Goal: Task Accomplishment & Management: Manage account settings

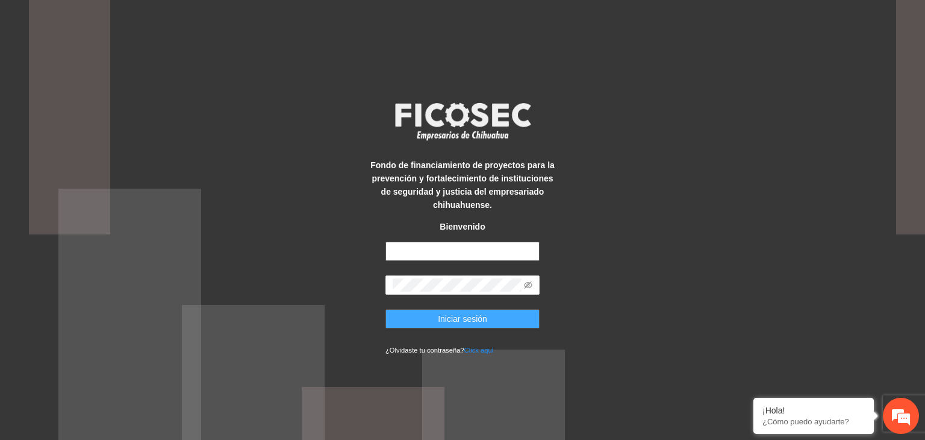
type input "**********"
click at [465, 320] on span "Iniciar sesión" at bounding box center [462, 318] width 49 height 13
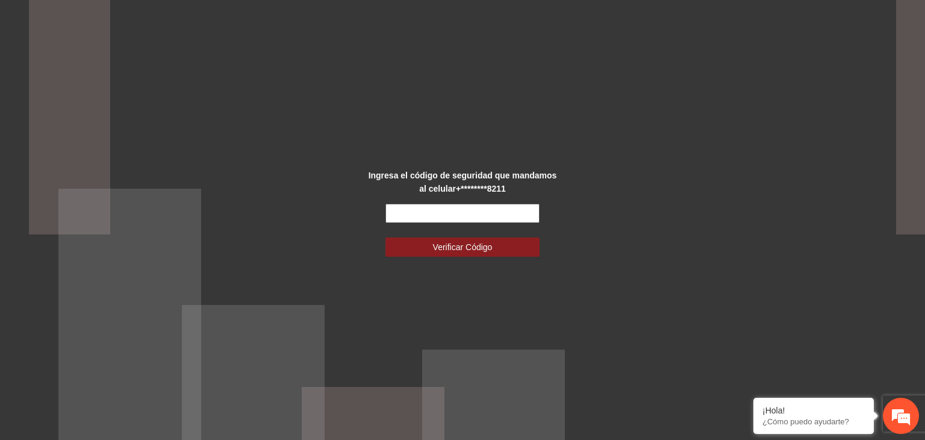
click at [404, 218] on input "text" at bounding box center [463, 213] width 154 height 19
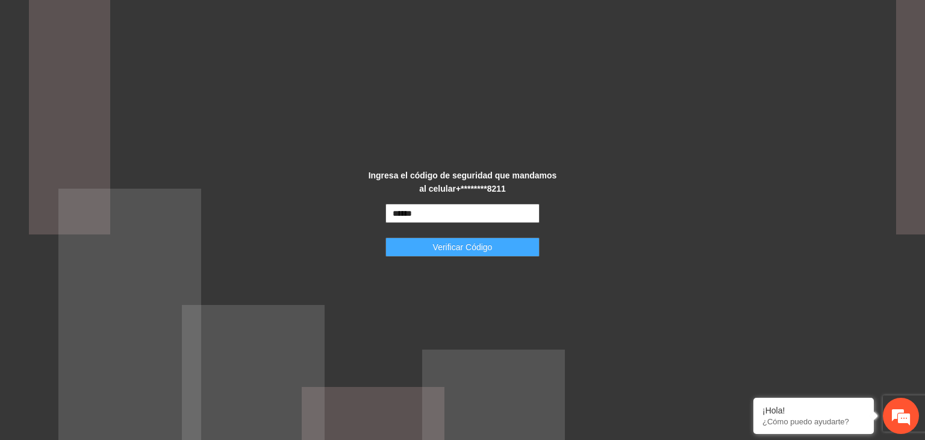
type input "******"
click at [446, 245] on span "Verificar Código" at bounding box center [463, 246] width 60 height 13
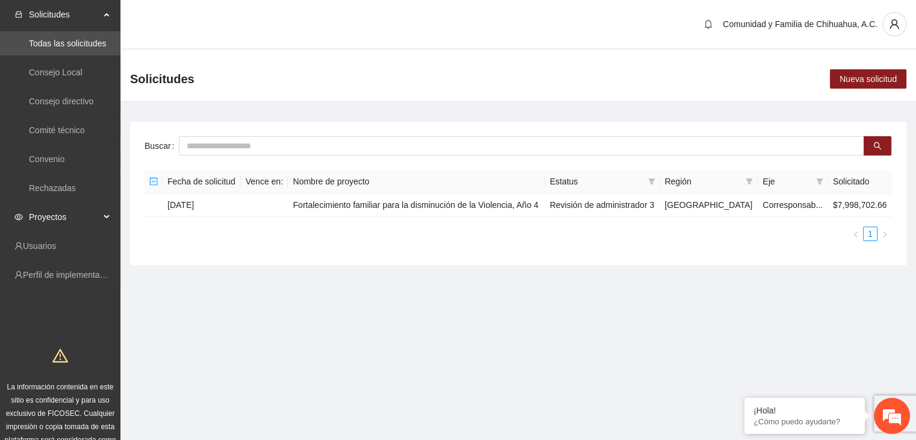
click at [55, 219] on span "Proyectos" at bounding box center [64, 217] width 71 height 24
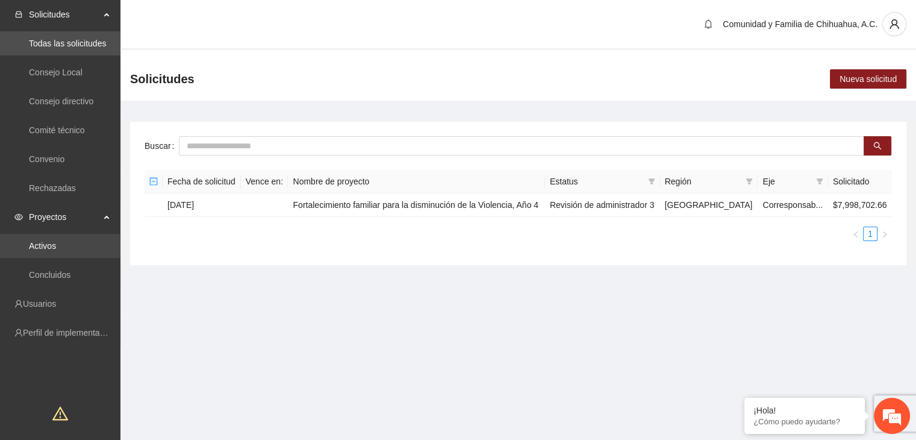
click at [56, 251] on link "Activos" at bounding box center [42, 246] width 27 height 10
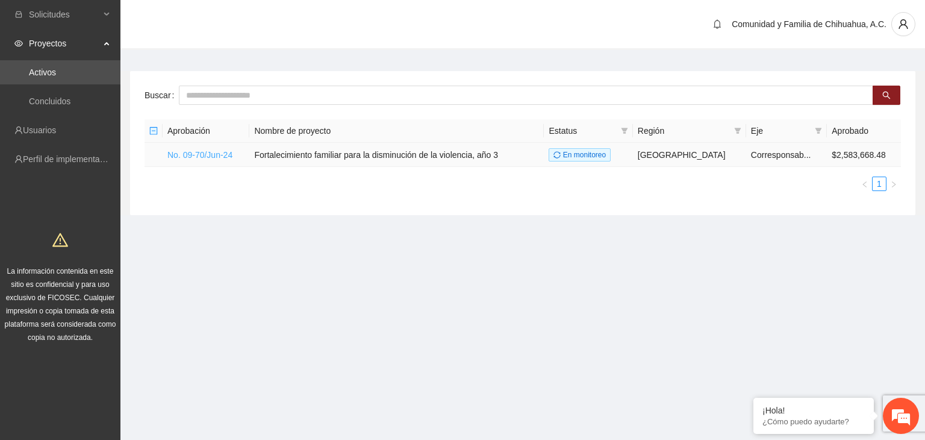
click at [175, 158] on link "No. 09-70/Jun-24" at bounding box center [199, 155] width 65 height 10
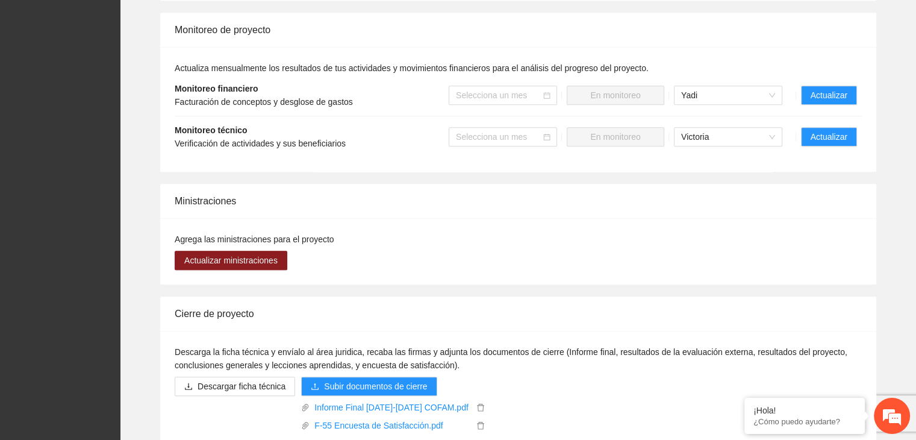
scroll to position [1265, 0]
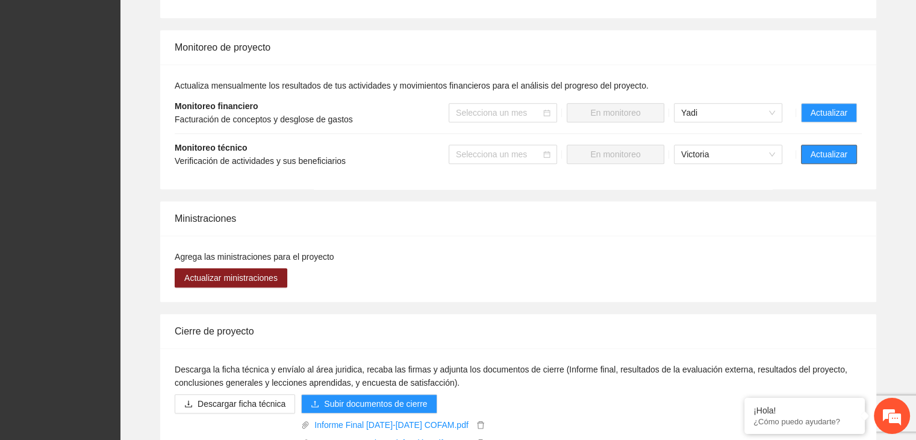
click at [836, 150] on span "Actualizar" at bounding box center [829, 154] width 37 height 13
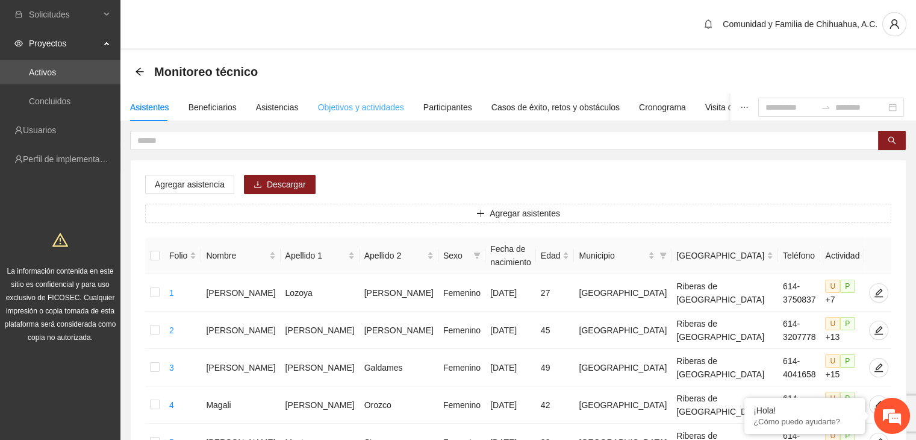
click at [334, 114] on div "Objetivos y actividades" at bounding box center [361, 107] width 86 height 28
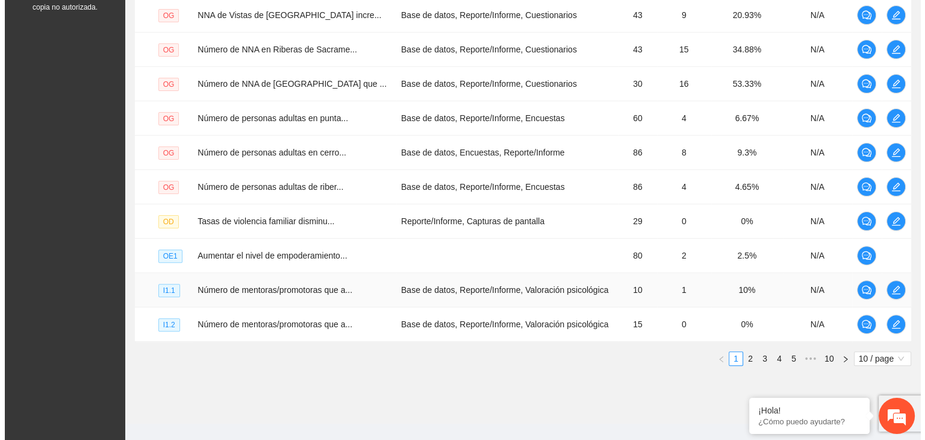
scroll to position [346, 0]
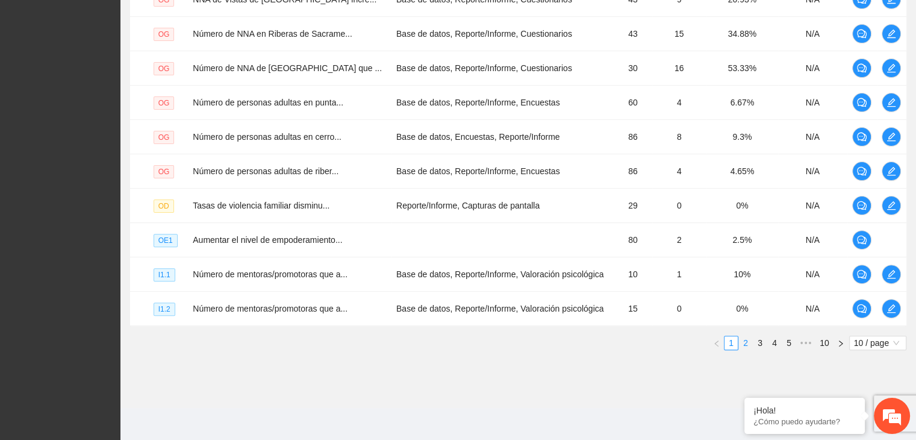
click at [748, 341] on link "2" at bounding box center [745, 342] width 13 height 13
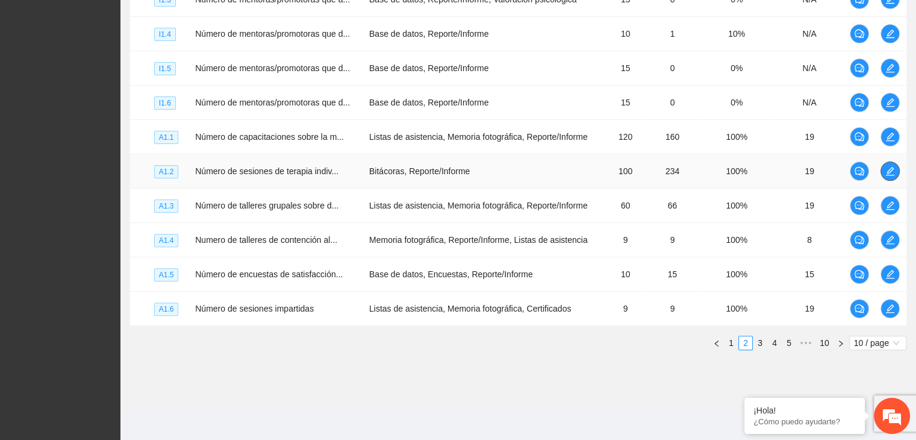
click at [893, 169] on icon "edit" at bounding box center [890, 171] width 10 height 10
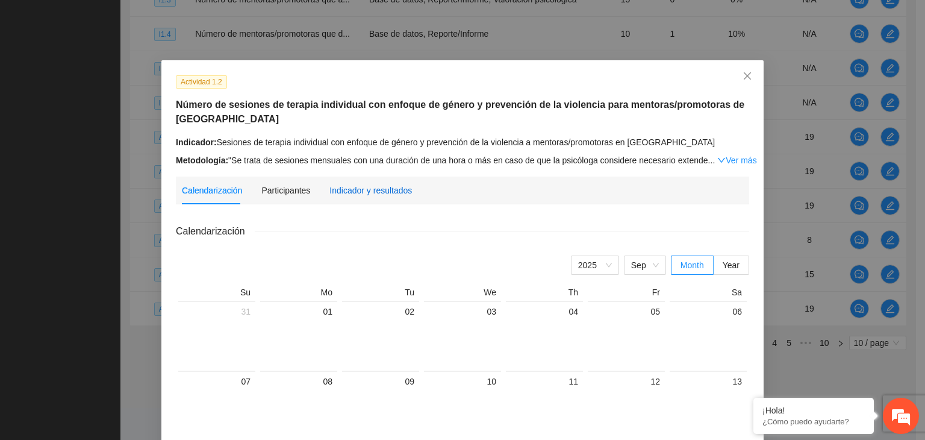
click at [382, 189] on div "Indicador y resultados" at bounding box center [370, 190] width 83 height 13
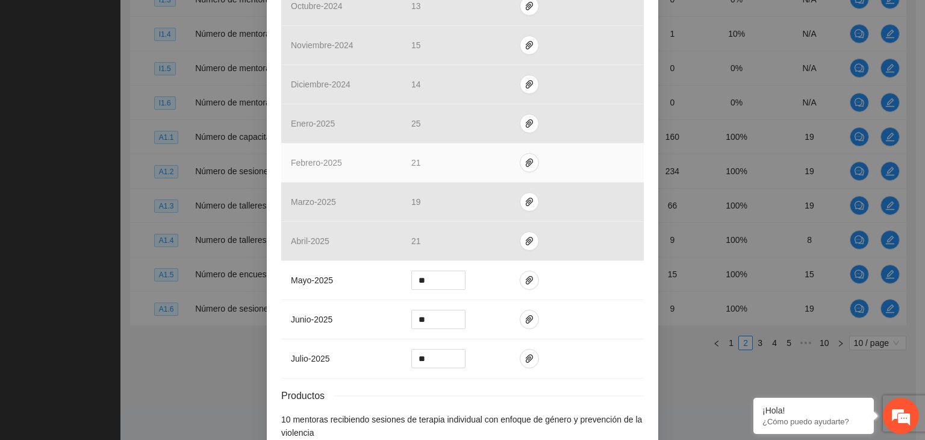
scroll to position [501, 0]
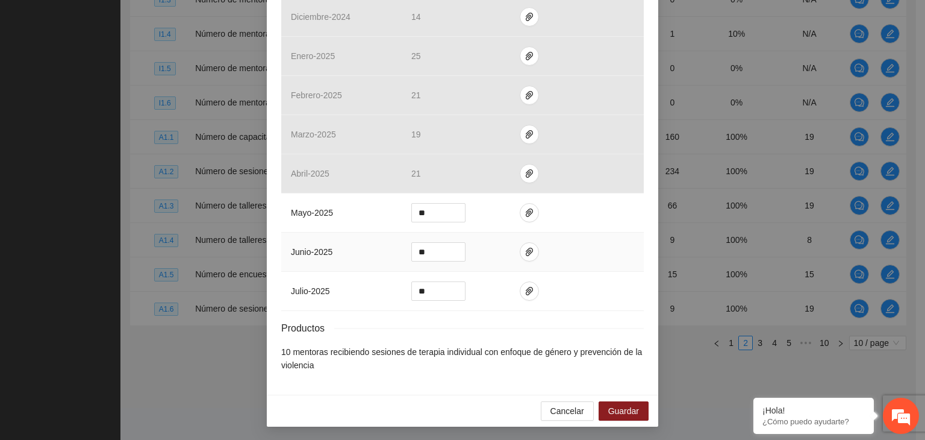
click at [635, 270] on td at bounding box center [577, 252] width 134 height 39
click at [525, 291] on icon "paper-clip" at bounding box center [530, 291] width 10 height 10
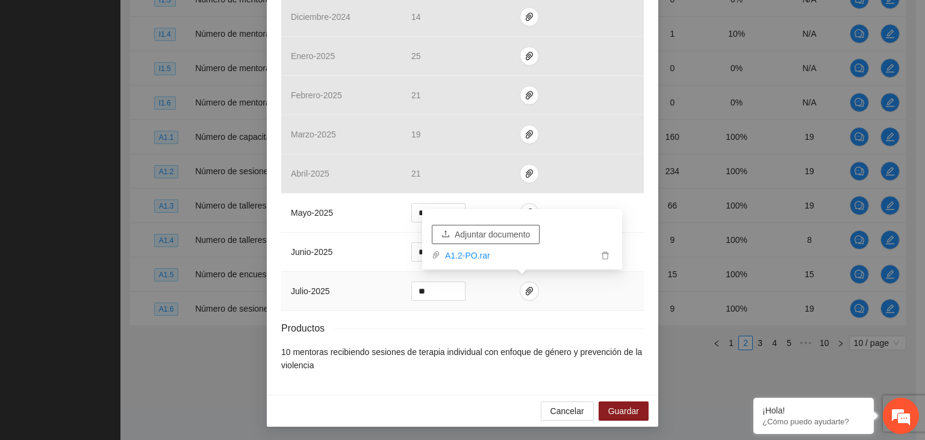
click at [495, 231] on span "Adjuntar documento" at bounding box center [492, 234] width 75 height 13
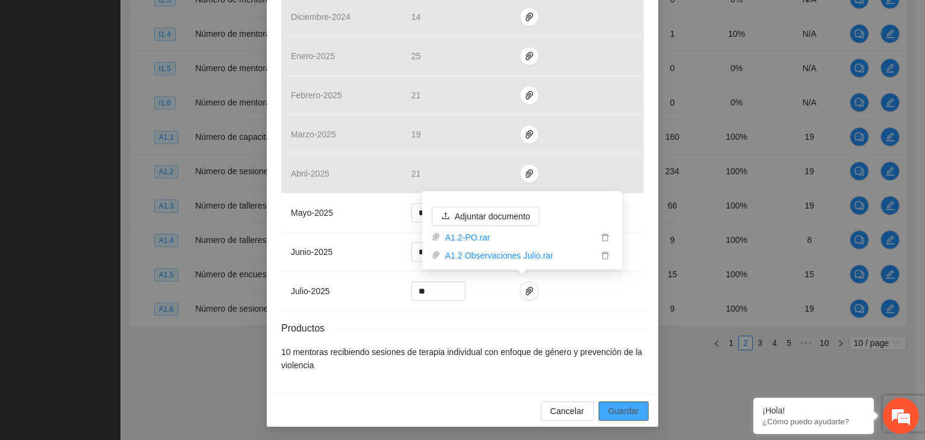
click at [625, 413] on span "Guardar" at bounding box center [623, 410] width 31 height 13
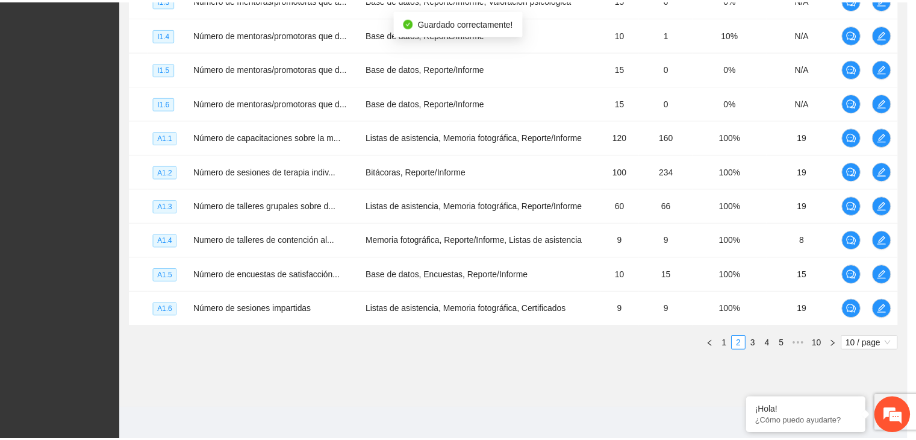
scroll to position [441, 0]
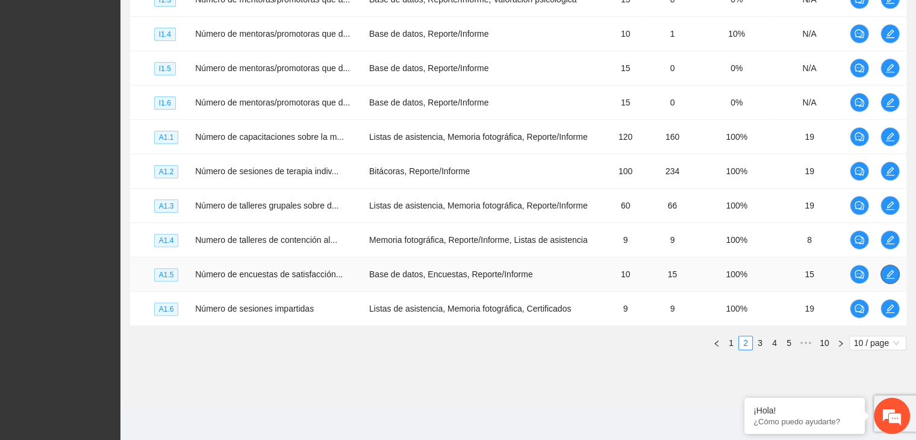
click at [891, 270] on icon "edit" at bounding box center [890, 274] width 10 height 10
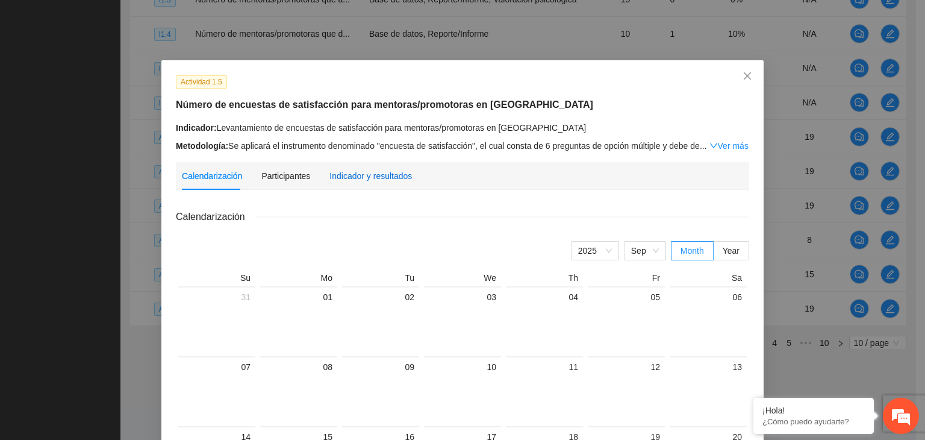
click at [381, 176] on div "Indicador y resultados" at bounding box center [370, 175] width 83 height 13
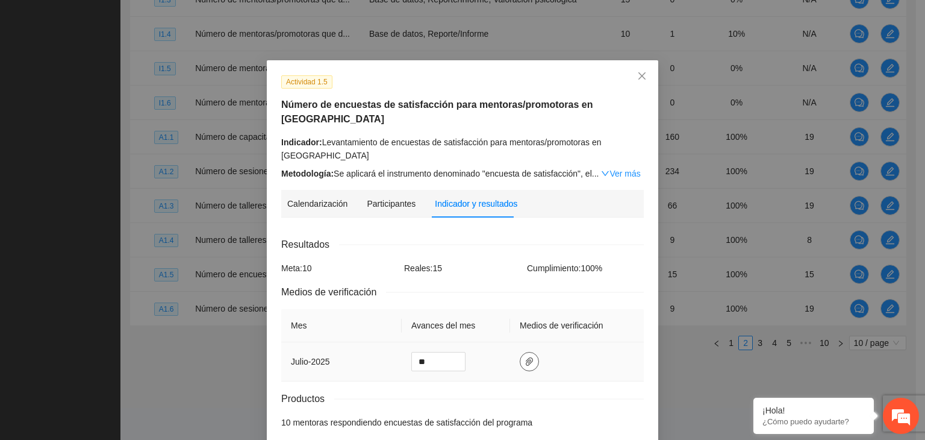
click at [525, 357] on icon "paper-clip" at bounding box center [530, 362] width 10 height 10
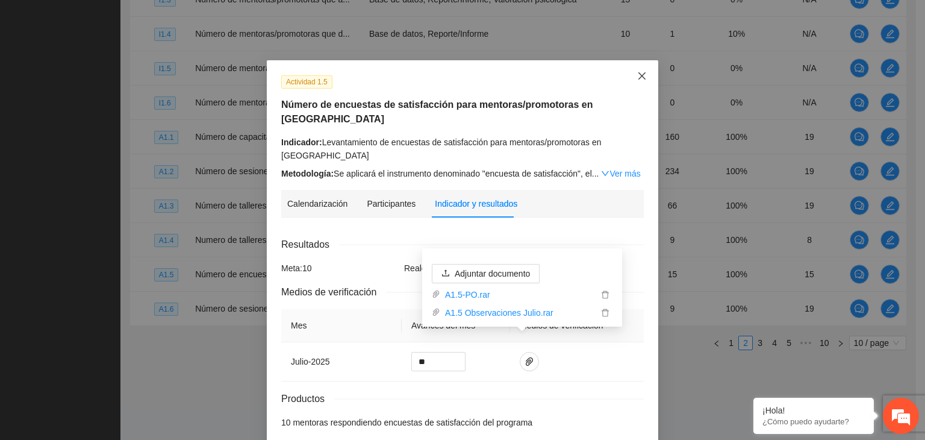
click at [637, 78] on icon "close" at bounding box center [642, 76] width 10 height 10
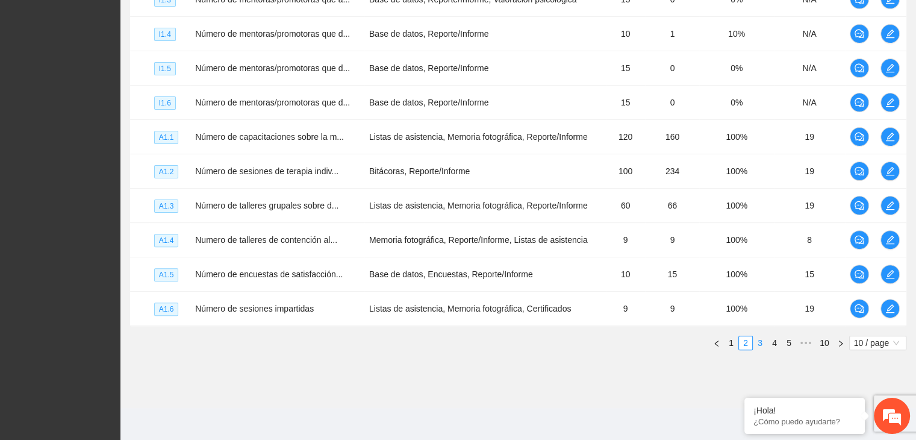
click at [758, 343] on link "3" at bounding box center [760, 342] width 13 height 13
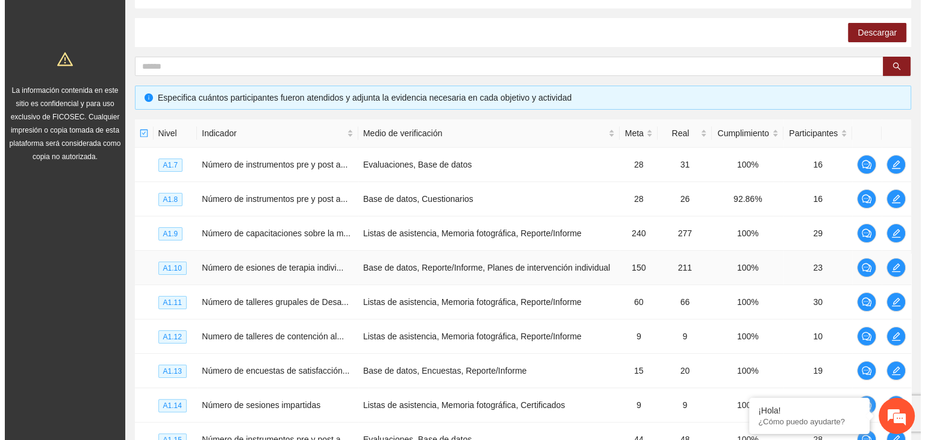
scroll to position [165, 0]
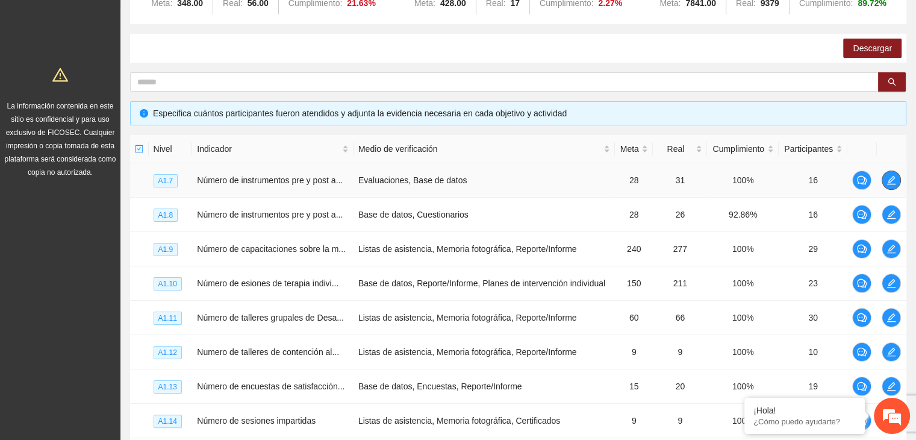
click at [891, 173] on button "button" at bounding box center [891, 179] width 19 height 19
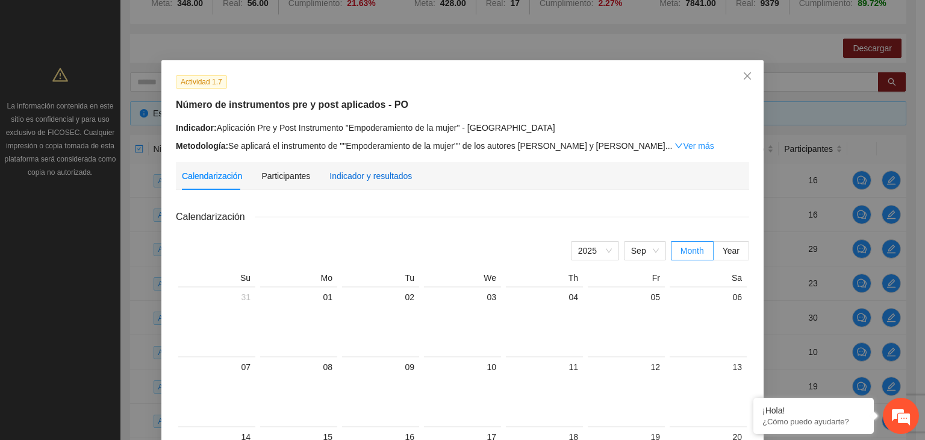
click at [380, 179] on div "Indicador y resultados" at bounding box center [370, 175] width 83 height 13
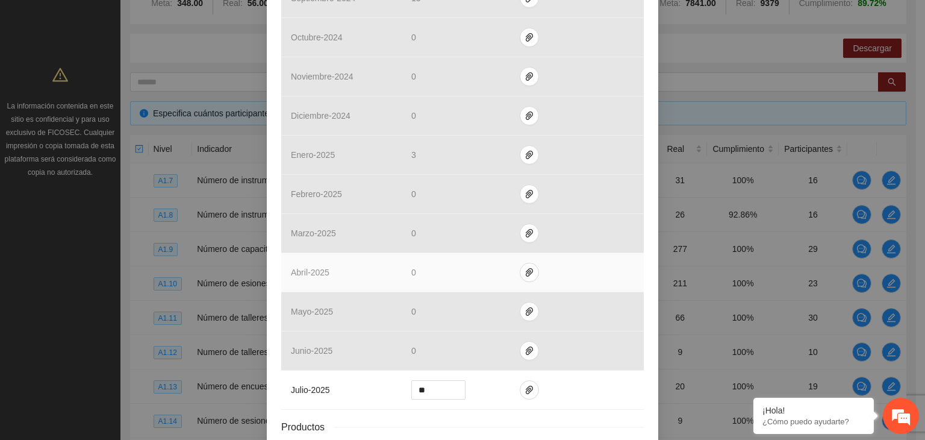
scroll to position [434, 0]
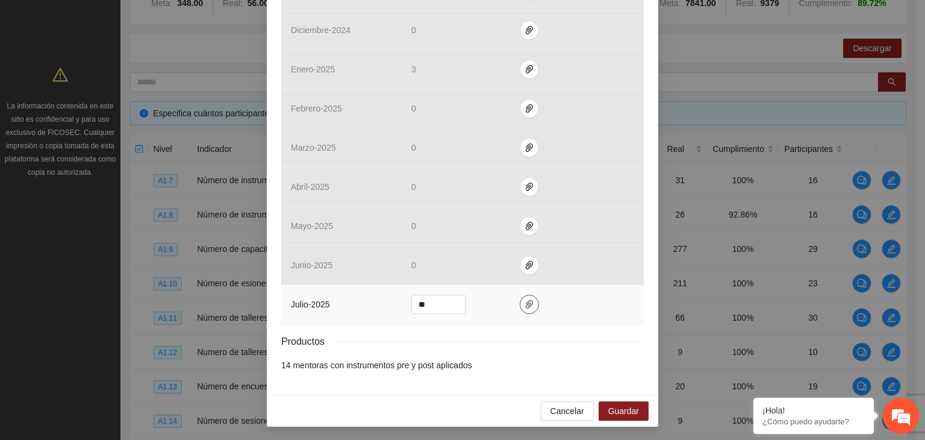
click at [526, 305] on icon "paper-clip" at bounding box center [529, 304] width 7 height 8
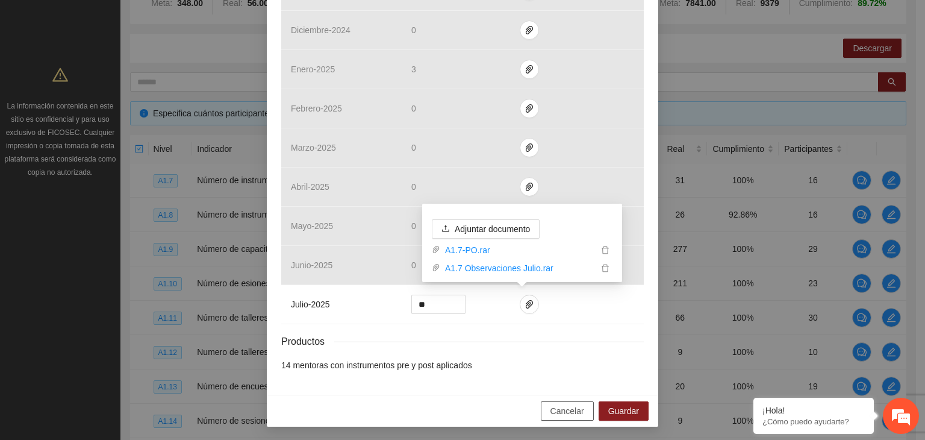
click at [572, 414] on span "Cancelar" at bounding box center [568, 410] width 34 height 13
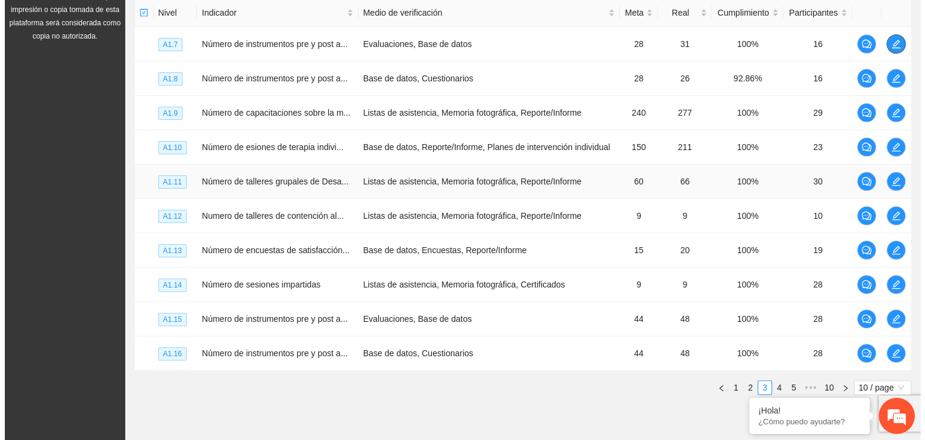
scroll to position [241, 0]
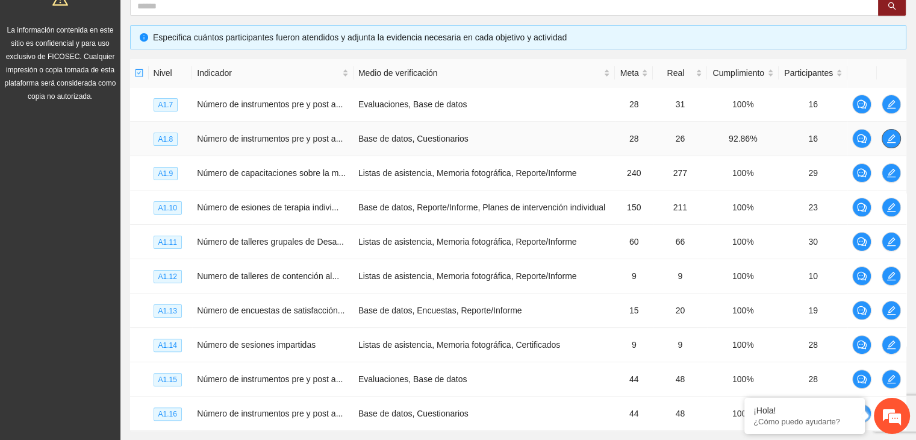
click at [893, 136] on icon "edit" at bounding box center [892, 139] width 10 height 10
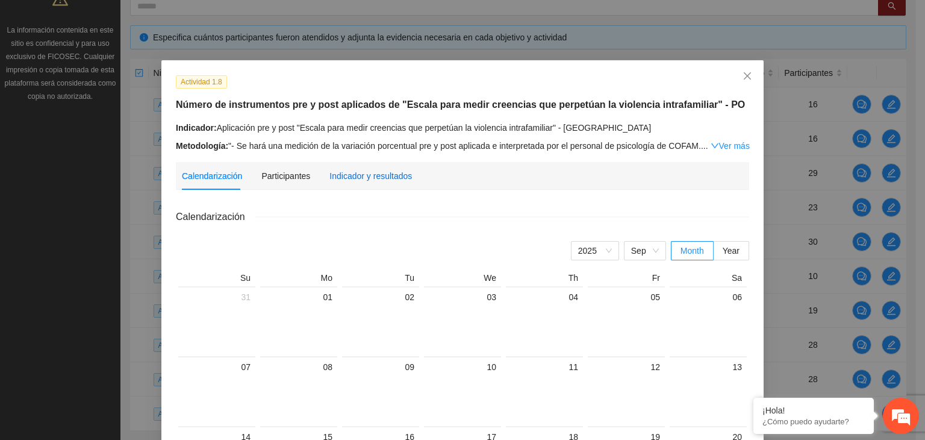
click at [370, 174] on div "Indicador y resultados" at bounding box center [370, 175] width 83 height 13
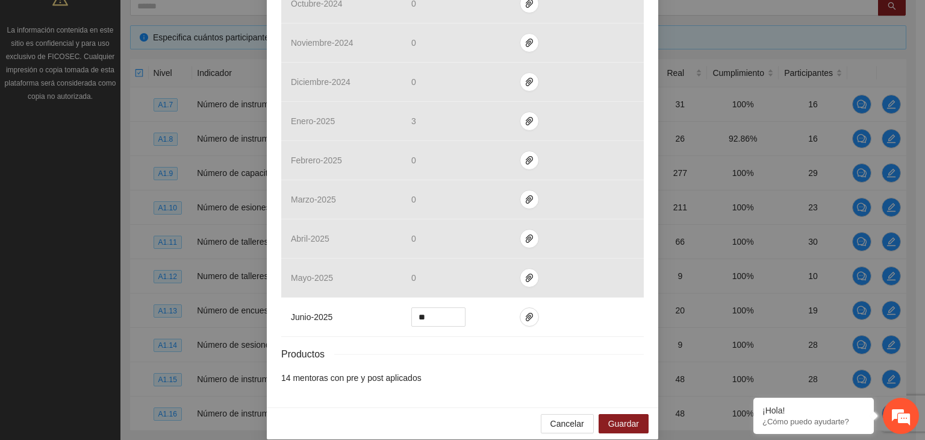
scroll to position [449, 0]
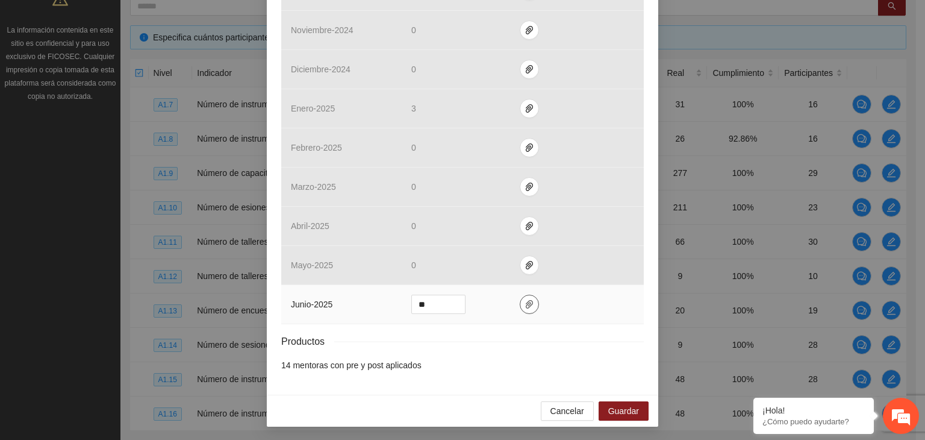
click at [526, 307] on icon "paper-clip" at bounding box center [530, 304] width 10 height 10
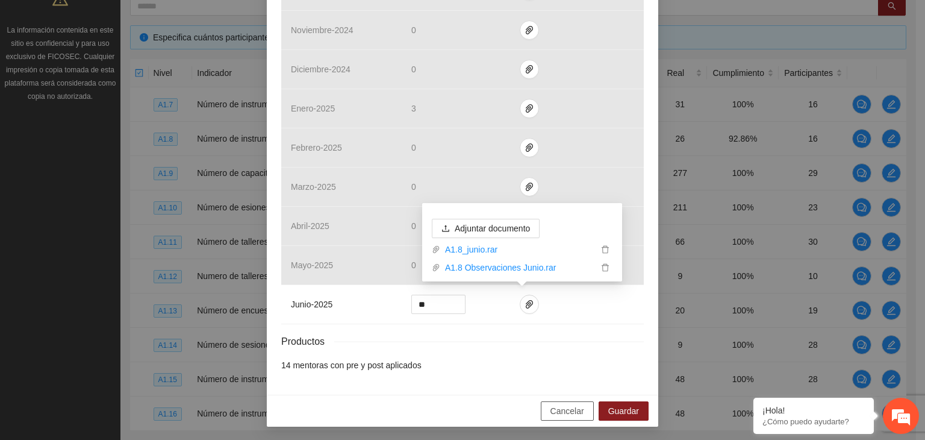
click at [560, 407] on span "Cancelar" at bounding box center [568, 410] width 34 height 13
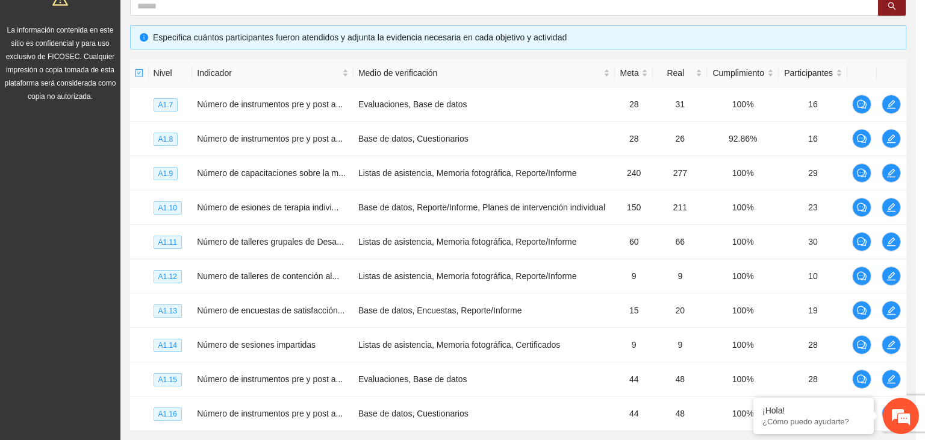
scroll to position [389, 0]
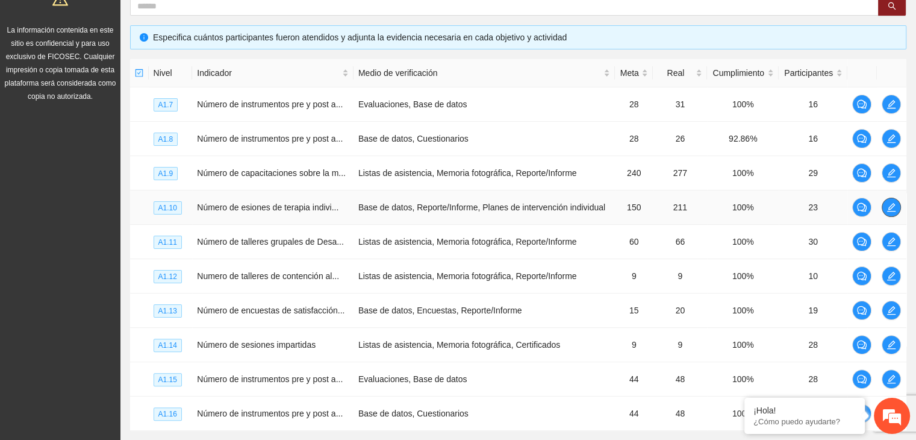
click at [891, 207] on icon "edit" at bounding box center [891, 207] width 8 height 8
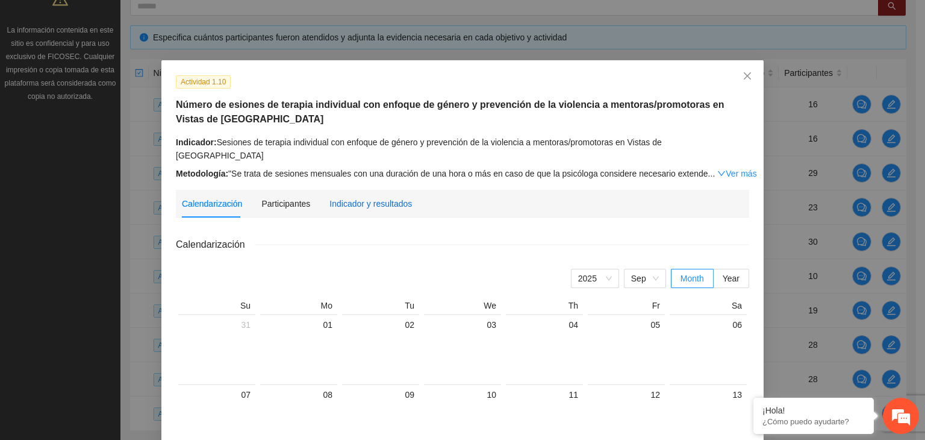
click at [349, 197] on div "Indicador y resultados" at bounding box center [370, 203] width 83 height 13
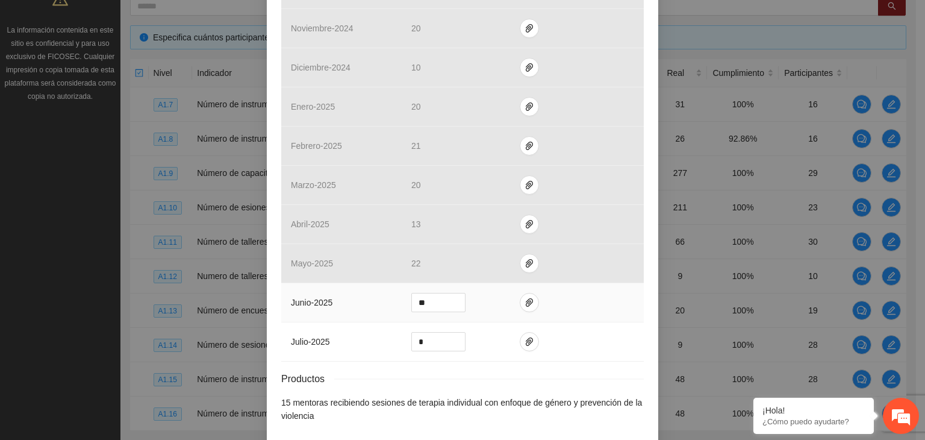
scroll to position [501, 0]
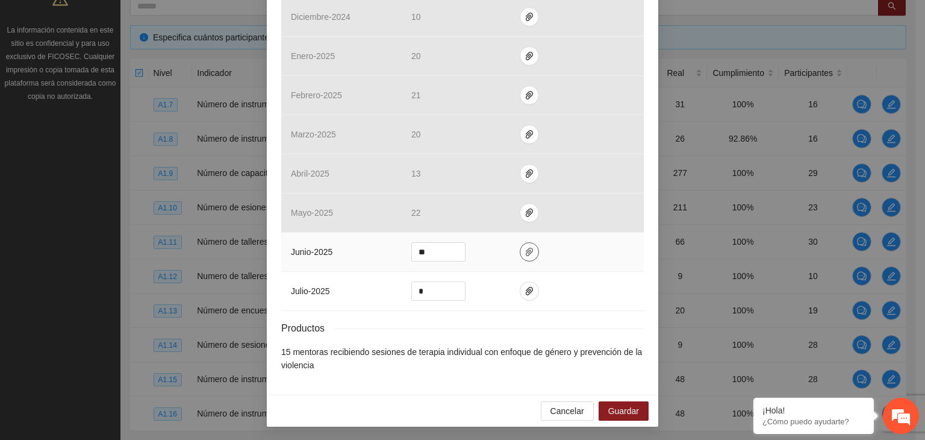
click at [525, 253] on icon "paper-clip" at bounding box center [530, 252] width 10 height 10
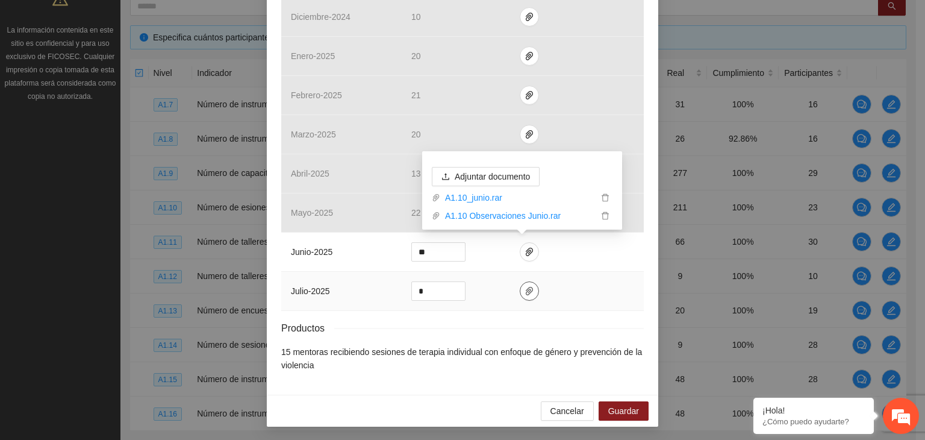
click at [526, 291] on icon "paper-clip" at bounding box center [529, 291] width 7 height 8
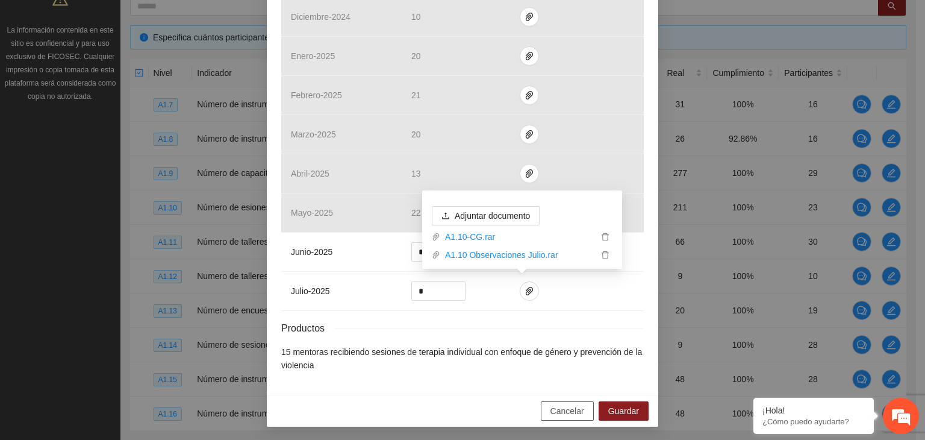
click at [565, 405] on span "Cancelar" at bounding box center [568, 410] width 34 height 13
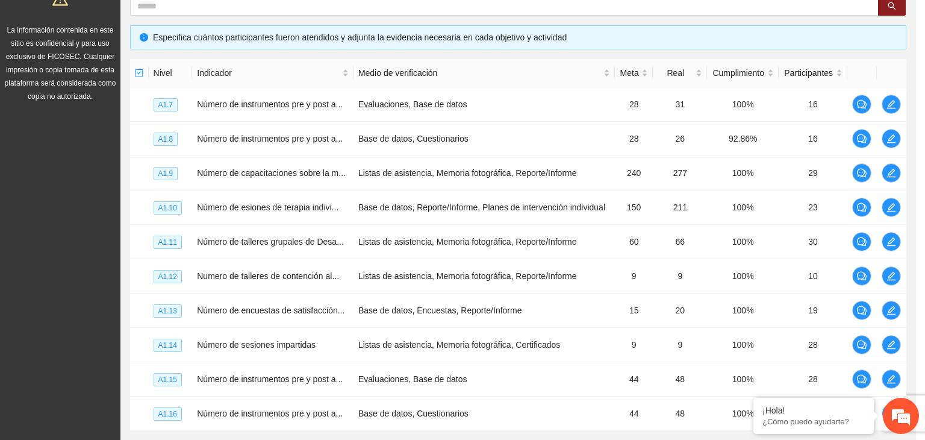
scroll to position [441, 0]
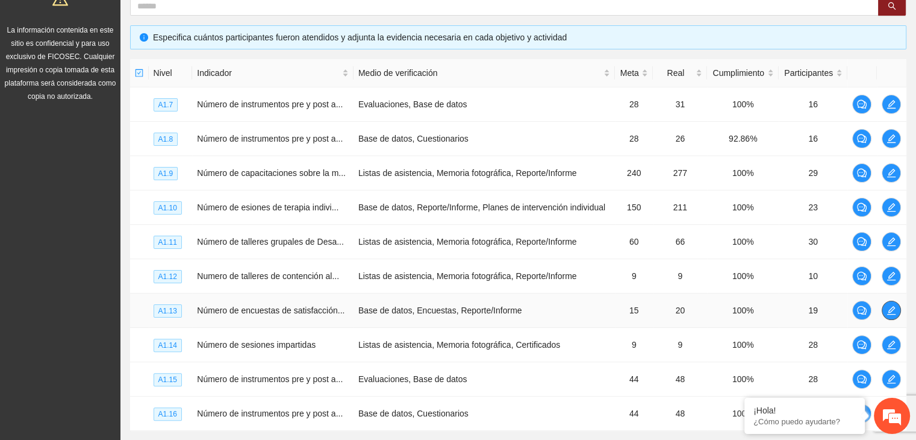
click at [888, 311] on icon "edit" at bounding box center [891, 310] width 8 height 8
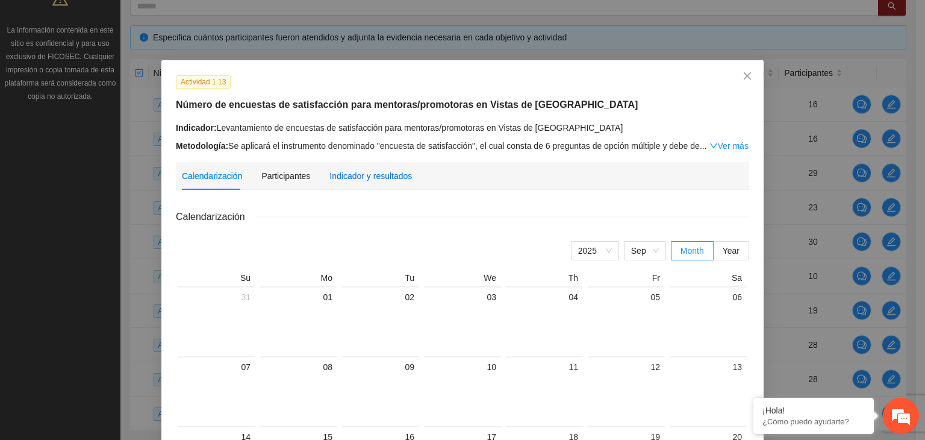
click at [344, 179] on div "Indicador y resultados" at bounding box center [370, 175] width 83 height 13
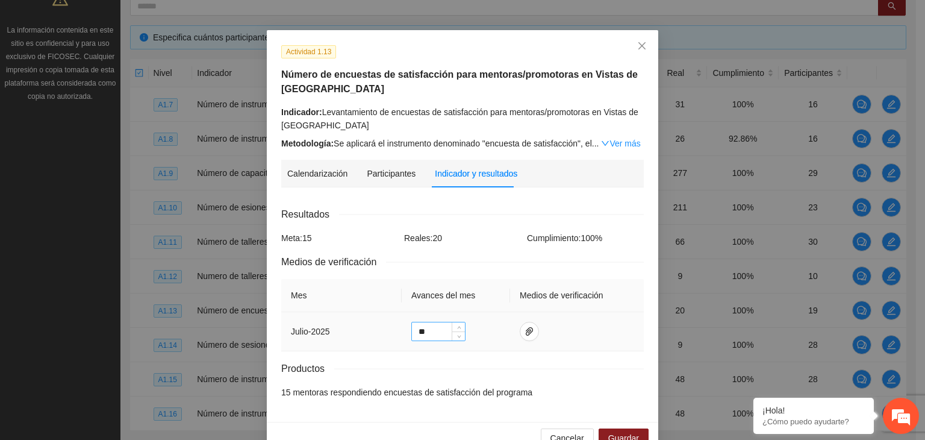
scroll to position [58, 0]
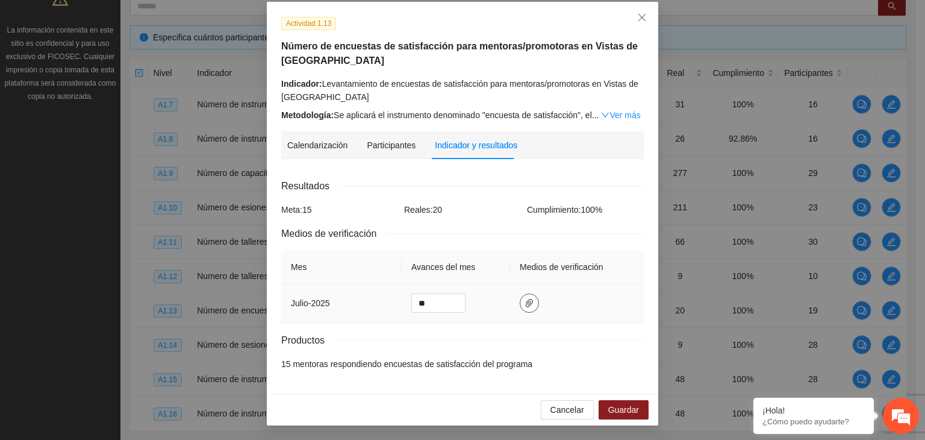
click at [525, 301] on icon "paper-clip" at bounding box center [530, 303] width 10 height 10
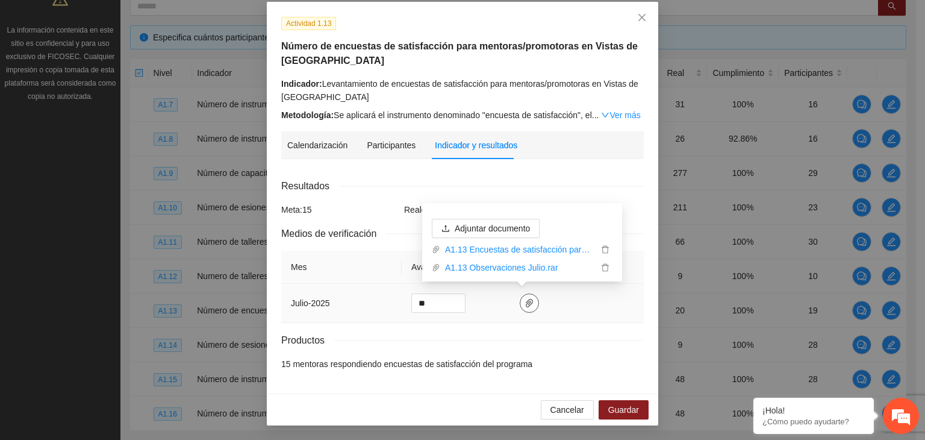
click at [525, 301] on icon "paper-clip" at bounding box center [530, 303] width 10 height 10
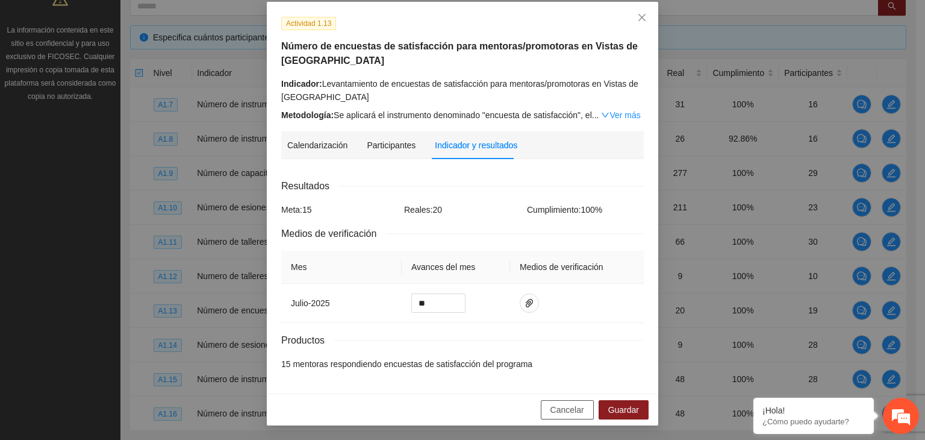
click at [551, 408] on span "Cancelar" at bounding box center [568, 409] width 34 height 13
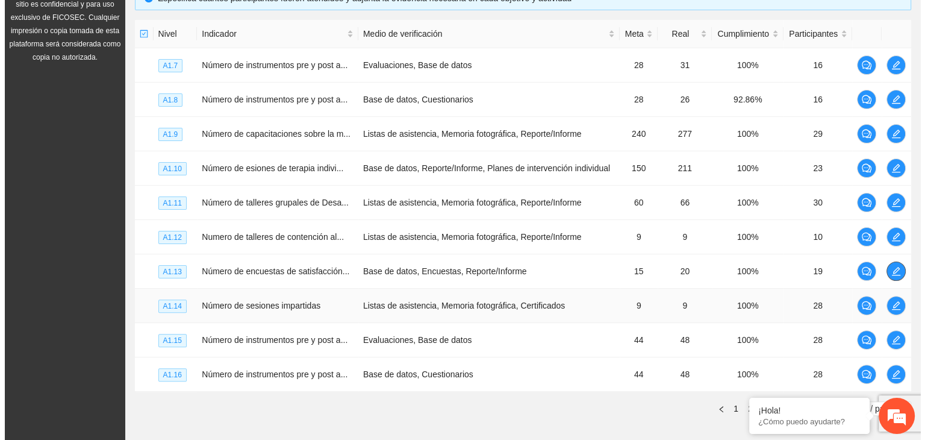
scroll to position [301, 0]
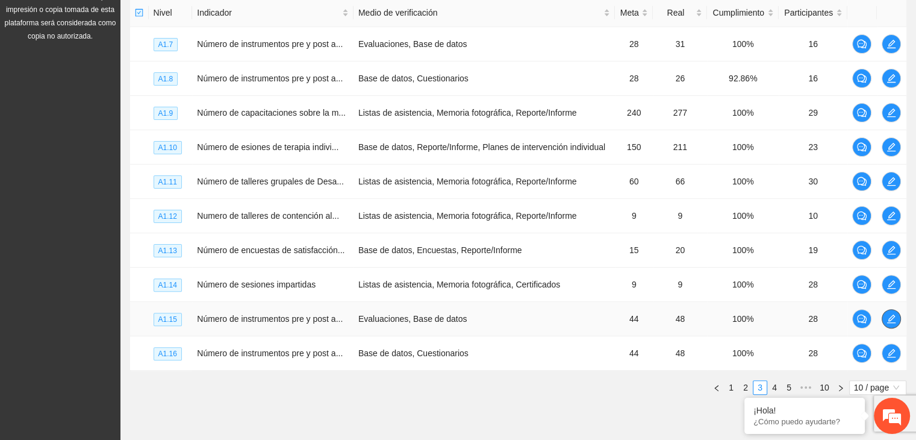
click at [887, 322] on button "button" at bounding box center [891, 318] width 19 height 19
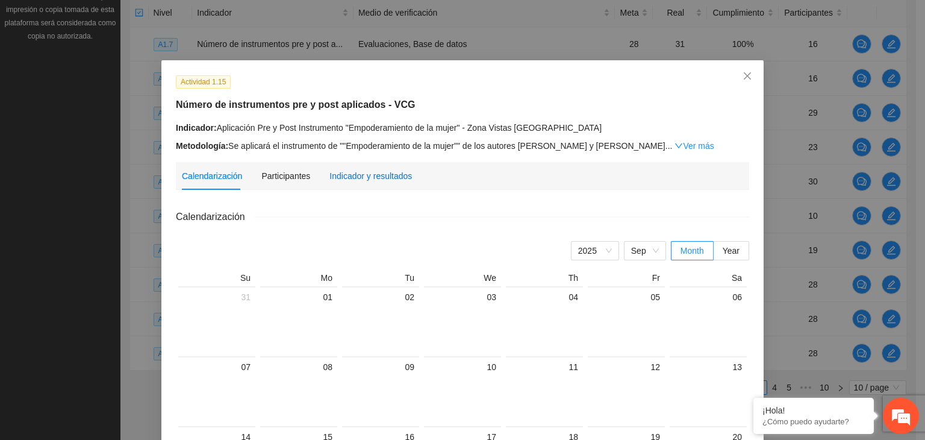
click at [355, 174] on div "Indicador y resultados" at bounding box center [370, 175] width 83 height 13
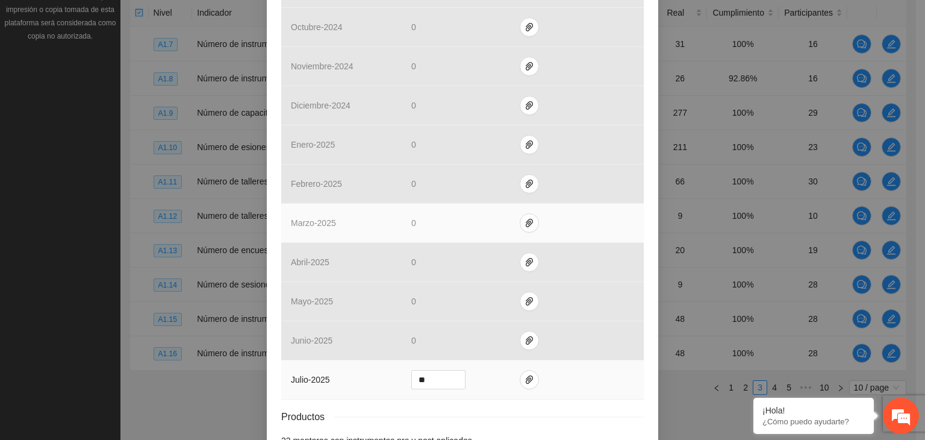
scroll to position [434, 0]
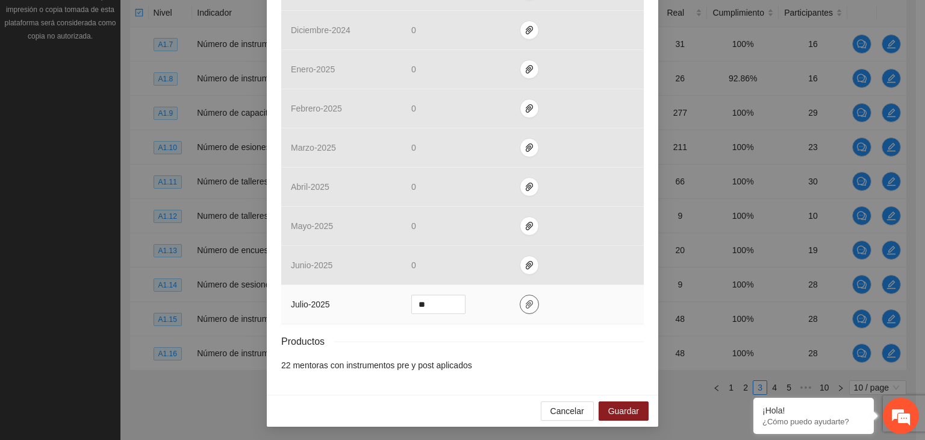
click at [525, 308] on button "button" at bounding box center [529, 304] width 19 height 19
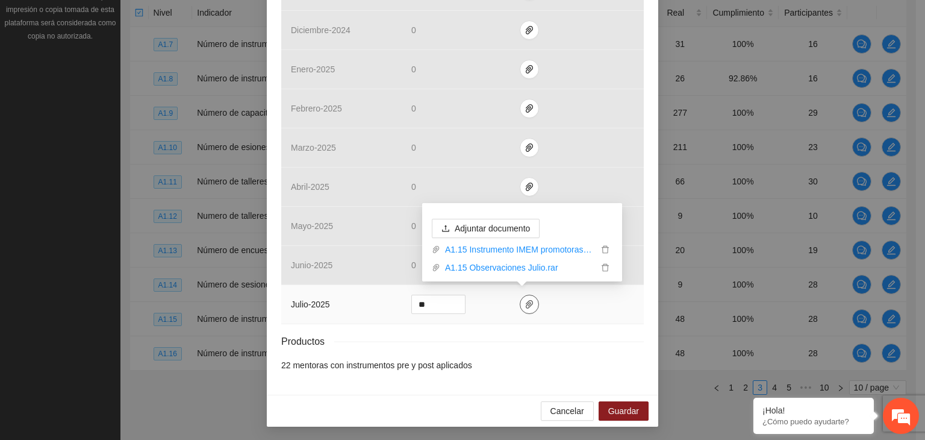
click at [525, 308] on button "button" at bounding box center [529, 304] width 19 height 19
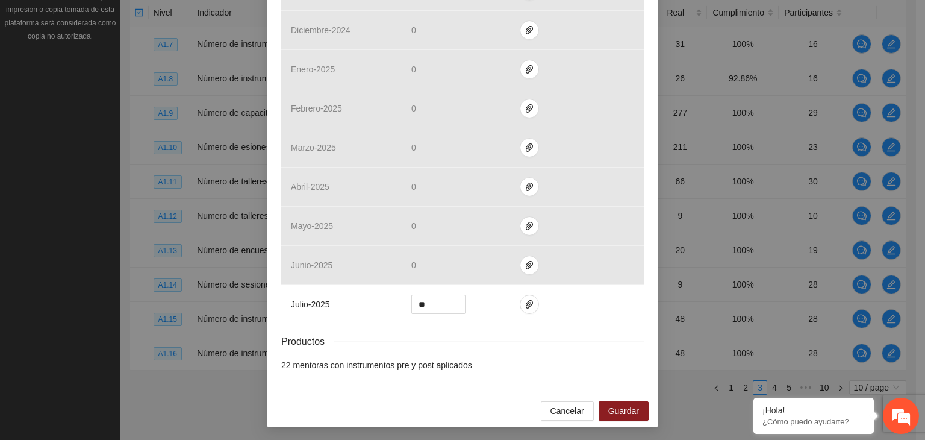
drag, startPoint x: 575, startPoint y: 340, endPoint x: 602, endPoint y: 359, distance: 32.9
click at [576, 340] on div "Productos" at bounding box center [462, 341] width 363 height 15
click at [584, 407] on button "Cancelar" at bounding box center [567, 410] width 53 height 19
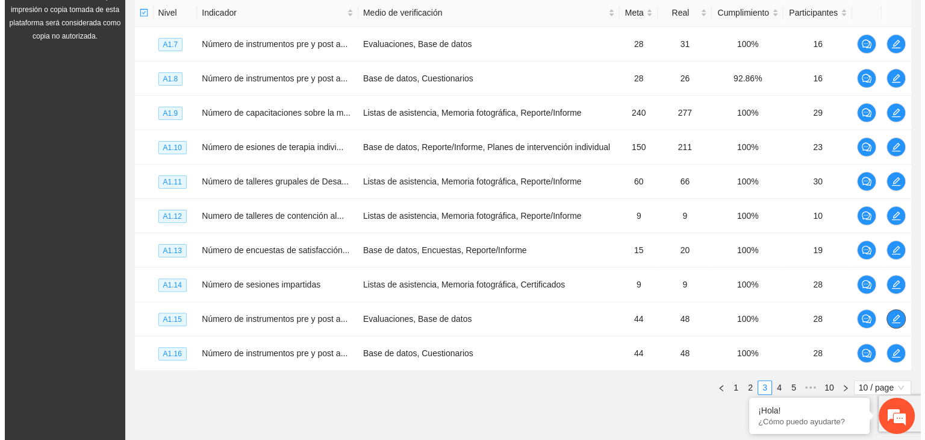
scroll to position [346, 0]
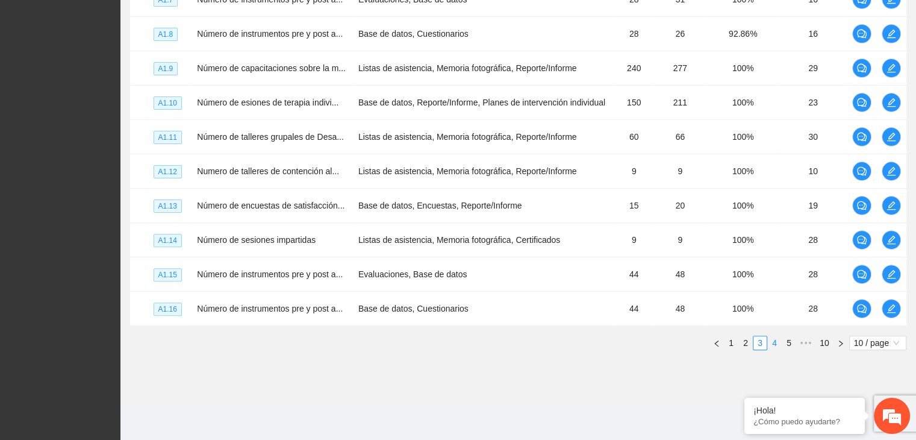
click at [773, 345] on link "4" at bounding box center [774, 342] width 13 height 13
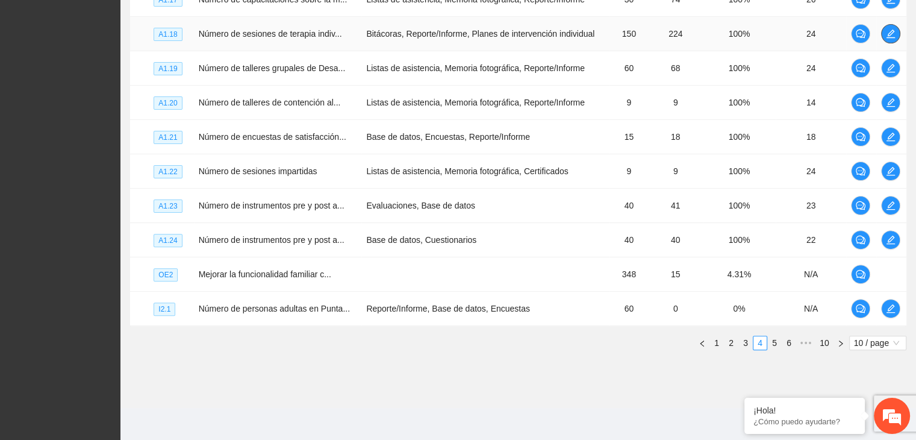
click at [891, 29] on icon "edit" at bounding box center [891, 34] width 10 height 10
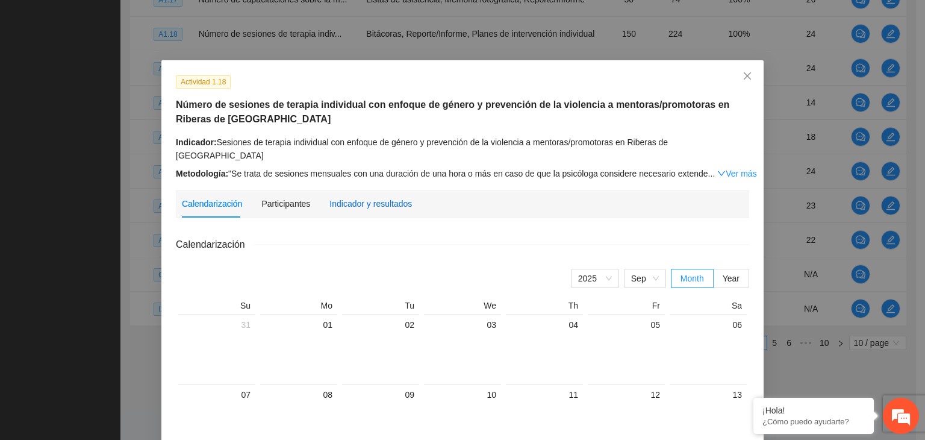
click at [386, 197] on div "Indicador y resultados" at bounding box center [370, 203] width 83 height 13
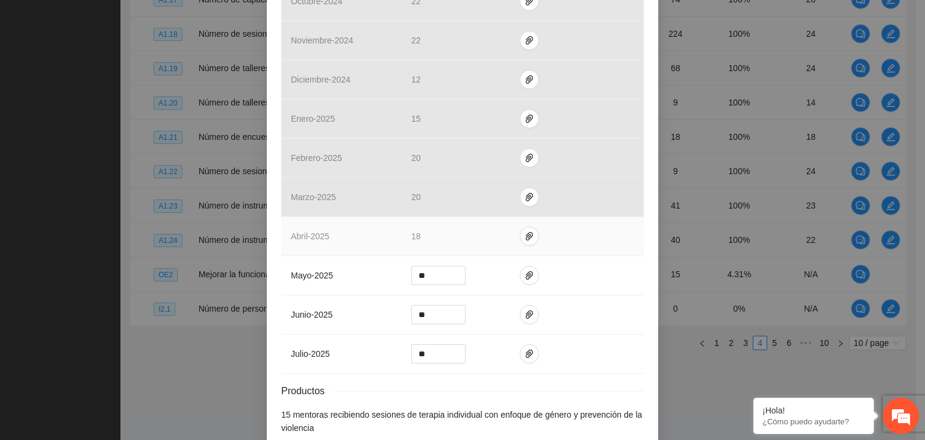
scroll to position [501, 0]
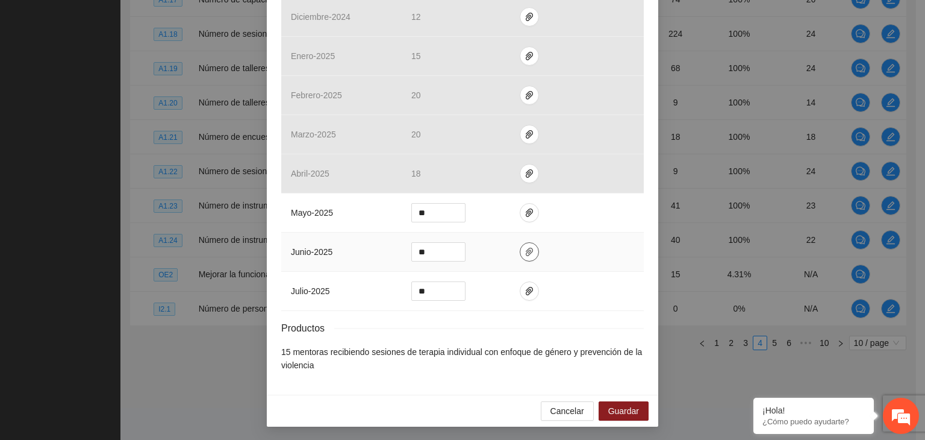
click at [525, 254] on icon "paper-clip" at bounding box center [530, 252] width 10 height 10
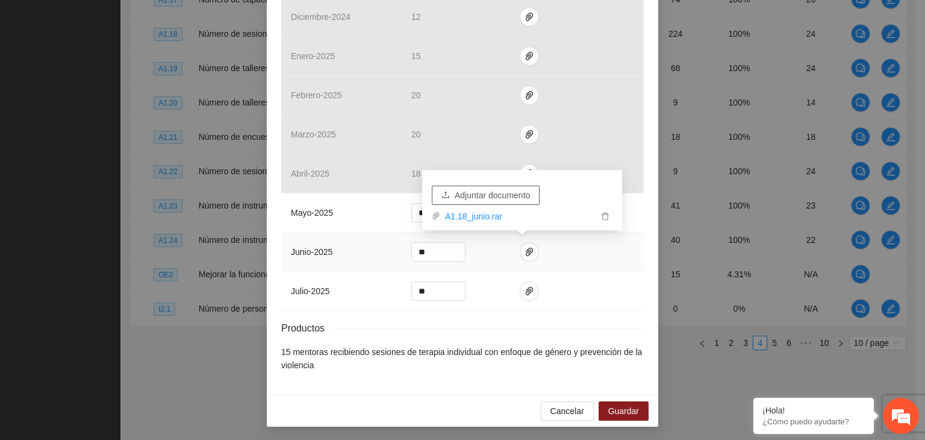
click at [510, 193] on span "Adjuntar documento" at bounding box center [492, 195] width 75 height 13
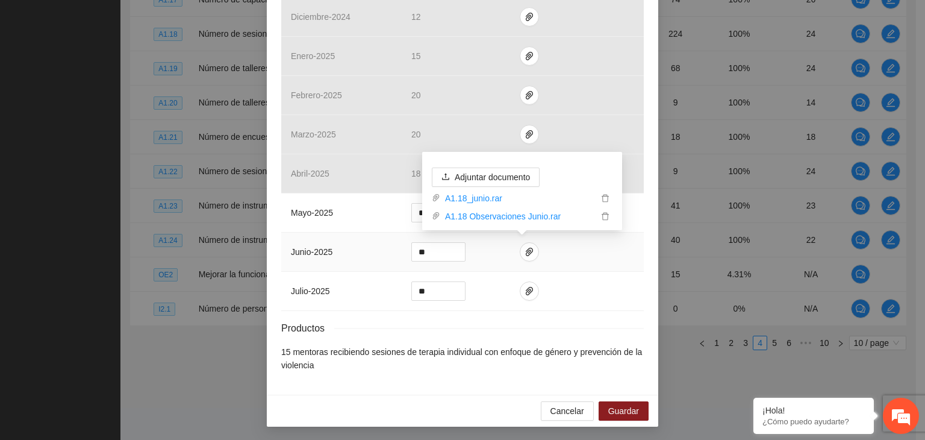
click at [621, 245] on td at bounding box center [577, 252] width 134 height 39
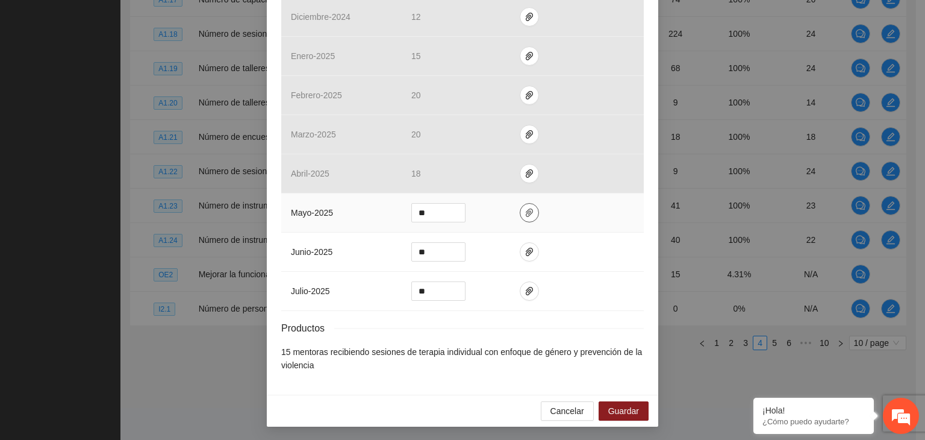
click at [525, 208] on icon "paper-clip" at bounding box center [530, 213] width 10 height 10
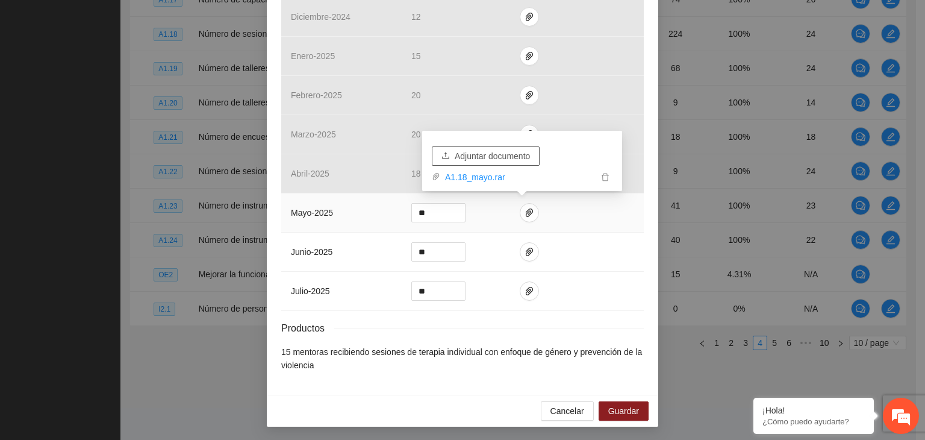
click at [494, 160] on span "Adjuntar documento" at bounding box center [492, 155] width 75 height 13
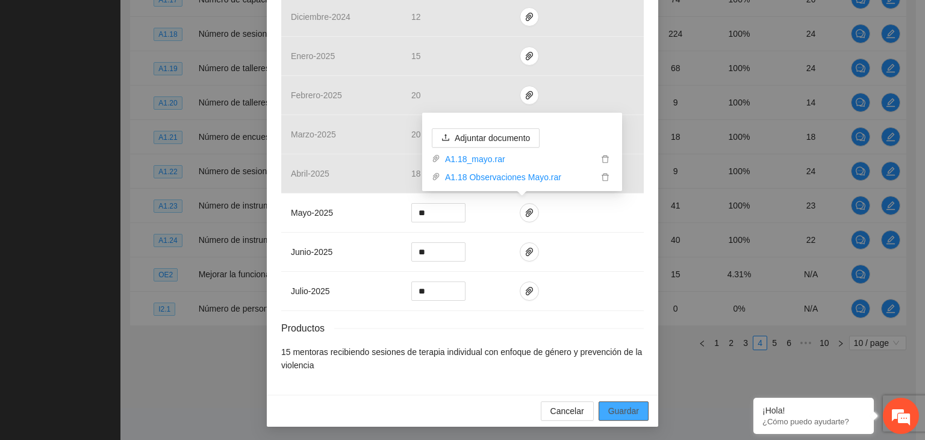
click at [626, 408] on span "Guardar" at bounding box center [623, 410] width 31 height 13
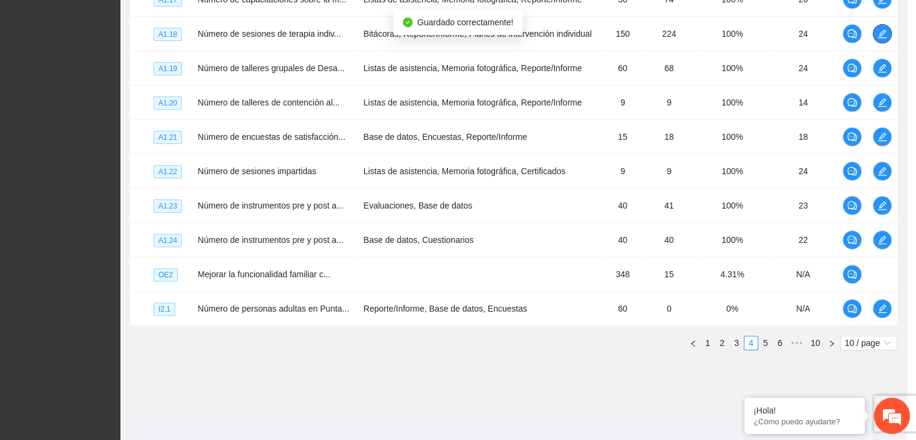
scroll to position [0, 0]
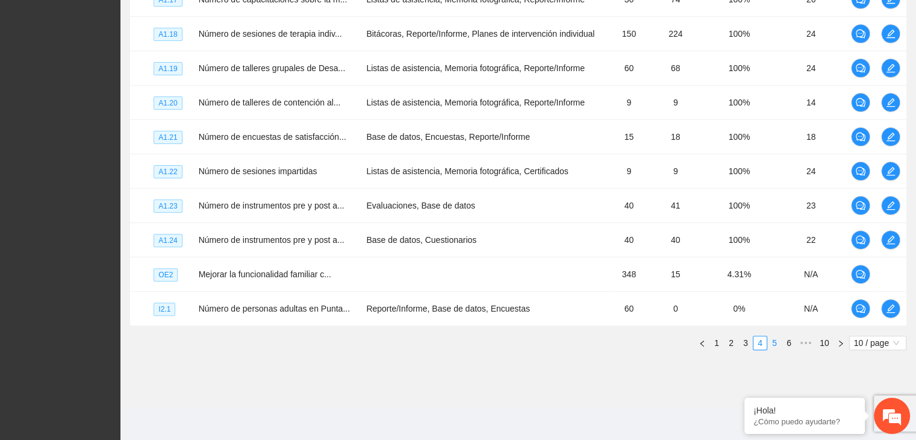
click at [776, 344] on link "5" at bounding box center [774, 342] width 13 height 13
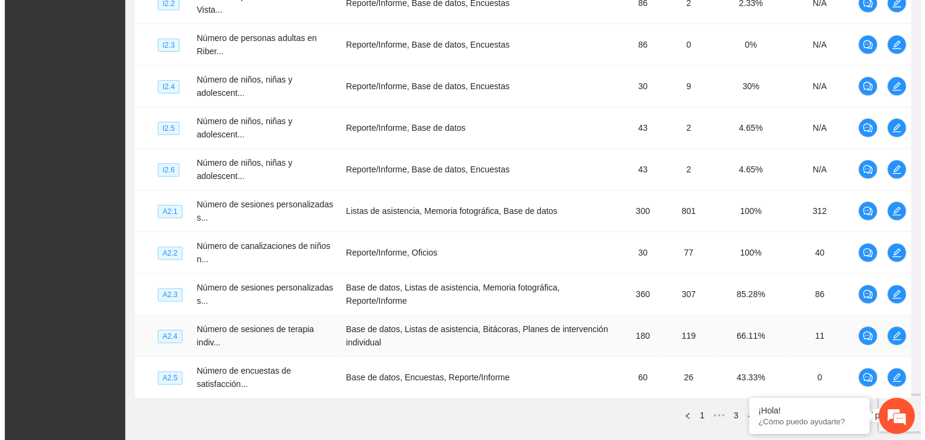
scroll to position [406, 0]
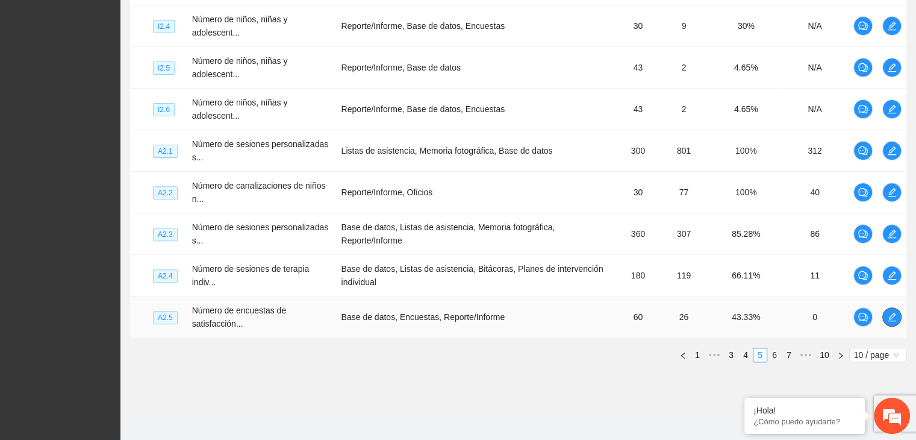
click at [894, 316] on icon "edit" at bounding box center [892, 317] width 10 height 10
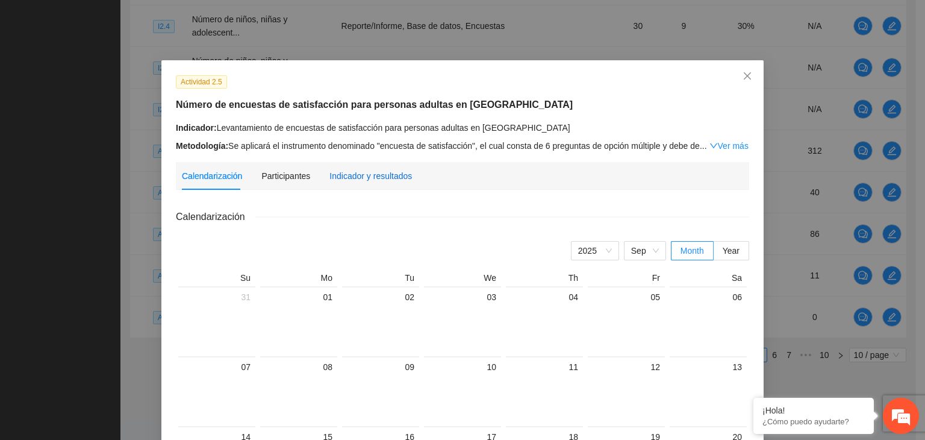
click at [359, 173] on div "Indicador y resultados" at bounding box center [370, 175] width 83 height 13
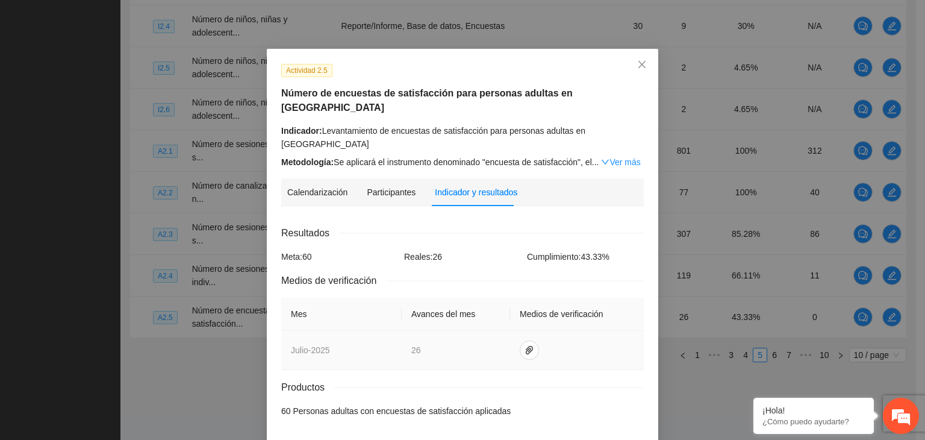
scroll to position [31, 0]
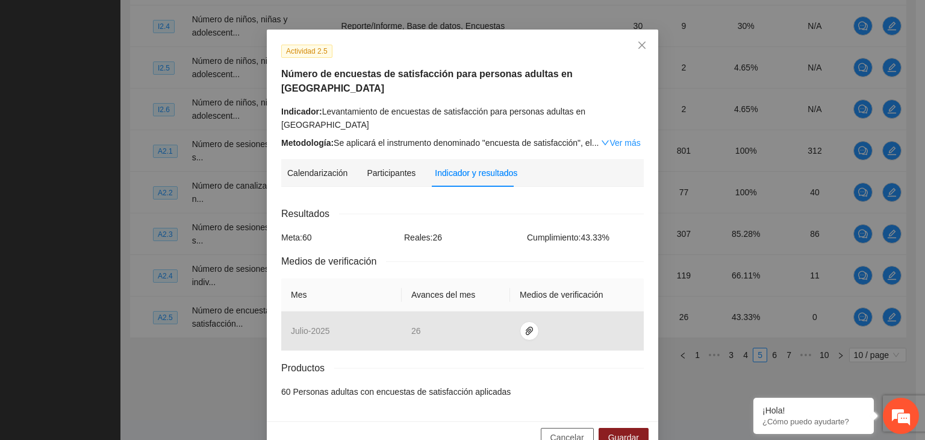
click at [564, 431] on span "Cancelar" at bounding box center [568, 437] width 34 height 13
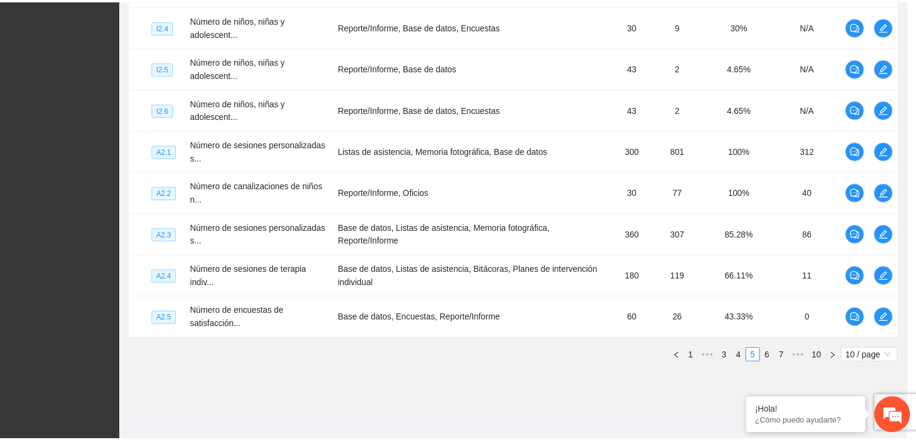
scroll to position [0, 0]
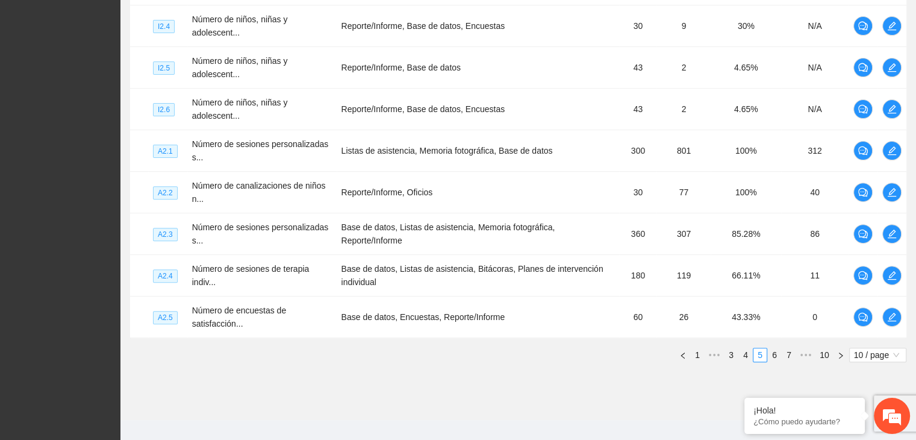
click at [778, 352] on link "6" at bounding box center [774, 354] width 13 height 13
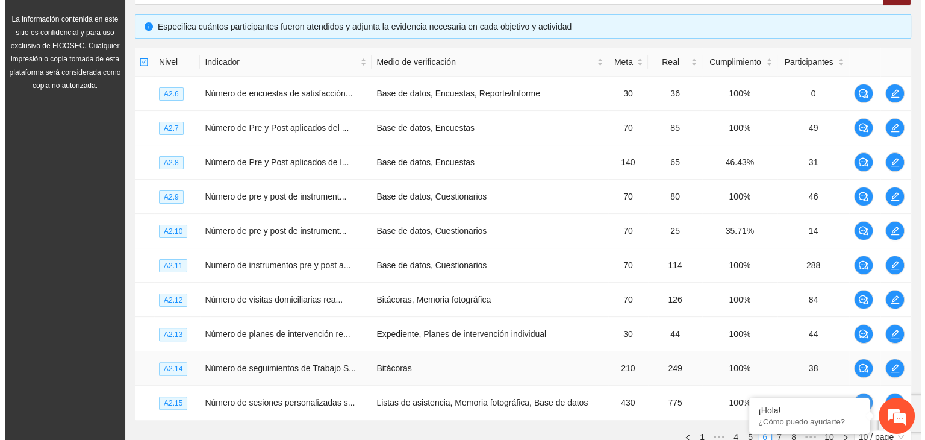
scroll to position [165, 0]
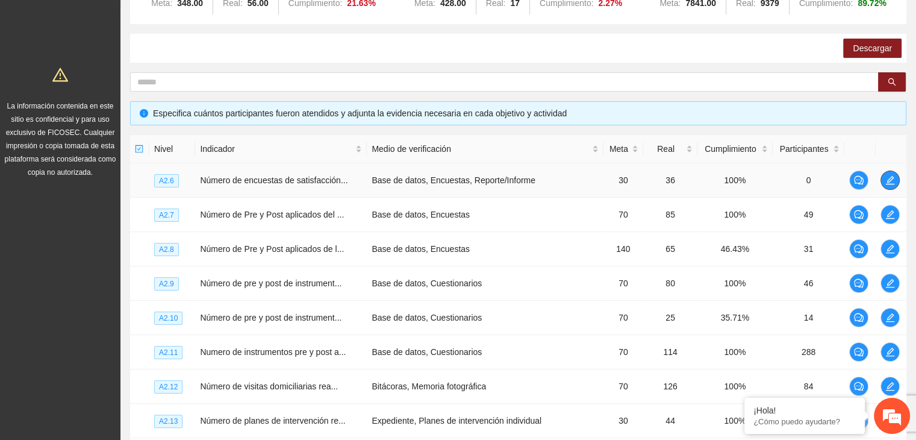
click at [889, 180] on icon "edit" at bounding box center [889, 180] width 8 height 8
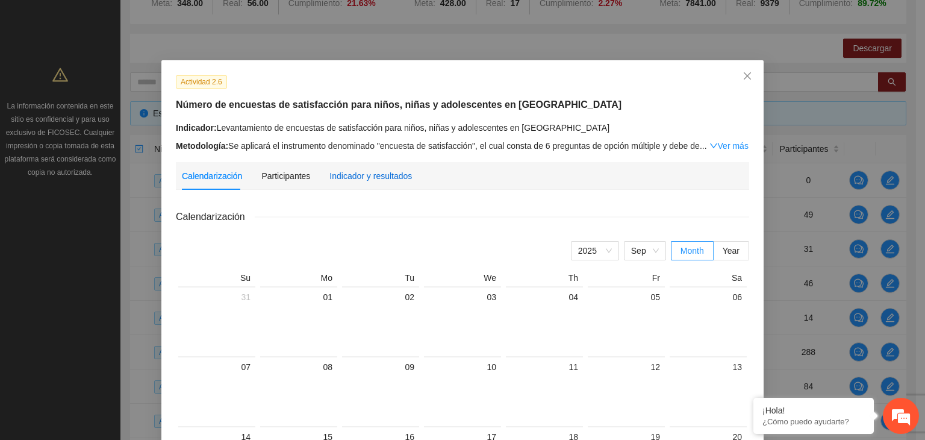
click at [370, 175] on div "Indicador y resultados" at bounding box center [370, 175] width 83 height 13
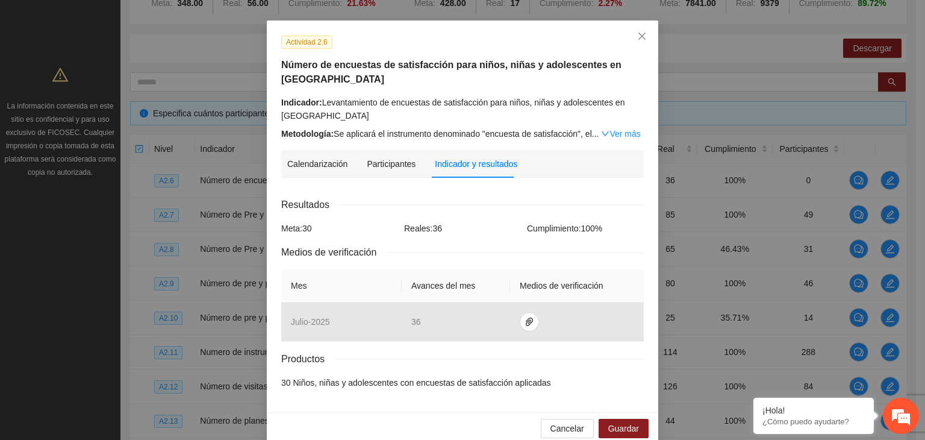
scroll to position [58, 0]
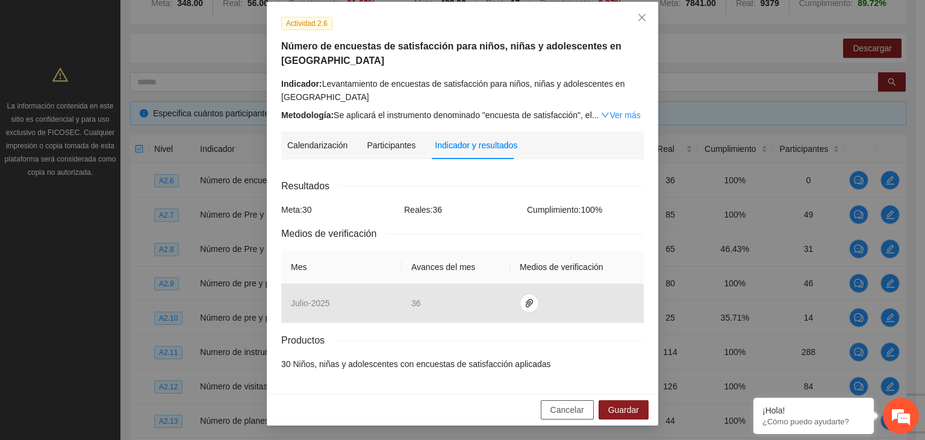
click at [573, 410] on span "Cancelar" at bounding box center [568, 409] width 34 height 13
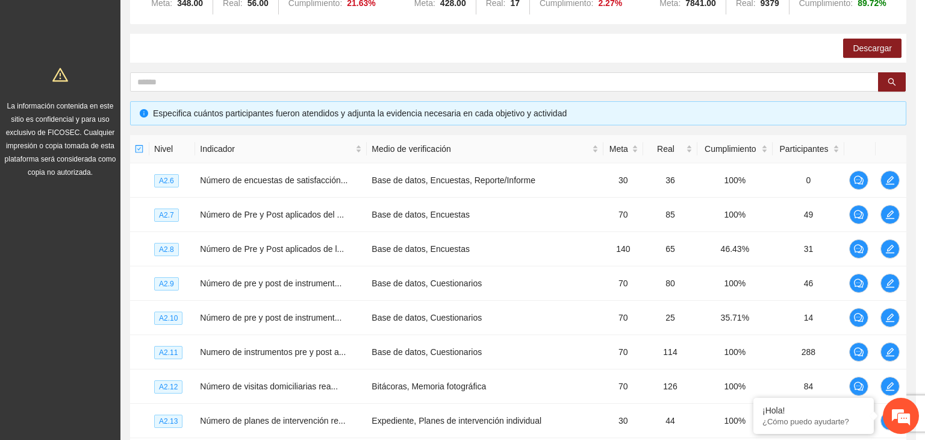
scroll to position [0, 0]
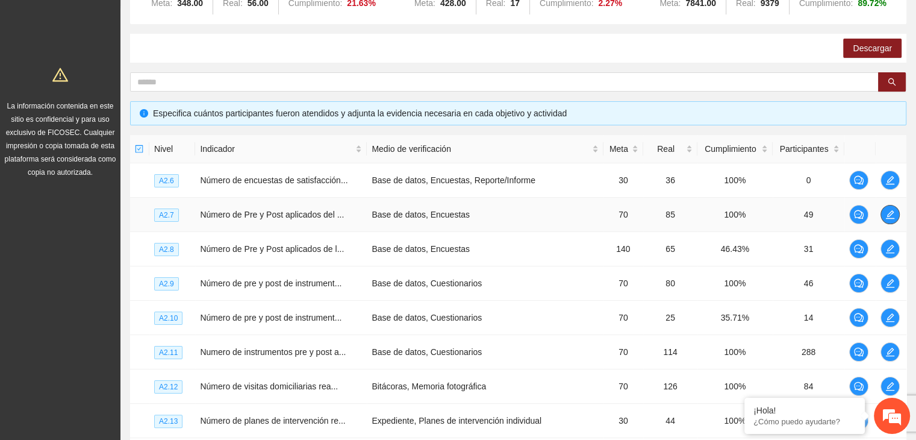
click at [887, 213] on icon "edit" at bounding box center [889, 214] width 8 height 8
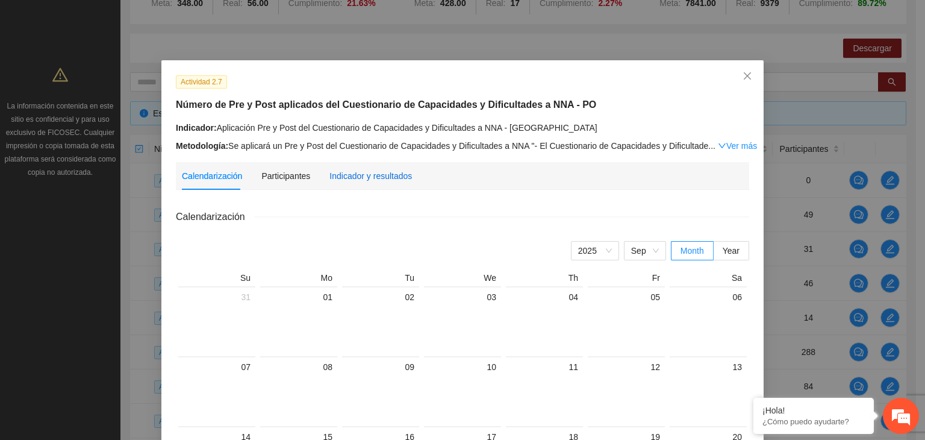
click at [373, 177] on div "Indicador y resultados" at bounding box center [370, 175] width 83 height 13
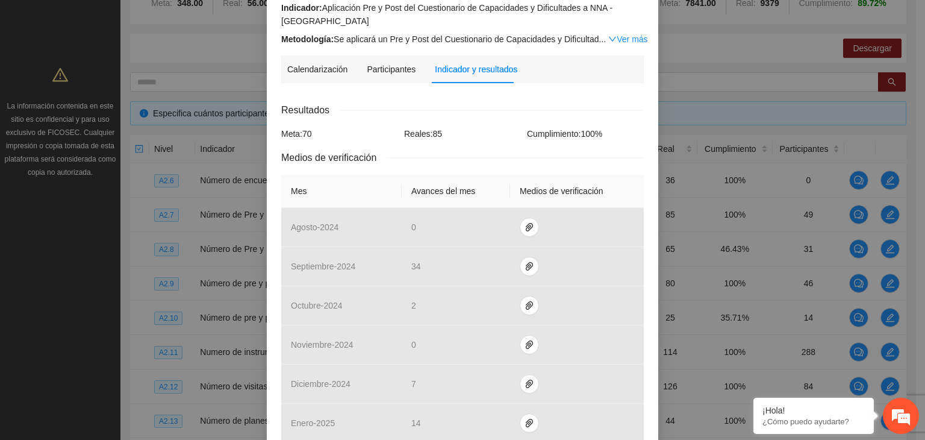
scroll to position [361, 0]
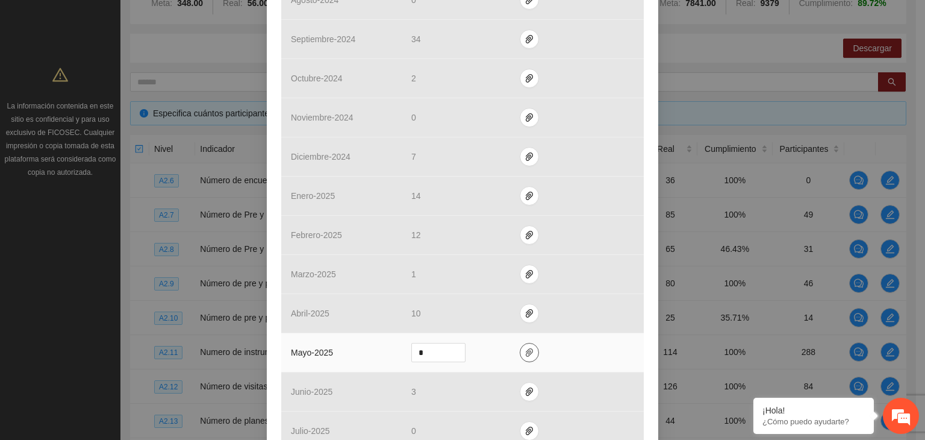
click at [528, 349] on span "paper-clip" at bounding box center [529, 353] width 18 height 10
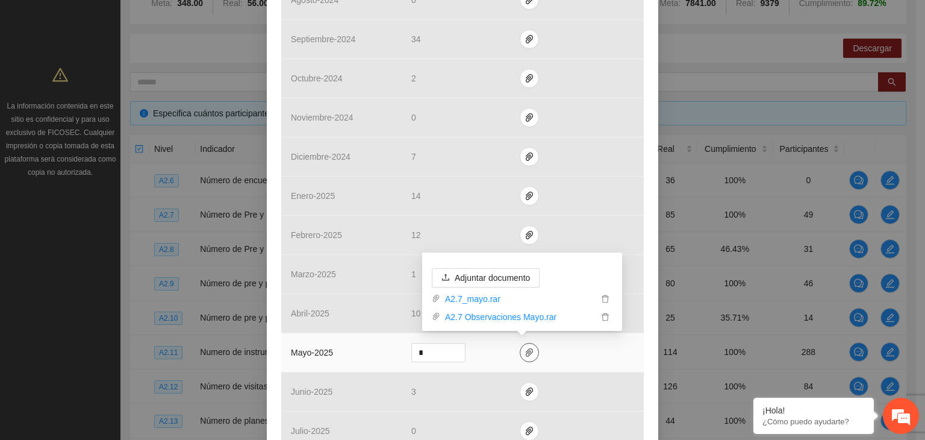
click at [528, 349] on span "paper-clip" at bounding box center [529, 353] width 18 height 10
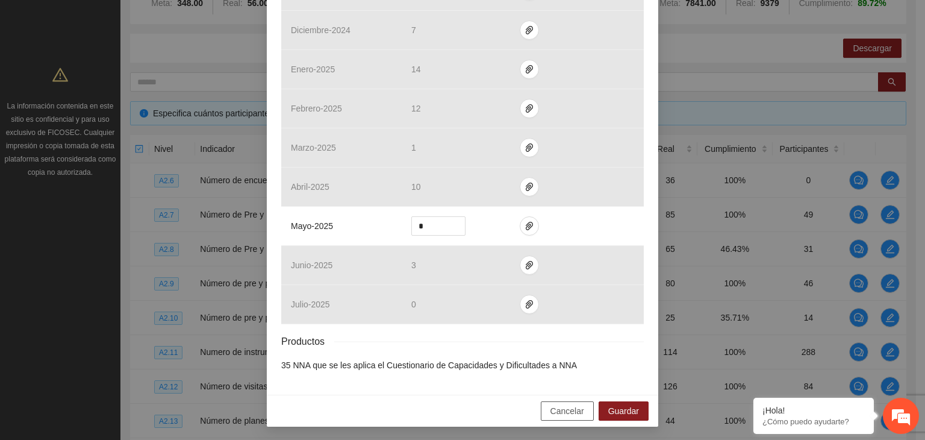
click at [555, 413] on span "Cancelar" at bounding box center [568, 410] width 34 height 13
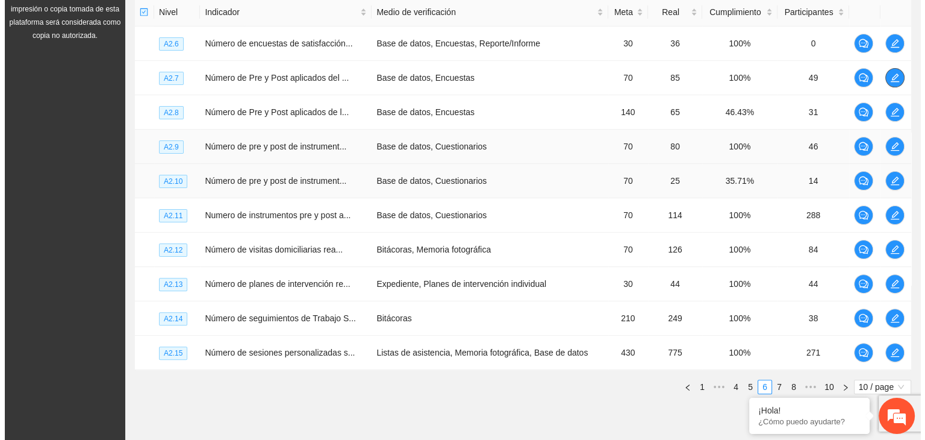
scroll to position [346, 0]
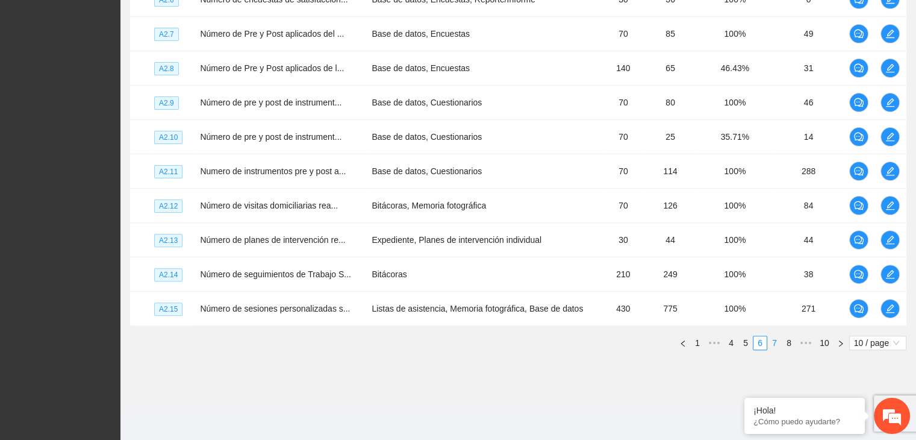
click at [774, 342] on link "7" at bounding box center [774, 342] width 13 height 13
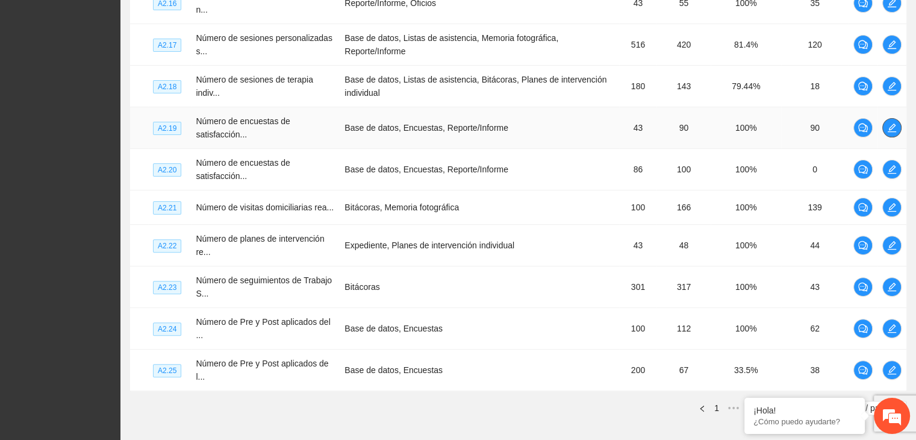
click at [890, 126] on icon "edit" at bounding box center [892, 127] width 8 height 8
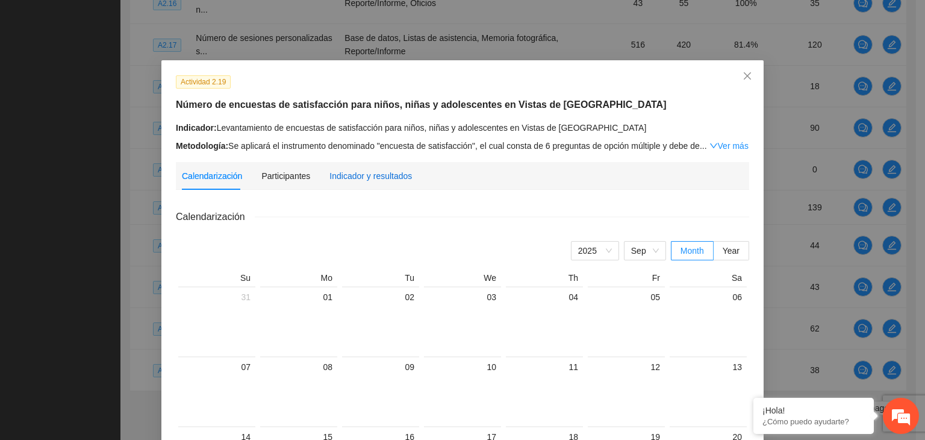
click at [381, 178] on div "Indicador y resultados" at bounding box center [370, 175] width 83 height 13
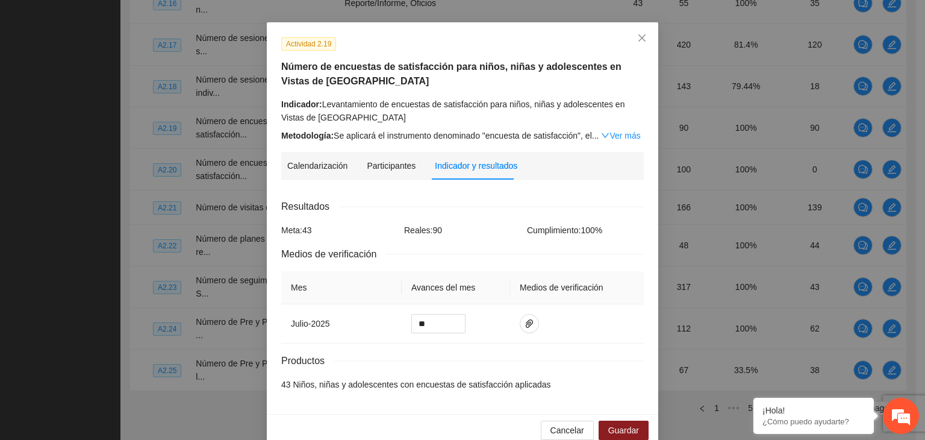
scroll to position [58, 0]
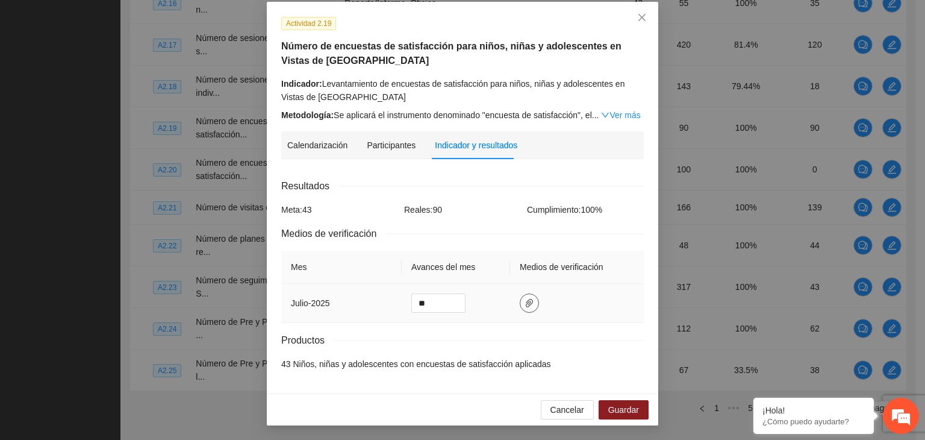
click at [520, 304] on span "paper-clip" at bounding box center [529, 303] width 18 height 10
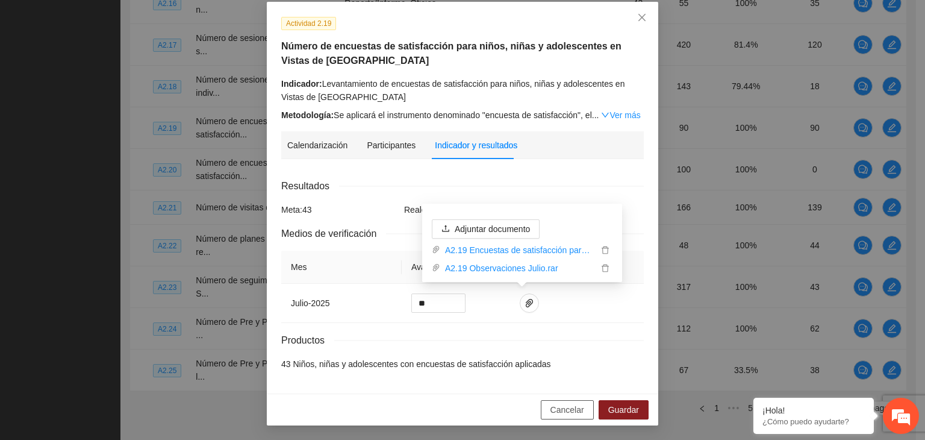
click at [561, 415] on span "Cancelar" at bounding box center [568, 409] width 34 height 13
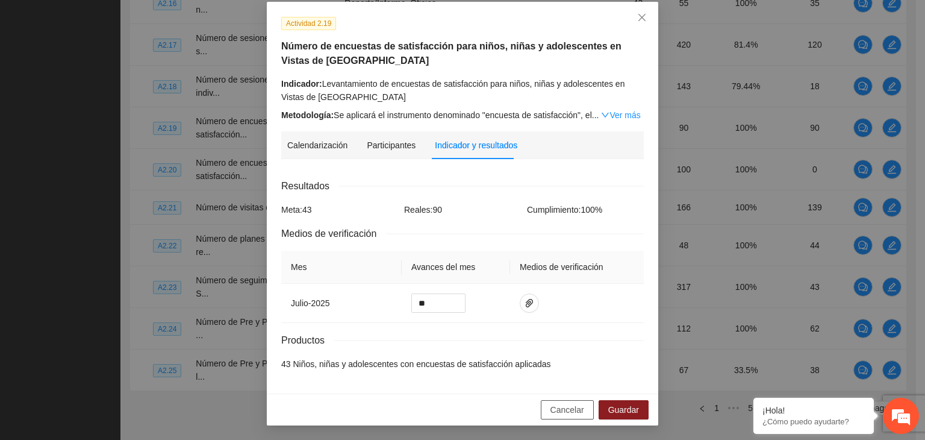
scroll to position [0, 0]
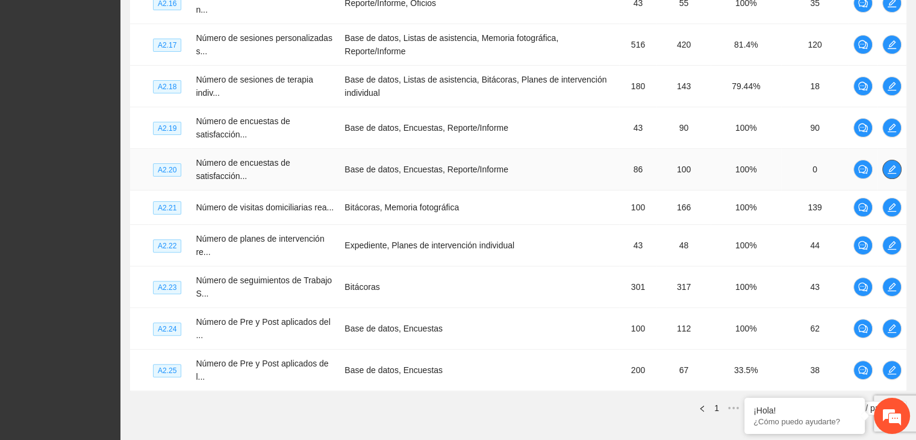
click at [890, 168] on icon "edit" at bounding box center [892, 169] width 10 height 10
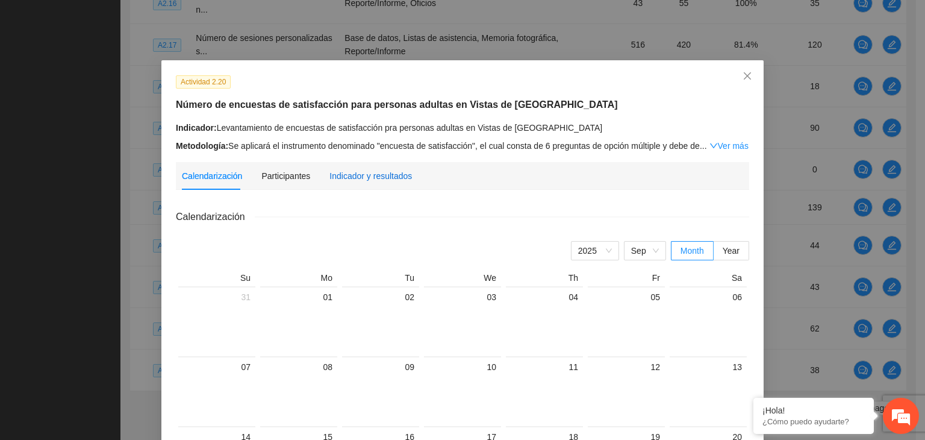
click at [366, 175] on div "Indicador y resultados" at bounding box center [370, 175] width 83 height 13
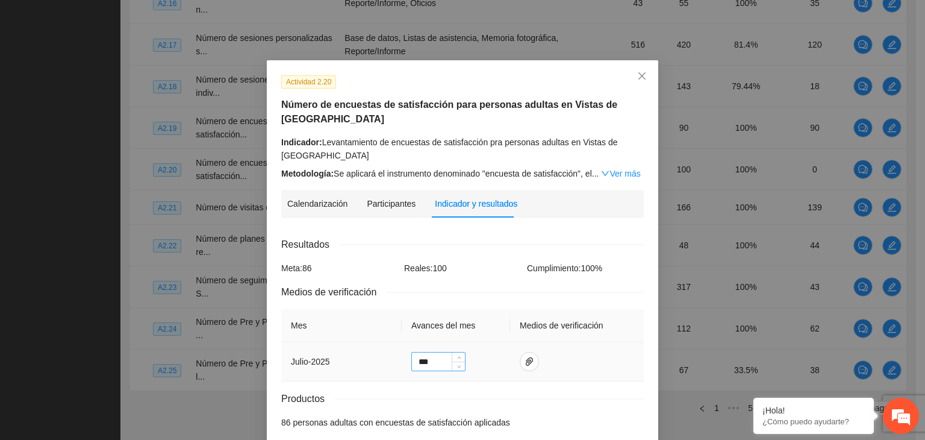
scroll to position [58, 0]
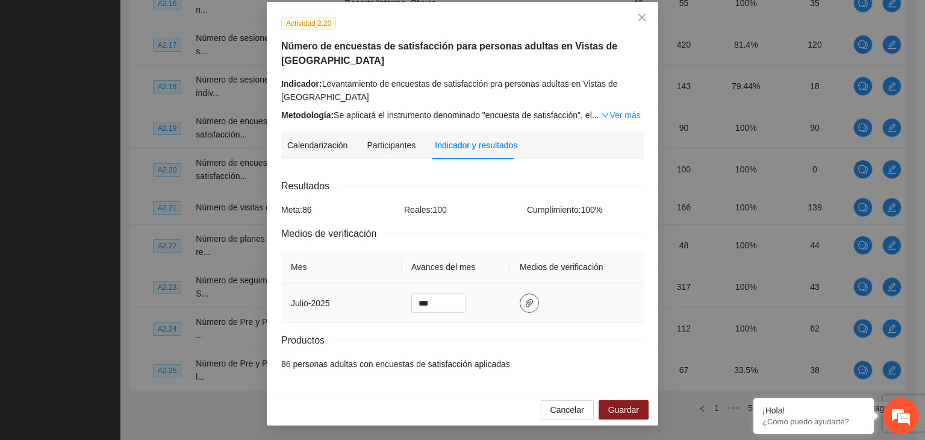
click at [525, 305] on icon "paper-clip" at bounding box center [530, 303] width 10 height 10
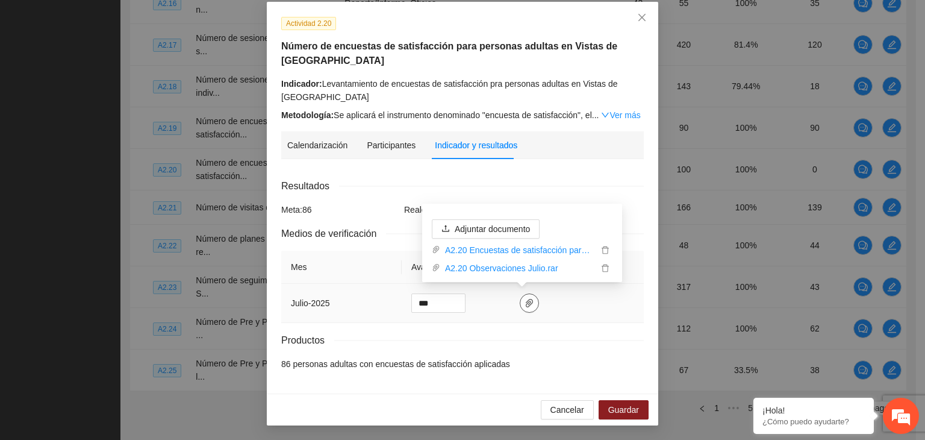
click at [525, 305] on icon "paper-clip" at bounding box center [530, 303] width 10 height 10
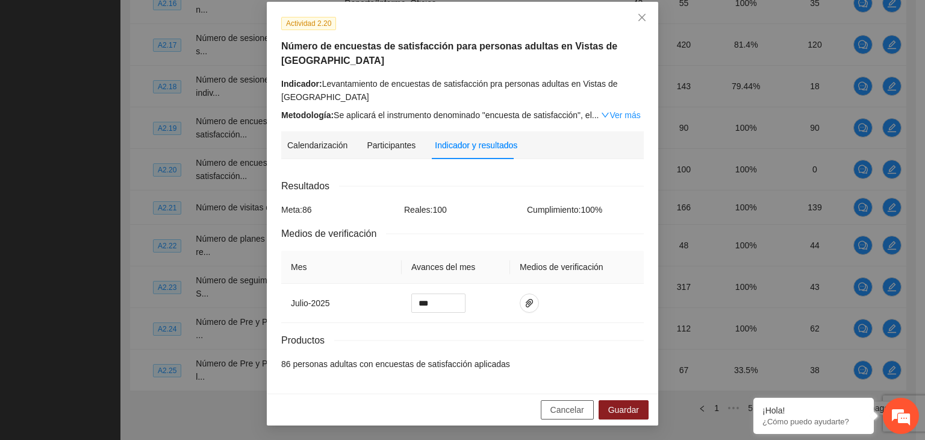
drag, startPoint x: 546, startPoint y: 411, endPoint x: 540, endPoint y: 422, distance: 12.4
click at [547, 411] on button "Cancelar" at bounding box center [567, 409] width 53 height 19
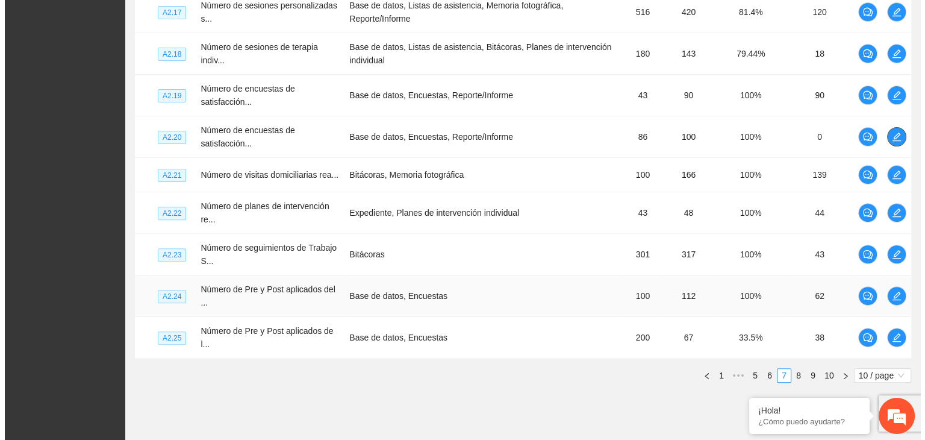
scroll to position [411, 0]
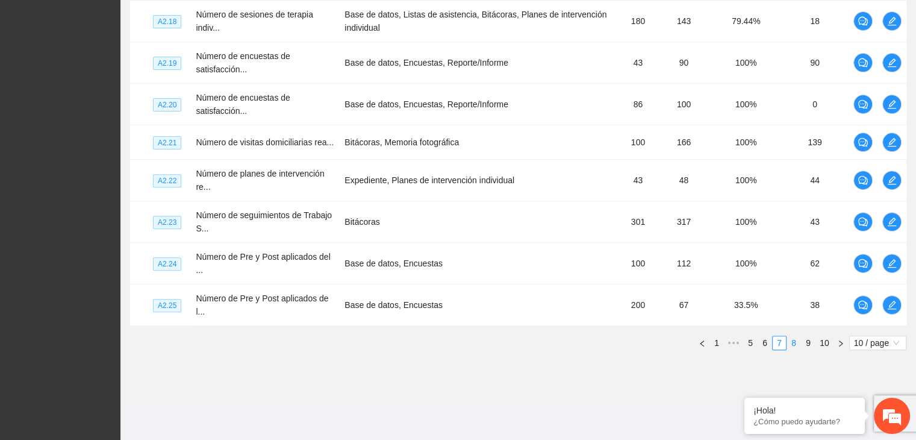
click at [796, 342] on link "8" at bounding box center [793, 342] width 13 height 13
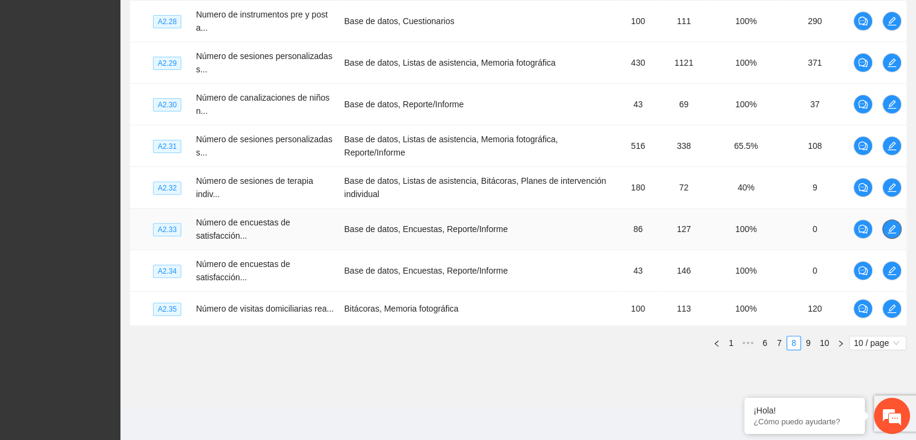
click at [887, 225] on icon "edit" at bounding box center [892, 229] width 10 height 10
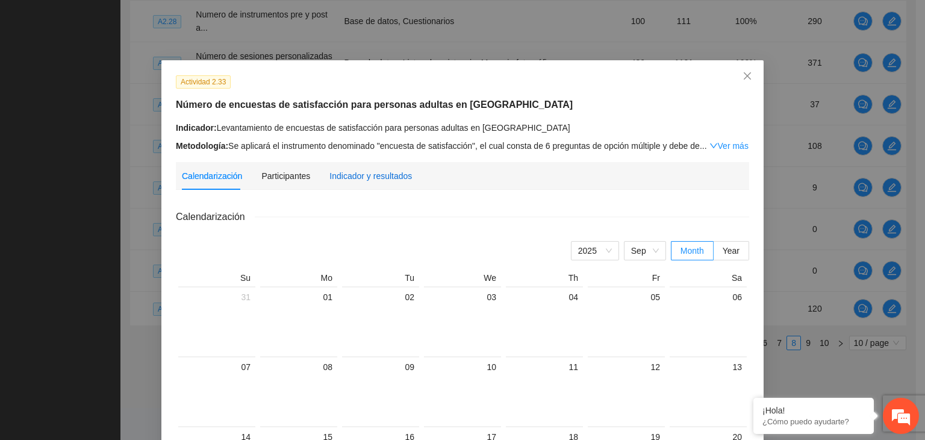
click at [376, 173] on div "Indicador y resultados" at bounding box center [370, 175] width 83 height 13
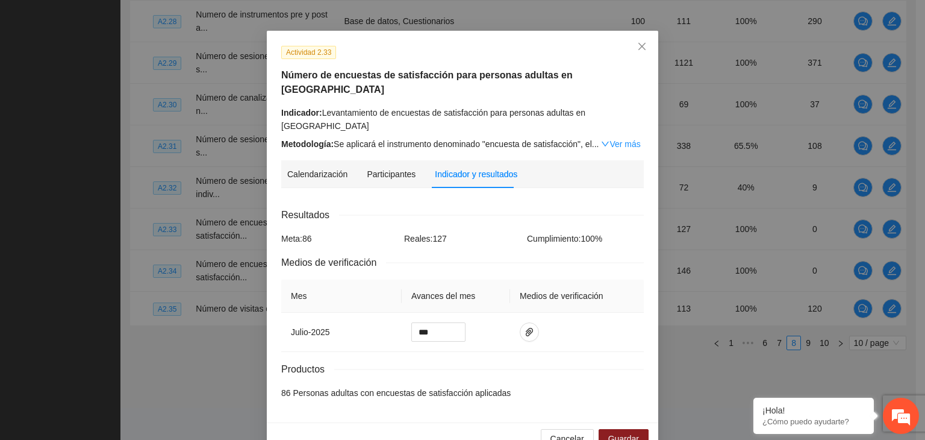
scroll to position [58, 0]
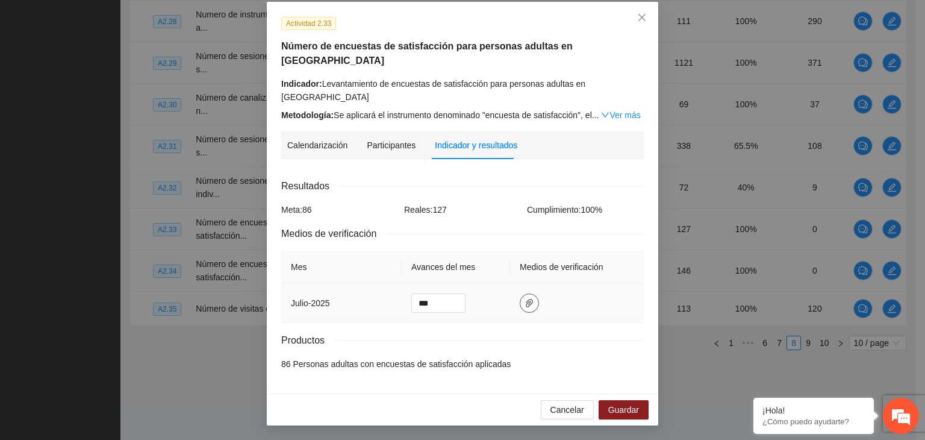
click at [525, 302] on icon "paper-clip" at bounding box center [530, 303] width 10 height 10
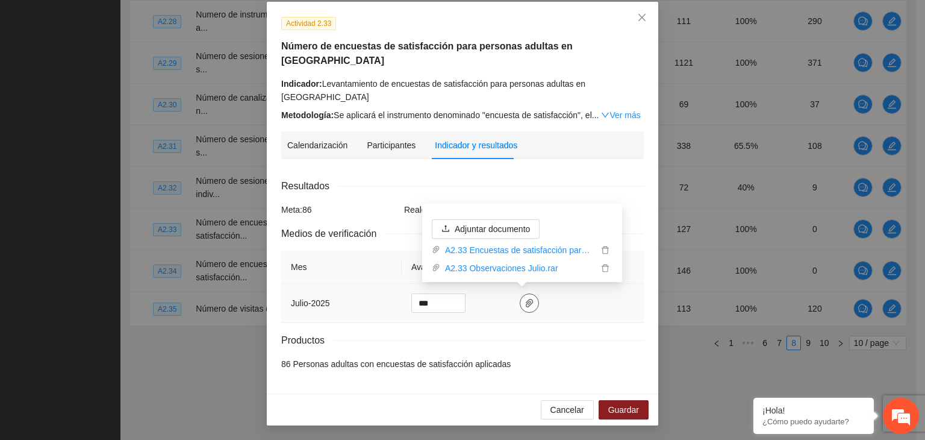
click at [525, 302] on icon "paper-clip" at bounding box center [530, 303] width 10 height 10
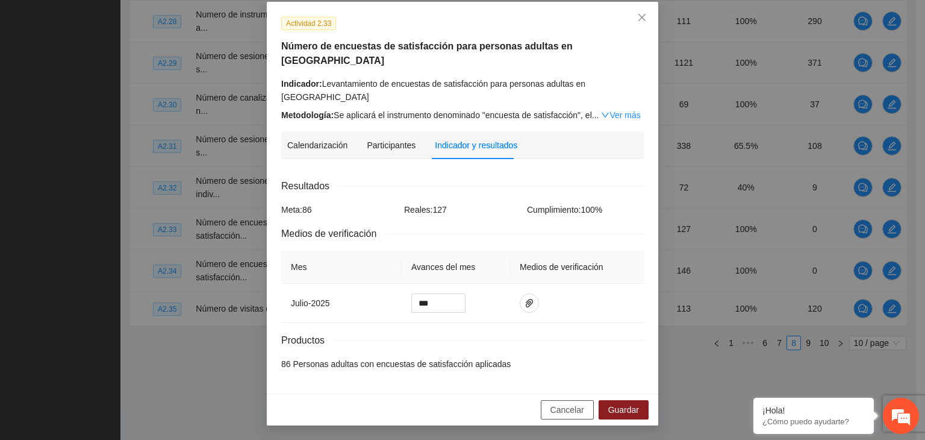
click at [555, 405] on span "Cancelar" at bounding box center [568, 409] width 34 height 13
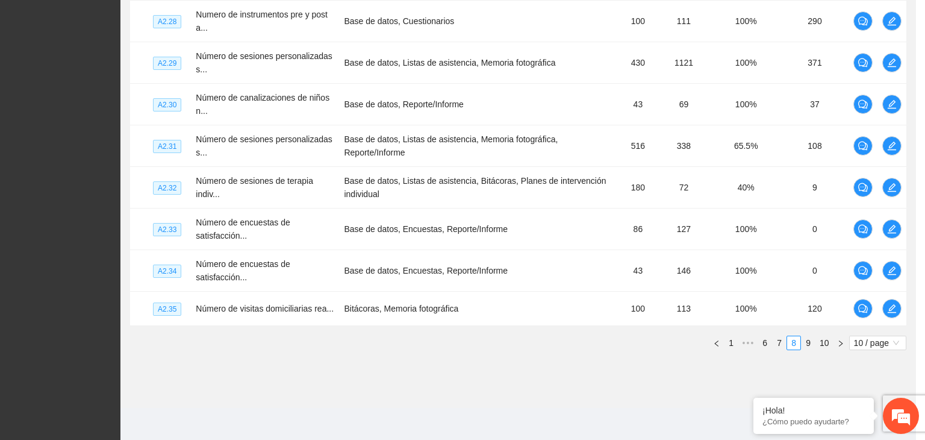
scroll to position [0, 0]
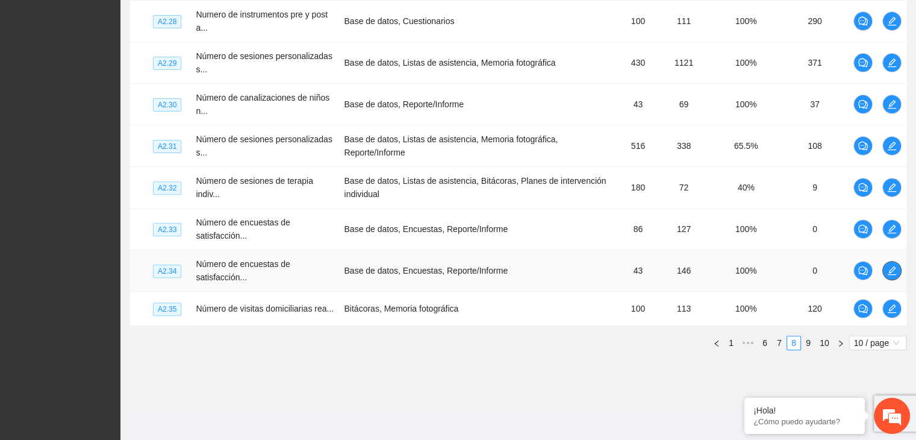
click at [893, 273] on button "button" at bounding box center [891, 270] width 19 height 19
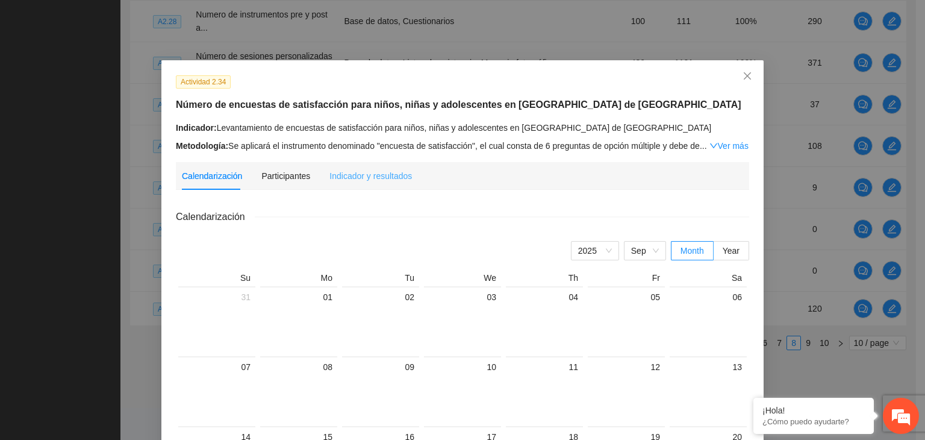
click at [386, 167] on div "Indicador y resultados" at bounding box center [370, 176] width 83 height 28
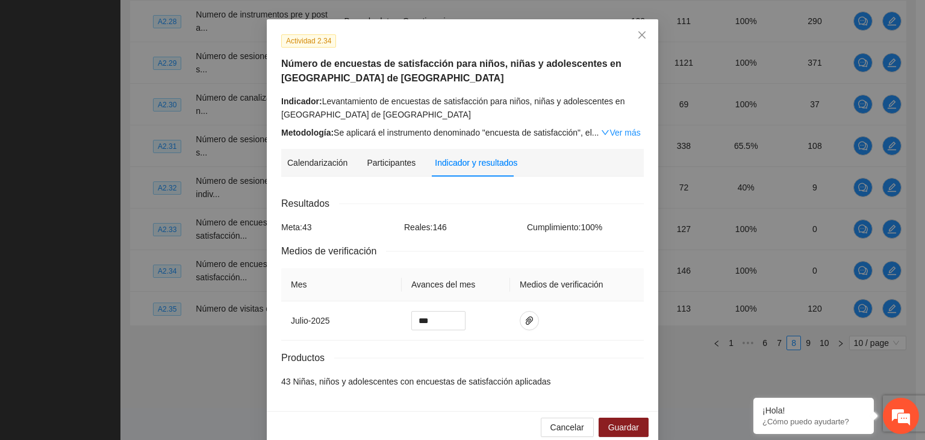
scroll to position [58, 0]
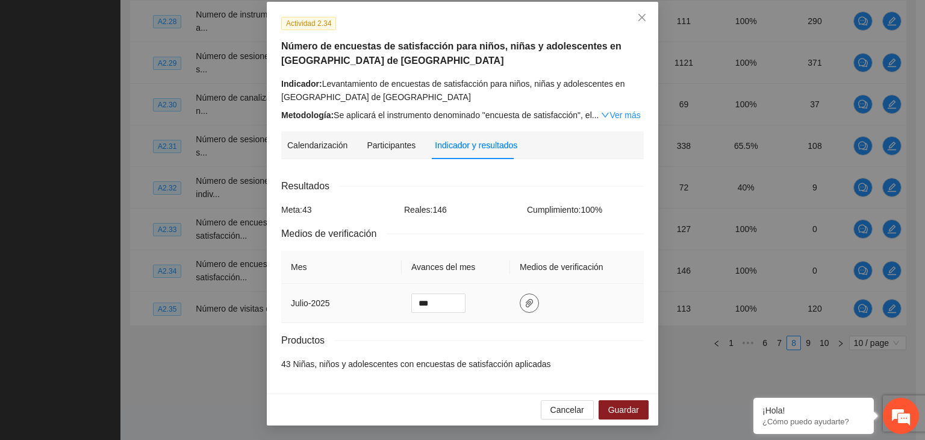
click at [525, 304] on icon "paper-clip" at bounding box center [530, 303] width 10 height 10
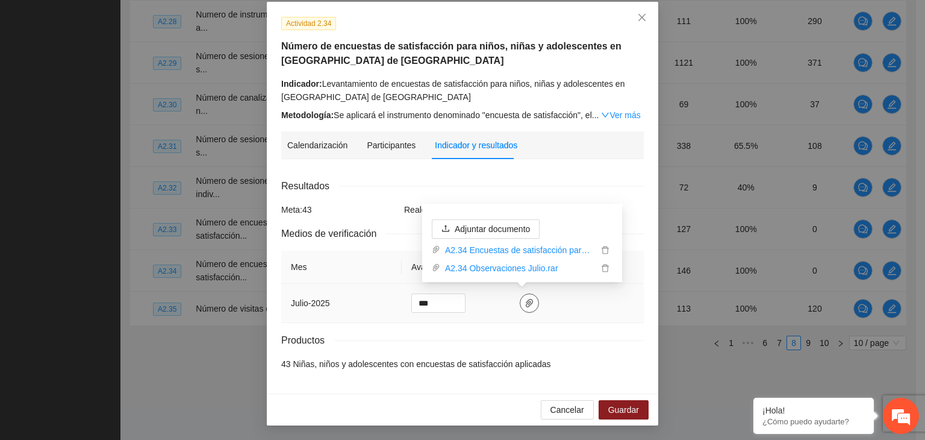
click at [525, 304] on icon "paper-clip" at bounding box center [530, 303] width 10 height 10
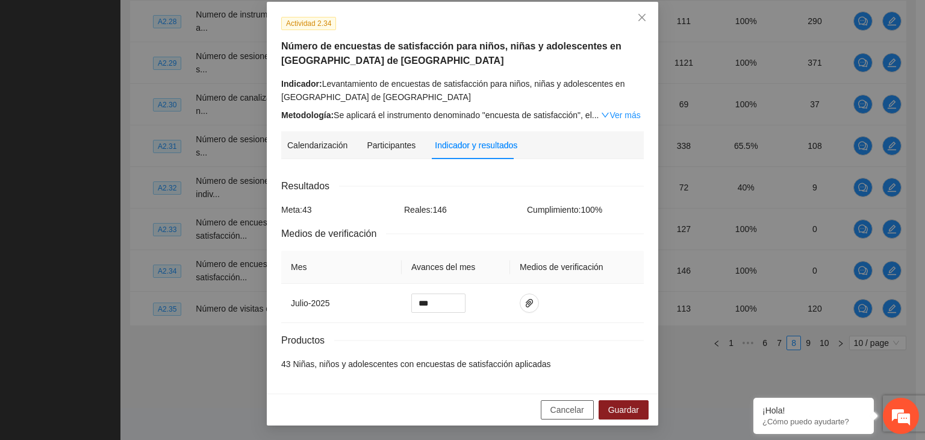
click at [559, 416] on button "Cancelar" at bounding box center [567, 409] width 53 height 19
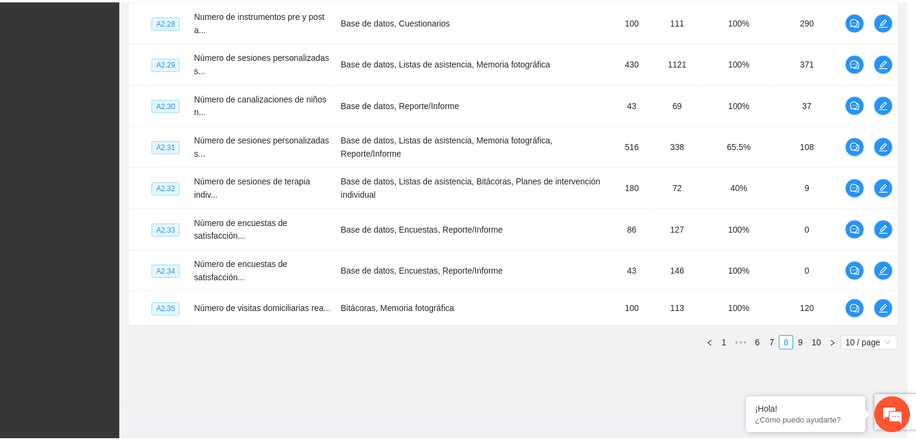
scroll to position [0, 0]
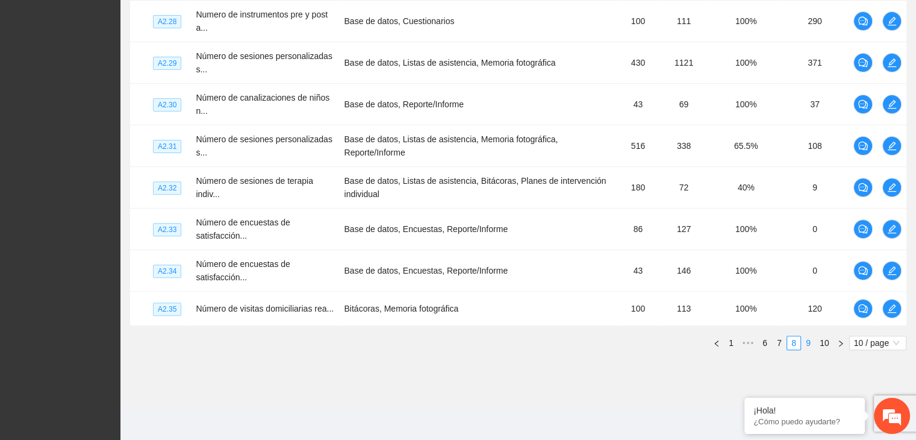
click at [807, 343] on link "9" at bounding box center [808, 342] width 13 height 13
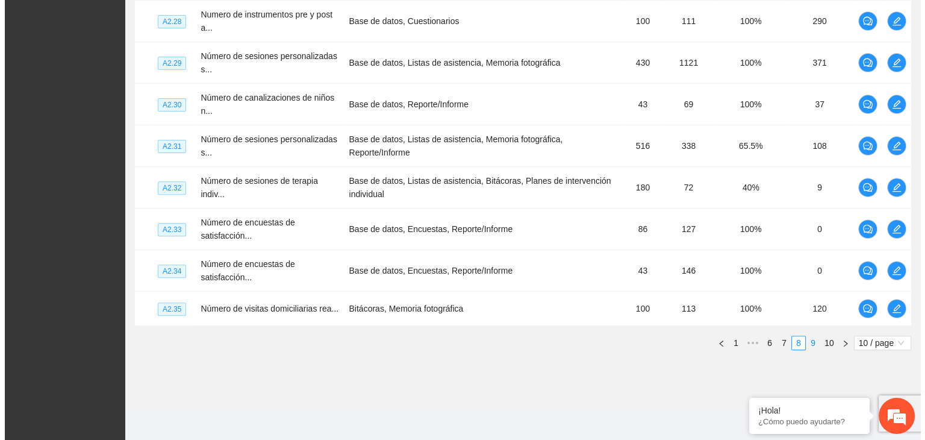
scroll to position [346, 0]
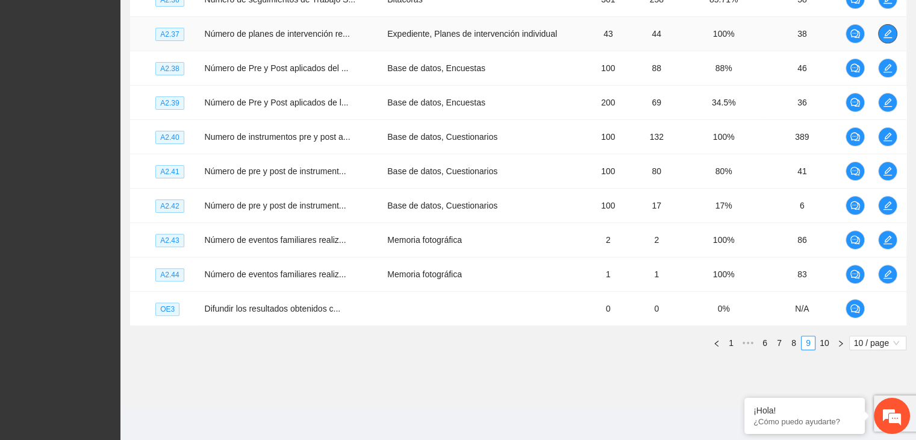
click at [882, 36] on span "edit" at bounding box center [888, 34] width 18 height 10
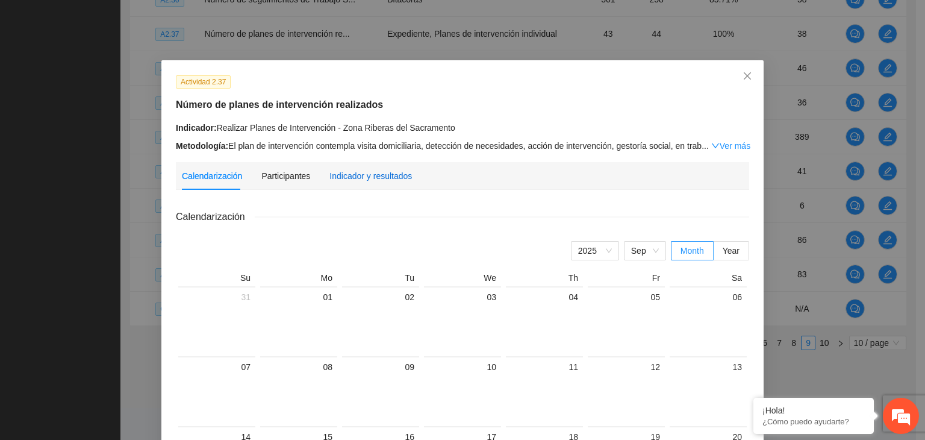
click at [395, 178] on div "Indicador y resultados" at bounding box center [370, 175] width 83 height 13
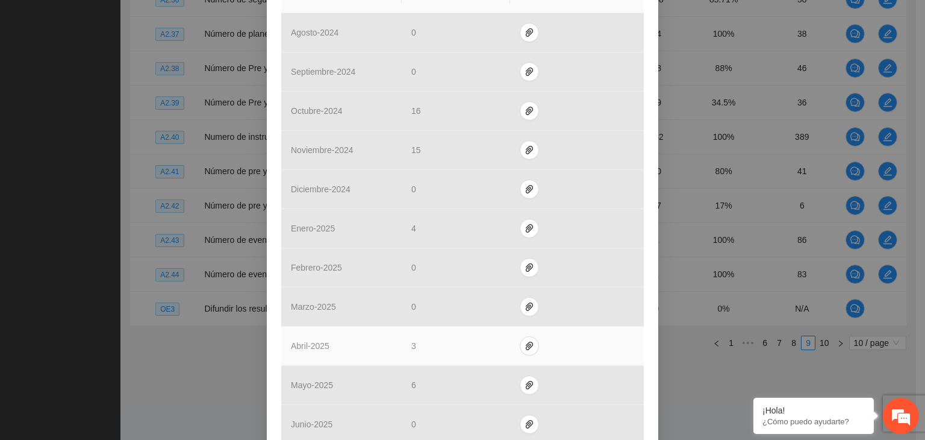
scroll to position [460, 0]
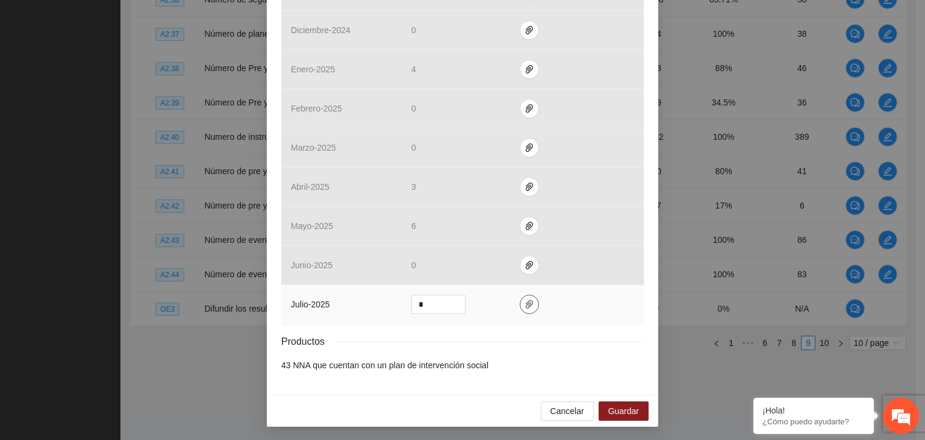
click at [526, 304] on icon "paper-clip" at bounding box center [529, 304] width 7 height 8
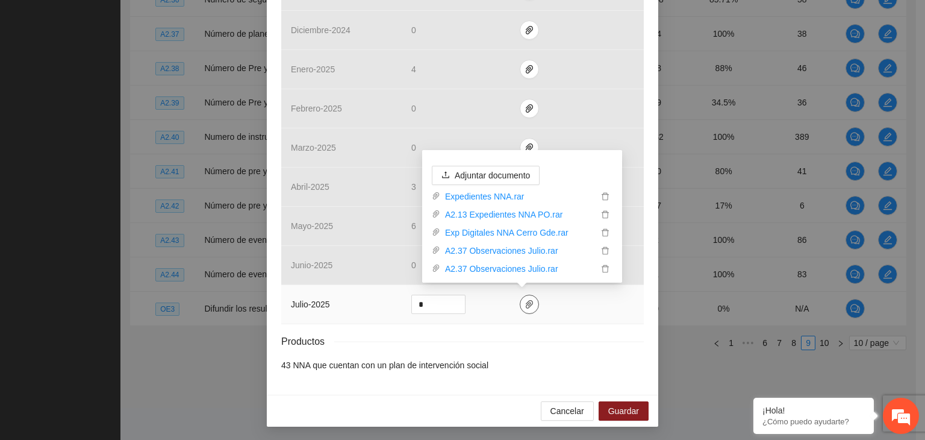
click at [526, 304] on icon "paper-clip" at bounding box center [529, 304] width 7 height 8
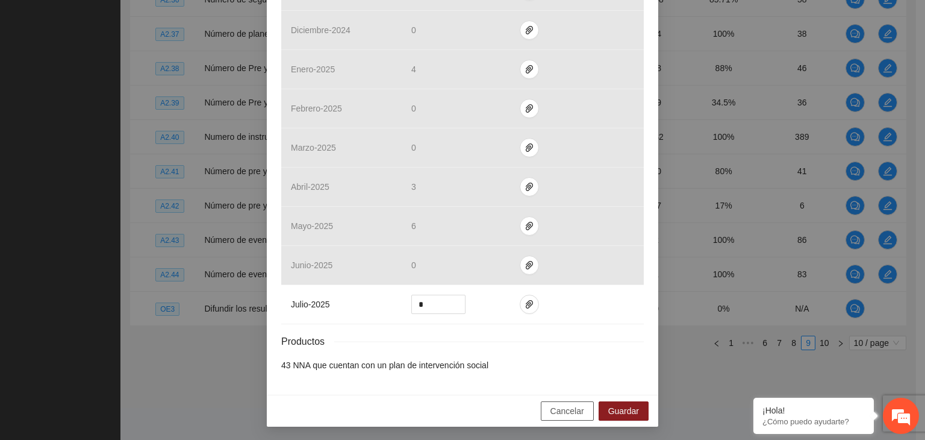
click at [551, 413] on span "Cancelar" at bounding box center [568, 410] width 34 height 13
click at [549, 413] on div "Cancelar Guardar" at bounding box center [463, 411] width 392 height 32
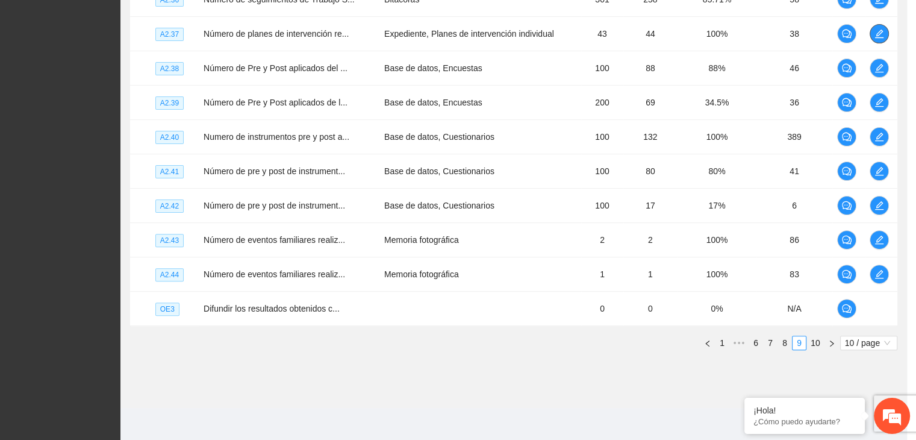
scroll to position [0, 0]
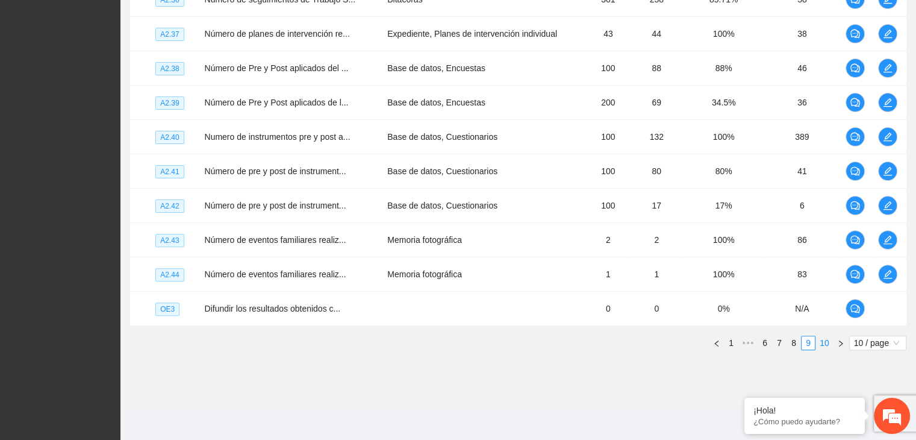
click at [826, 342] on link "10" at bounding box center [824, 342] width 17 height 13
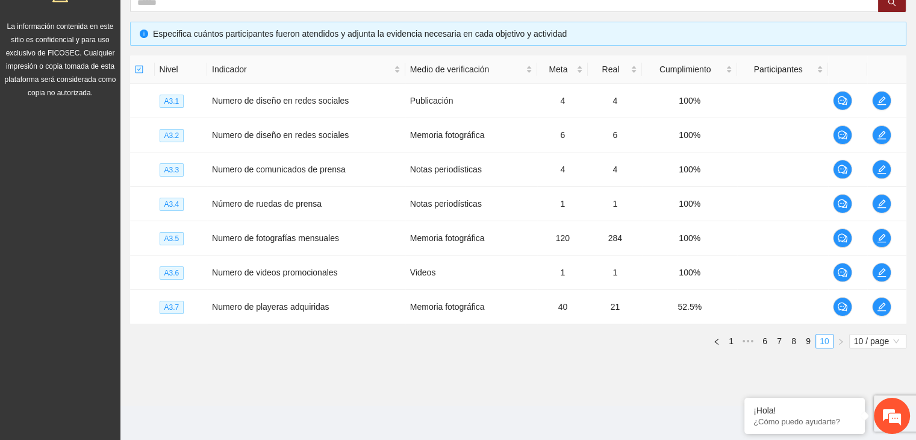
scroll to position [243, 0]
click at [826, 342] on link "10" at bounding box center [824, 342] width 17 height 13
click at [779, 342] on link "7" at bounding box center [779, 342] width 13 height 13
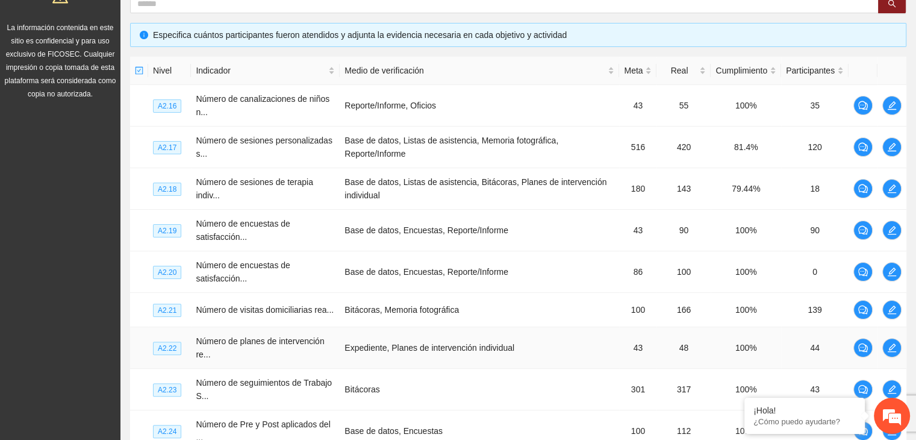
scroll to position [411, 0]
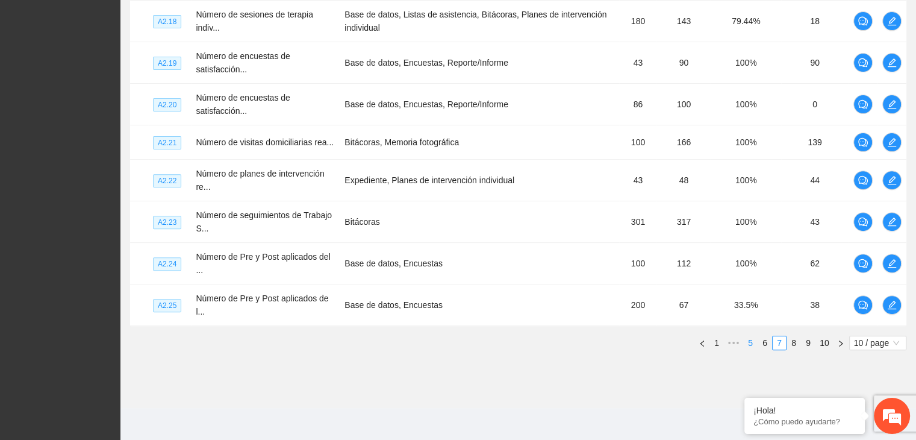
click at [752, 342] on link "5" at bounding box center [750, 342] width 13 height 13
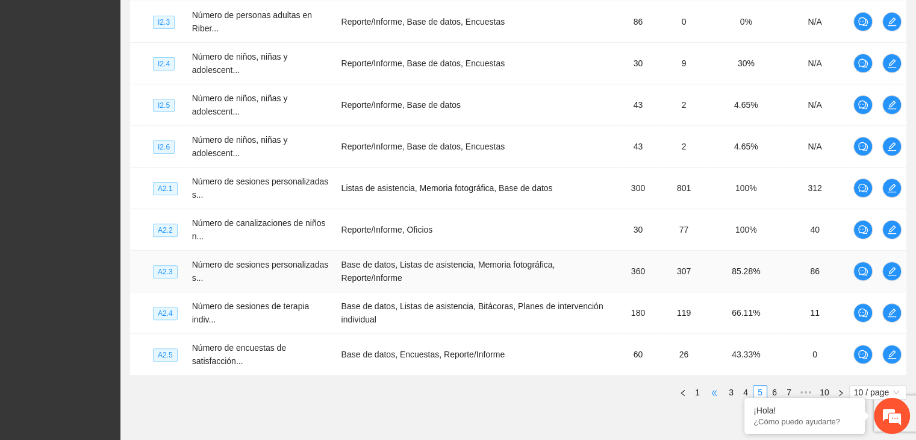
scroll to position [418, 0]
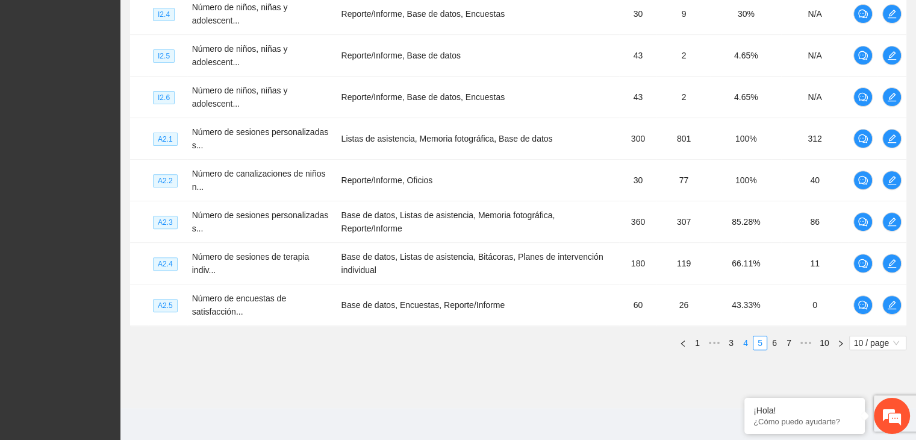
click at [746, 341] on link "4" at bounding box center [745, 342] width 13 height 13
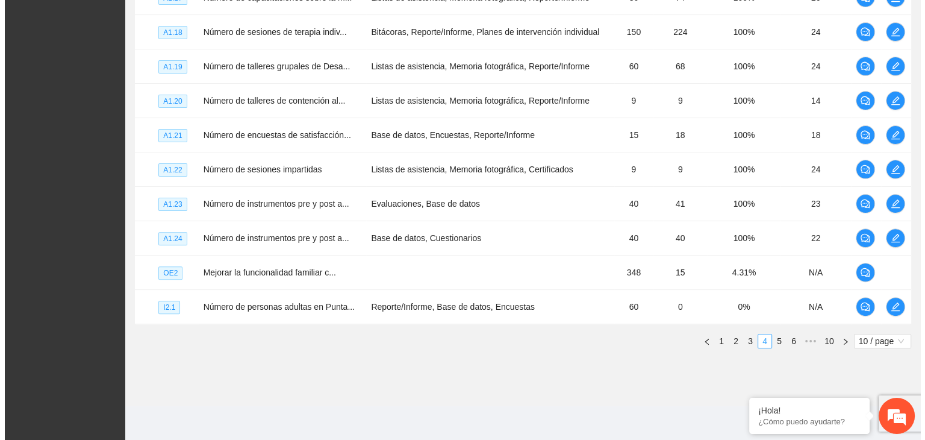
scroll to position [346, 0]
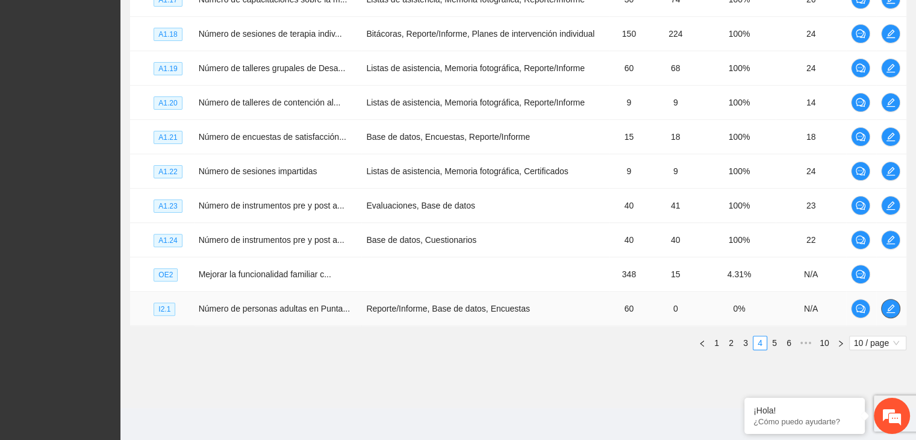
click at [887, 309] on icon "edit" at bounding box center [891, 309] width 10 height 10
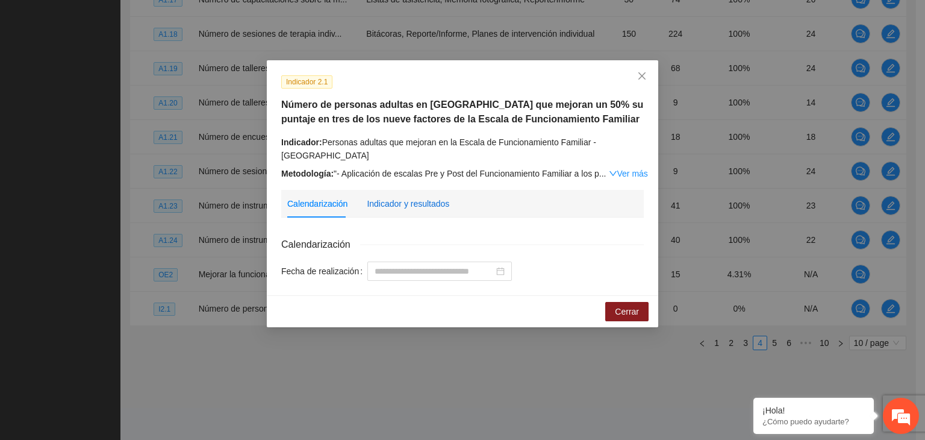
click at [418, 197] on div "Indicador y resultados" at bounding box center [408, 203] width 83 height 13
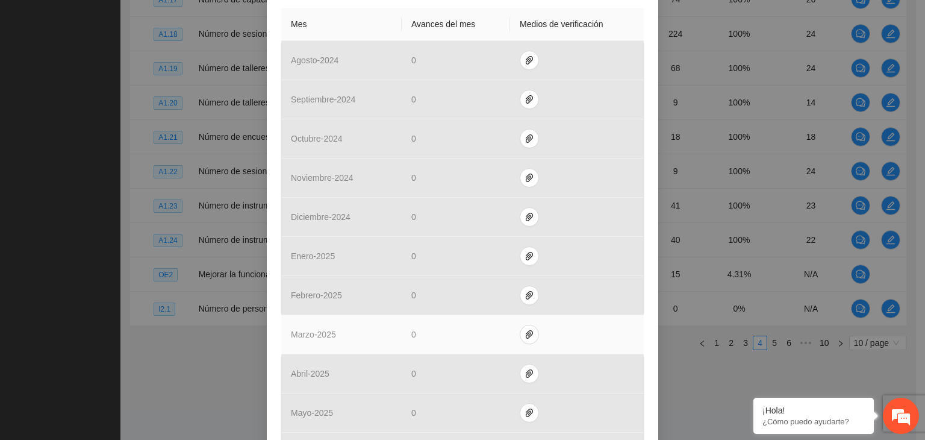
scroll to position [488, 0]
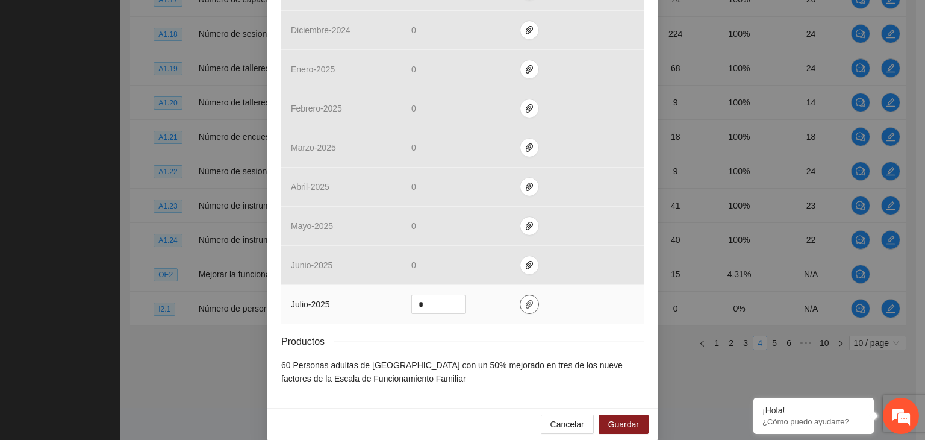
click at [524, 295] on button "button" at bounding box center [529, 304] width 19 height 19
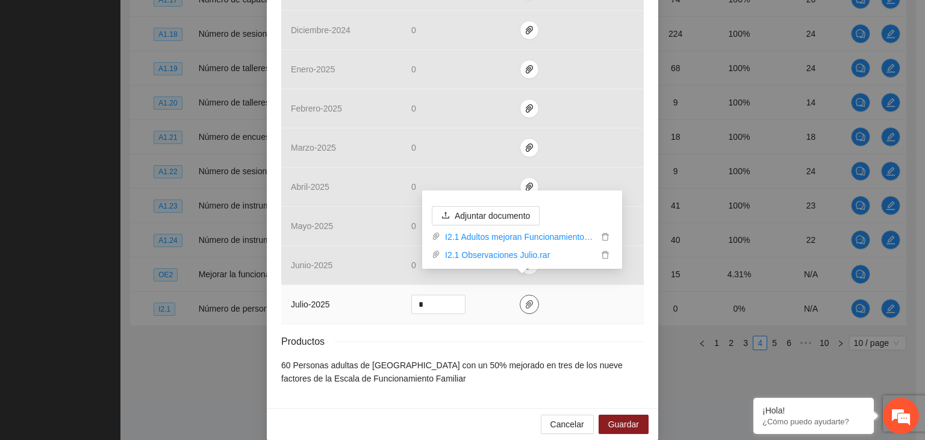
click at [523, 295] on button "button" at bounding box center [529, 304] width 19 height 19
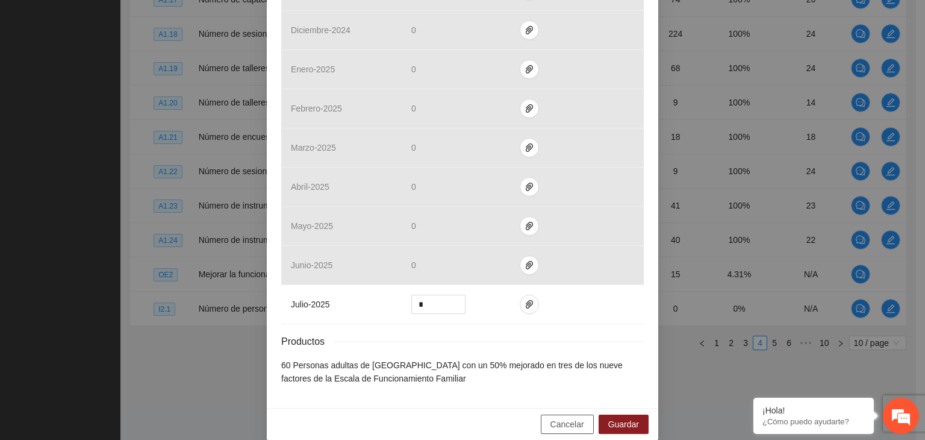
click at [552, 417] on span "Cancelar" at bounding box center [568, 423] width 34 height 13
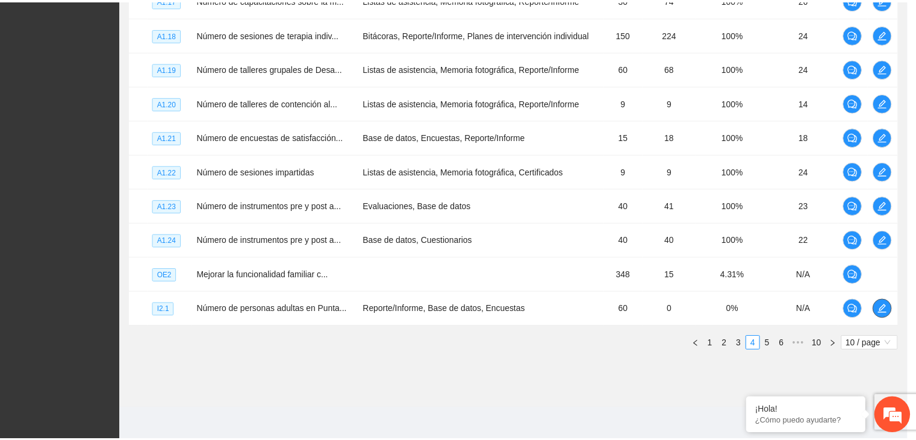
scroll to position [0, 0]
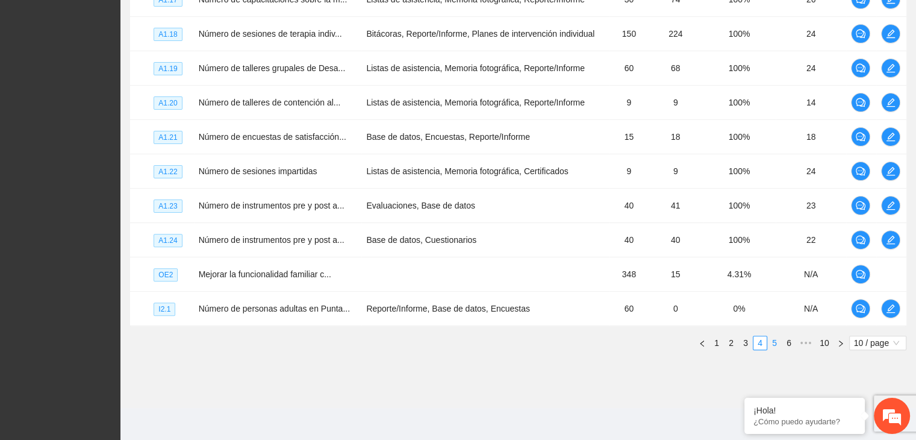
click at [775, 339] on link "5" at bounding box center [774, 342] width 13 height 13
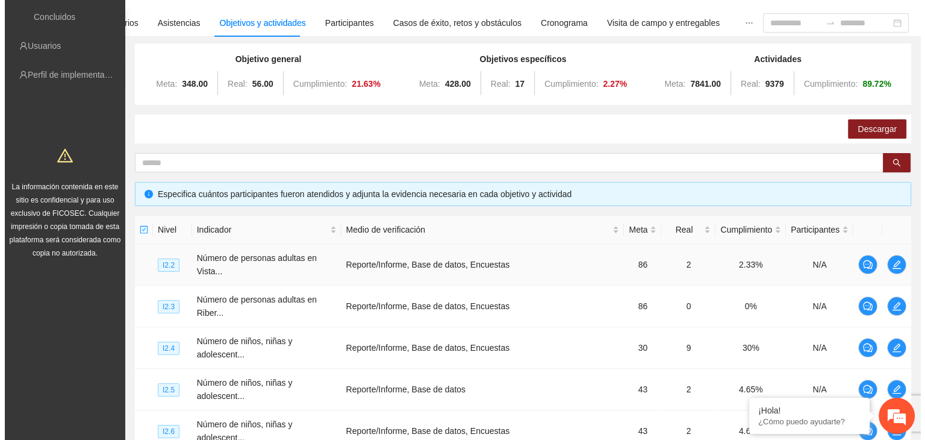
scroll to position [105, 0]
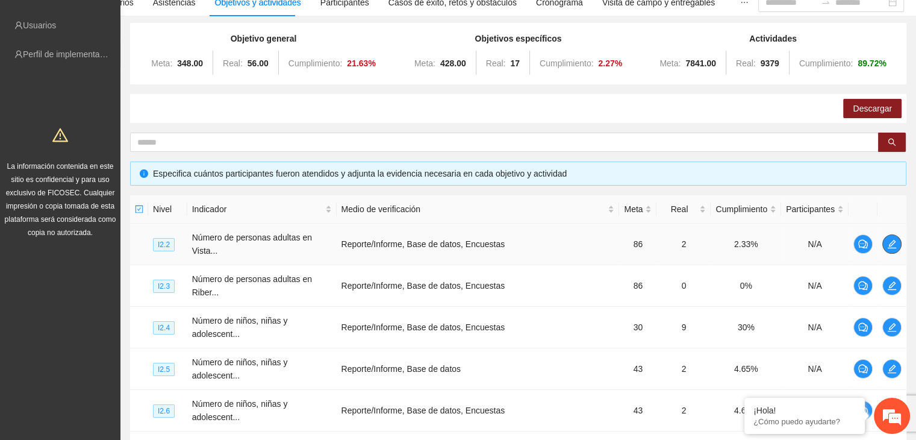
click at [894, 237] on button "button" at bounding box center [891, 243] width 19 height 19
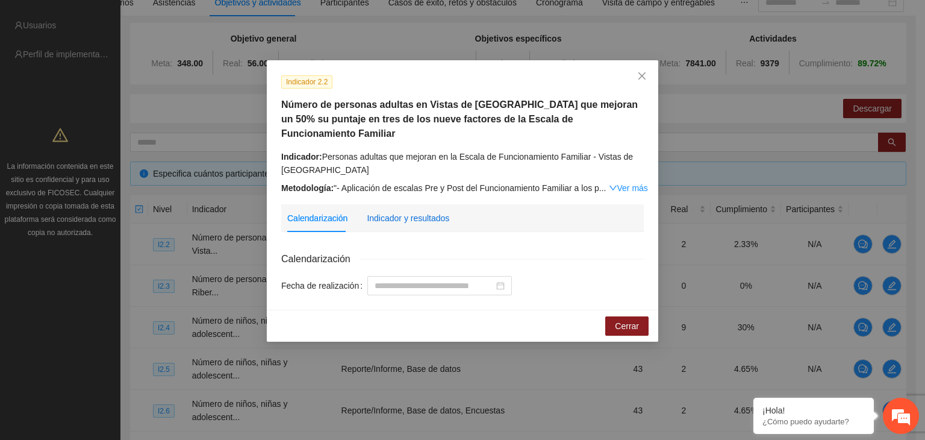
click at [426, 211] on div "Indicador y resultados" at bounding box center [408, 217] width 83 height 13
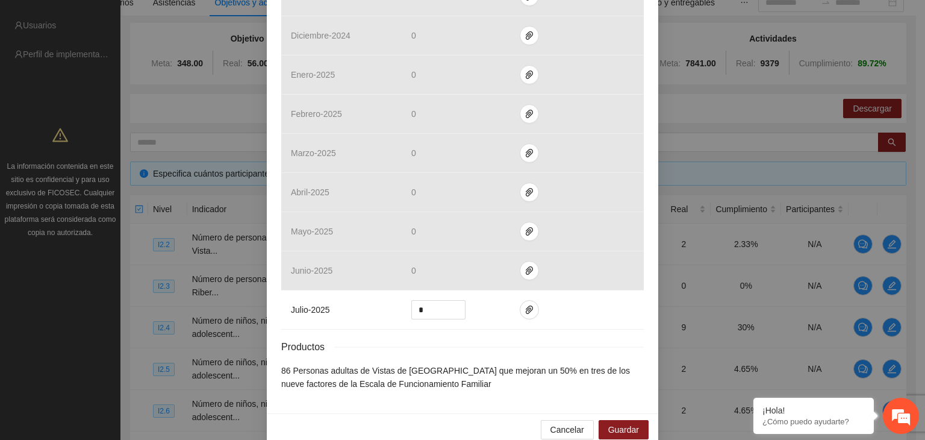
scroll to position [501, 0]
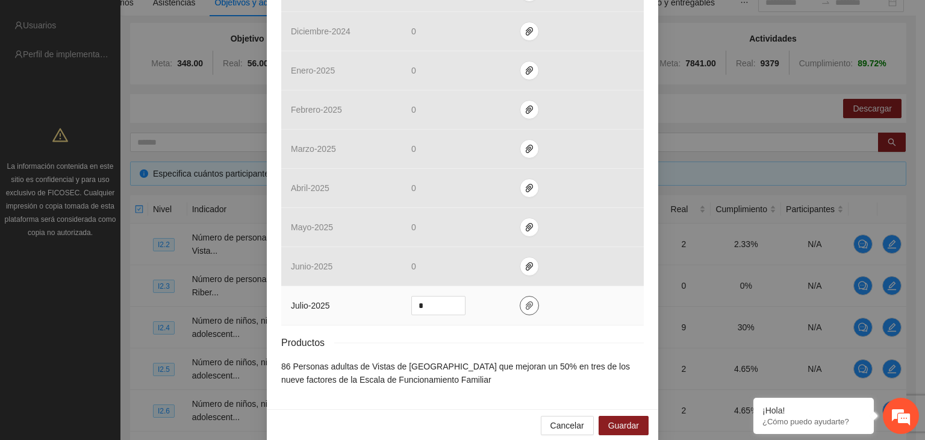
click at [525, 301] on icon "paper-clip" at bounding box center [530, 306] width 10 height 10
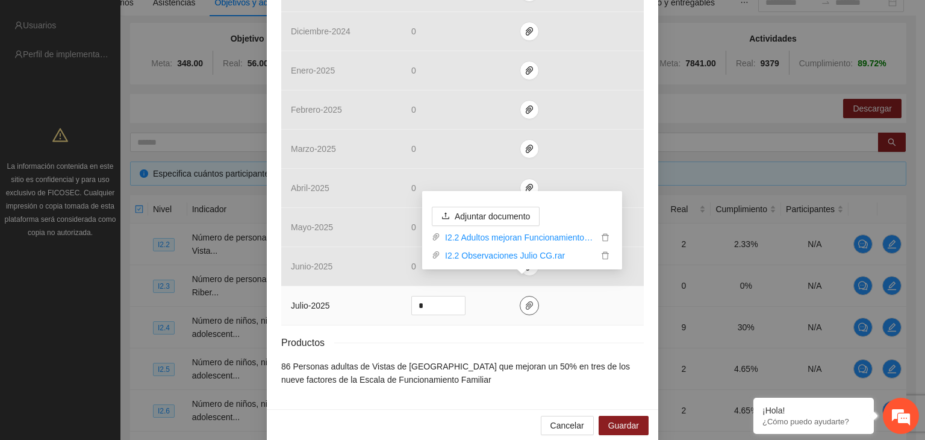
click at [525, 301] on icon "paper-clip" at bounding box center [530, 306] width 10 height 10
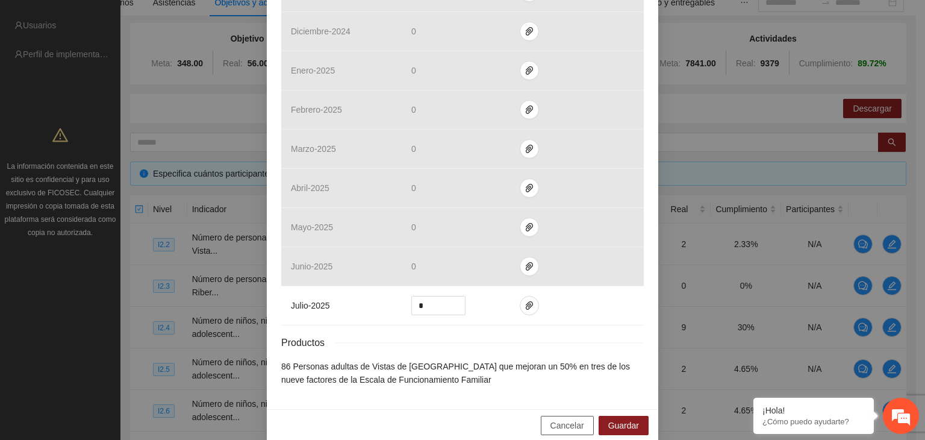
click at [558, 419] on span "Cancelar" at bounding box center [568, 425] width 34 height 13
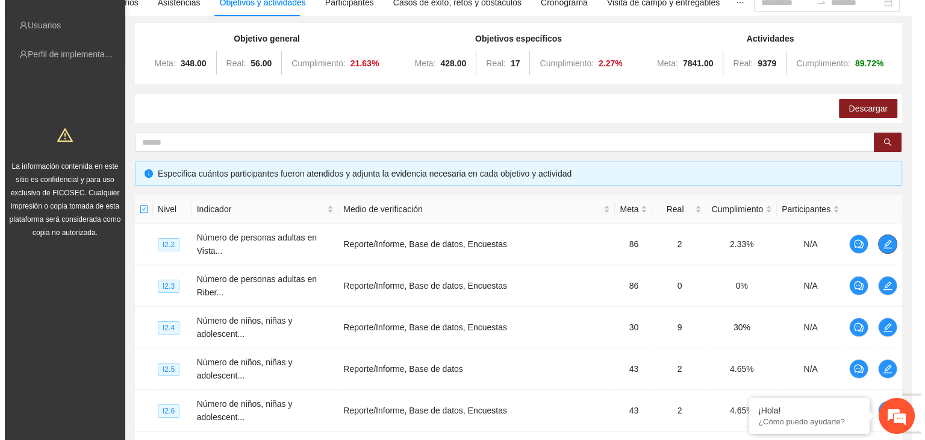
scroll to position [0, 0]
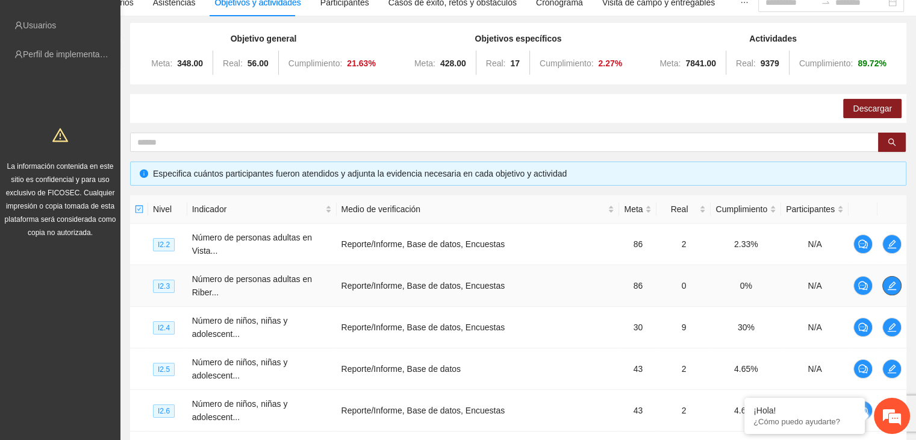
click at [889, 289] on icon "edit" at bounding box center [892, 286] width 10 height 10
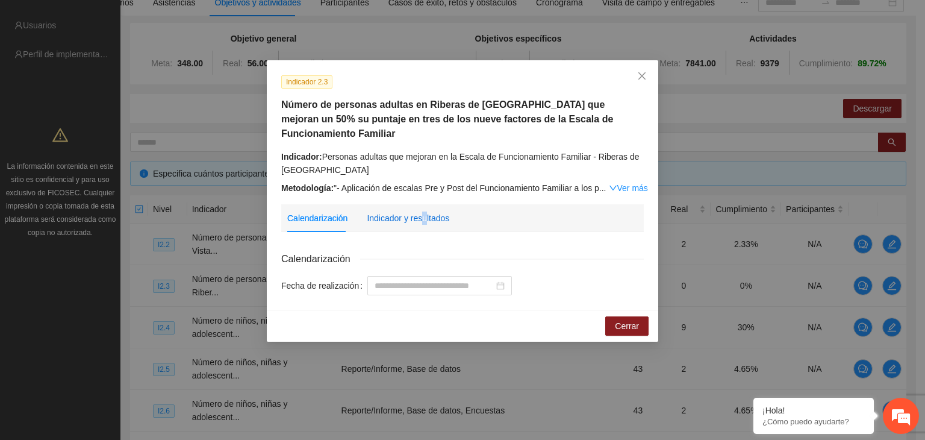
click at [422, 211] on div "Indicador y resultados" at bounding box center [408, 217] width 83 height 13
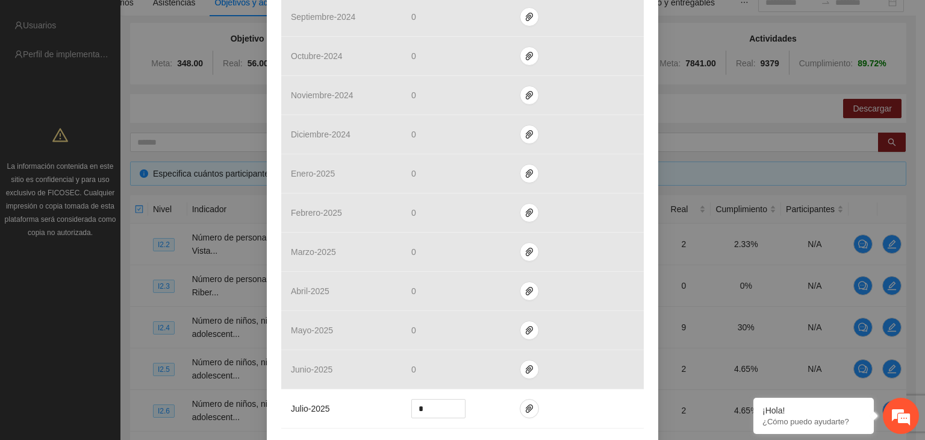
scroll to position [501, 0]
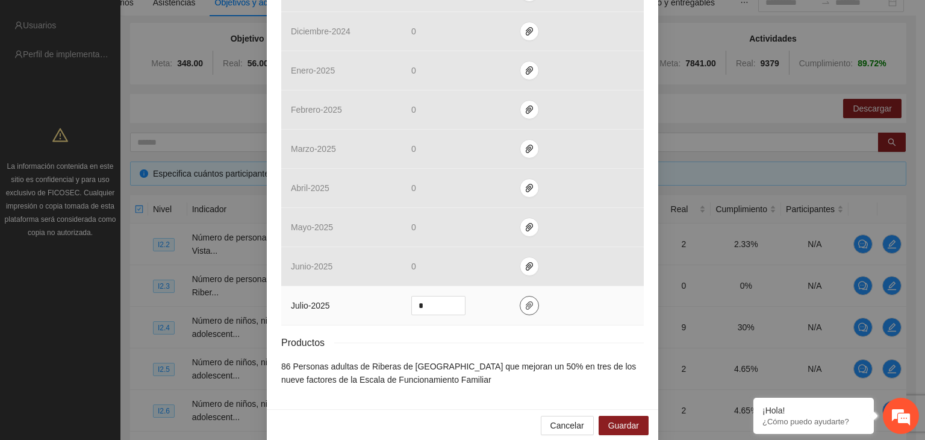
click at [525, 301] on icon "paper-clip" at bounding box center [530, 306] width 10 height 10
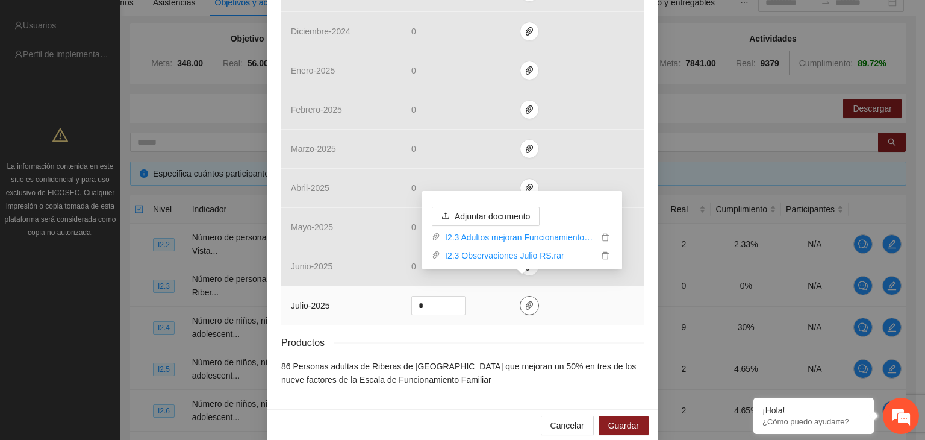
click at [525, 301] on icon "paper-clip" at bounding box center [530, 306] width 10 height 10
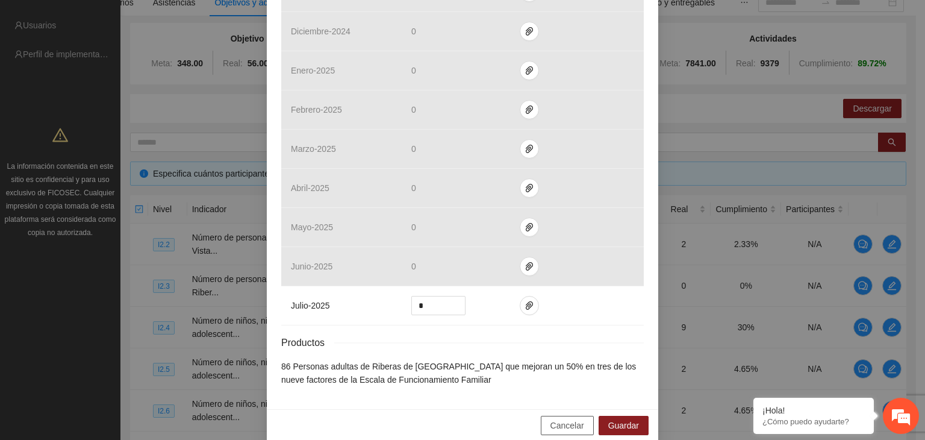
click at [560, 419] on span "Cancelar" at bounding box center [568, 425] width 34 height 13
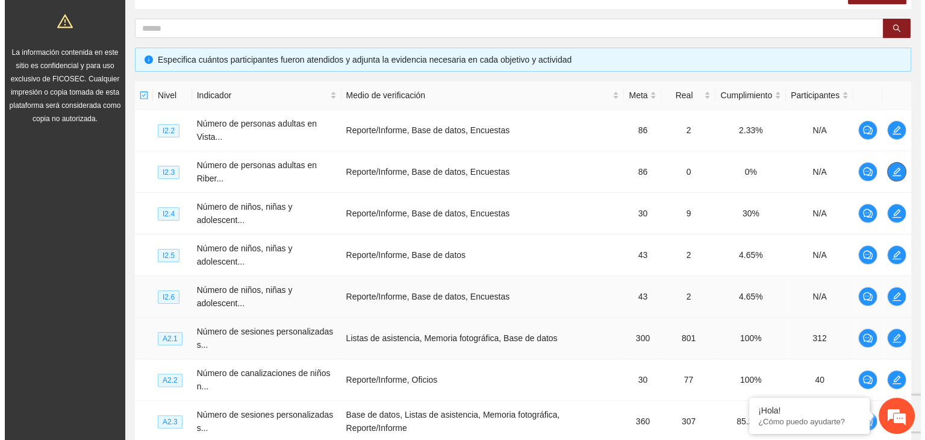
scroll to position [225, 0]
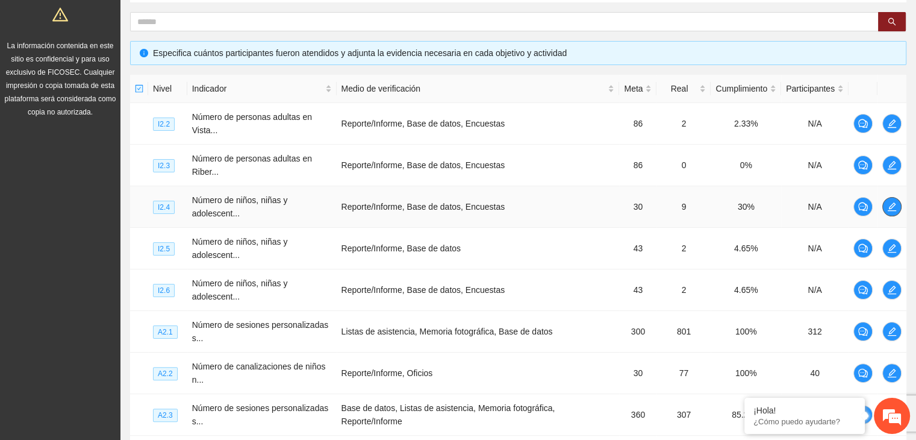
click at [890, 206] on icon "edit" at bounding box center [892, 207] width 10 height 10
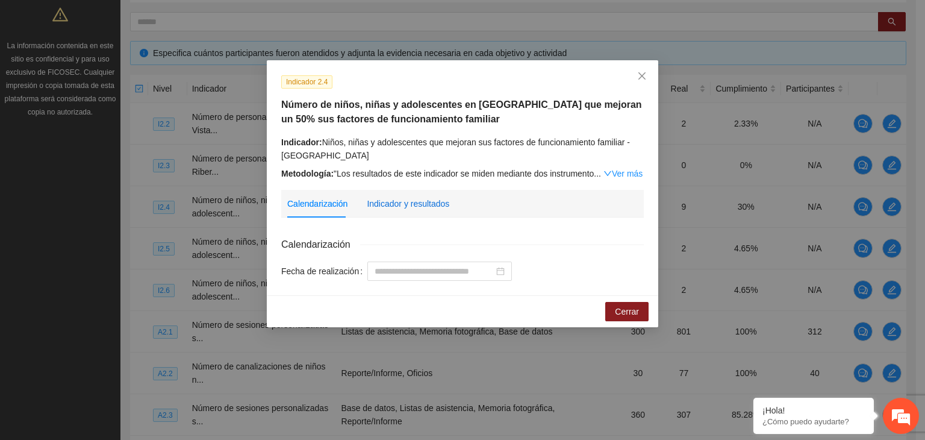
click at [425, 204] on div "Indicador y resultados" at bounding box center [408, 203] width 83 height 13
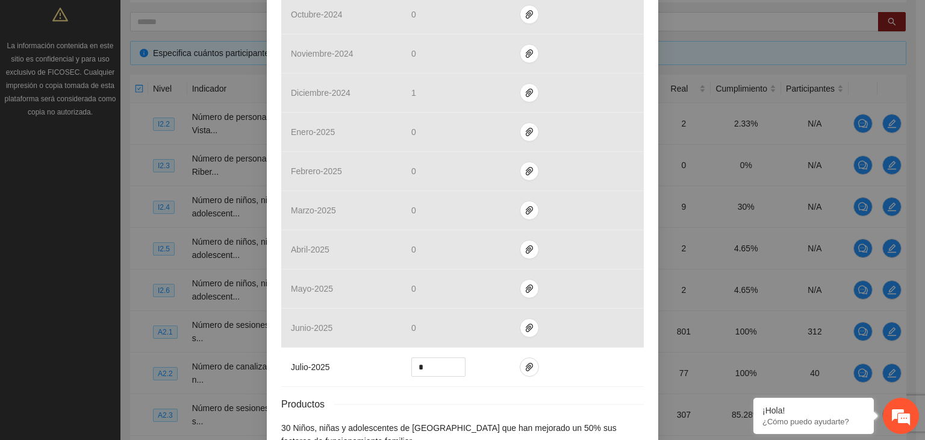
scroll to position [501, 0]
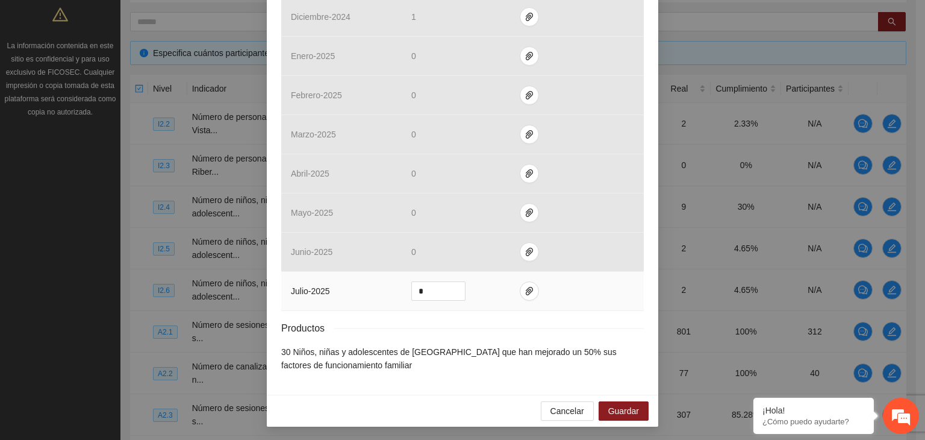
click at [511, 295] on td at bounding box center [577, 291] width 134 height 39
click at [526, 292] on icon "paper-clip" at bounding box center [529, 291] width 7 height 8
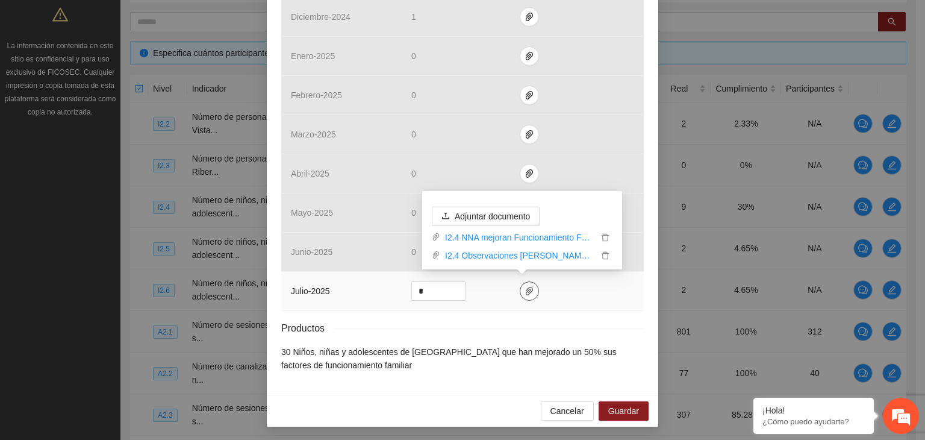
click at [526, 292] on icon "paper-clip" at bounding box center [529, 291] width 7 height 8
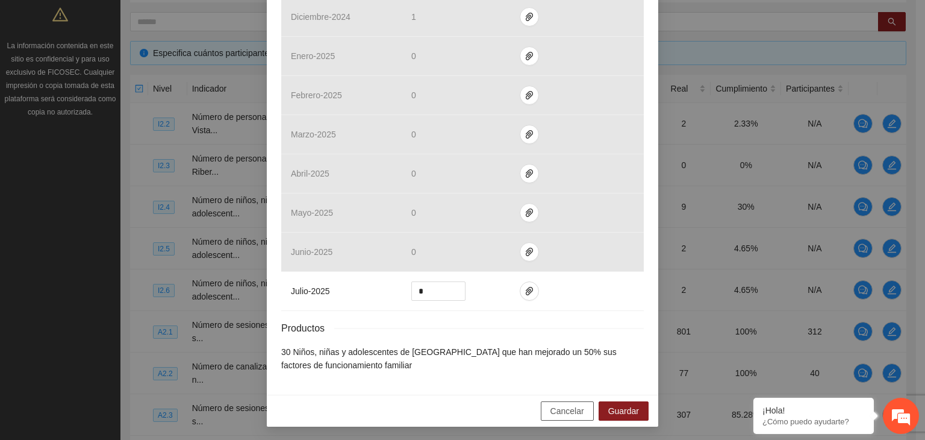
click at [556, 407] on span "Cancelar" at bounding box center [568, 410] width 34 height 13
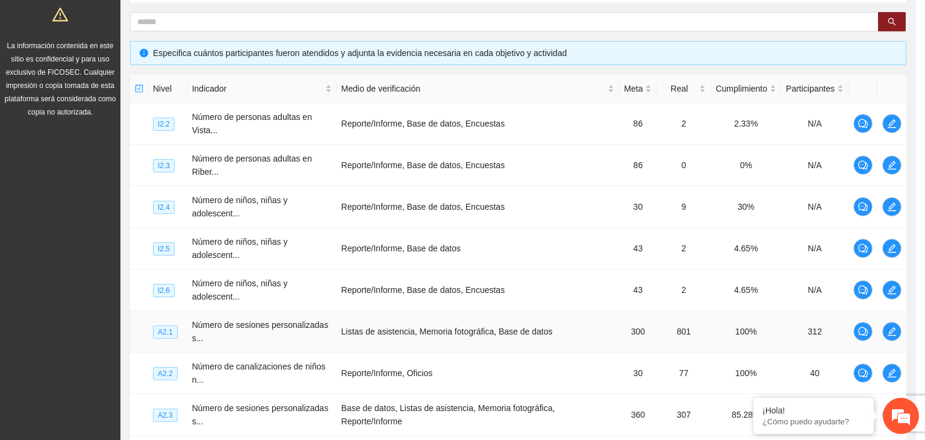
scroll to position [441, 0]
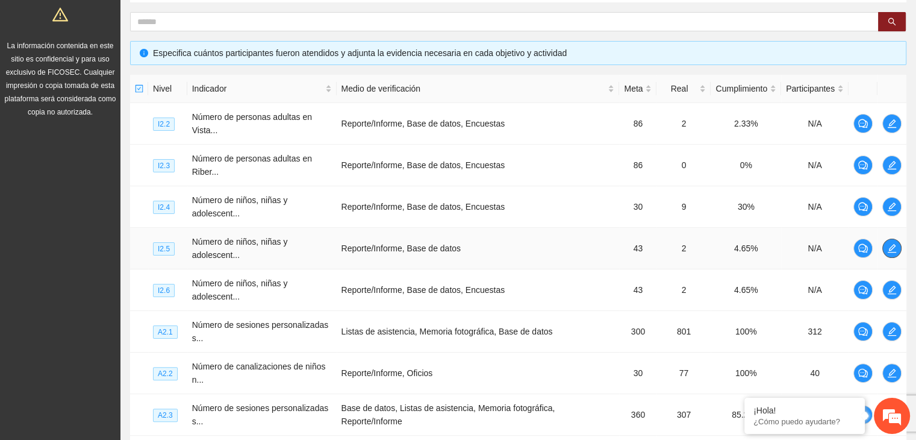
click at [888, 246] on icon "edit" at bounding box center [892, 248] width 10 height 10
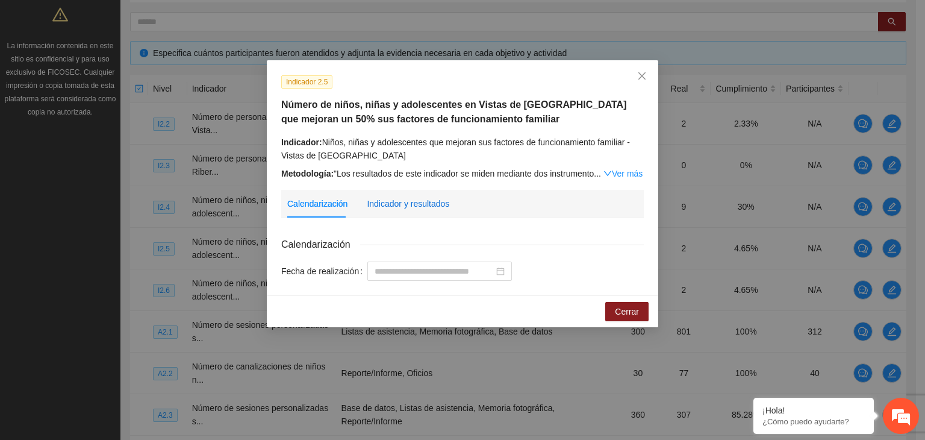
click at [439, 201] on div "Indicador y resultados" at bounding box center [408, 203] width 83 height 13
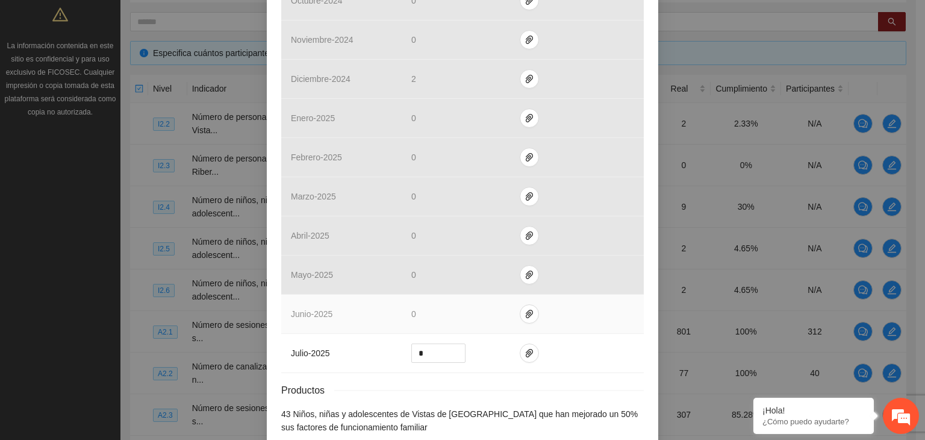
scroll to position [501, 0]
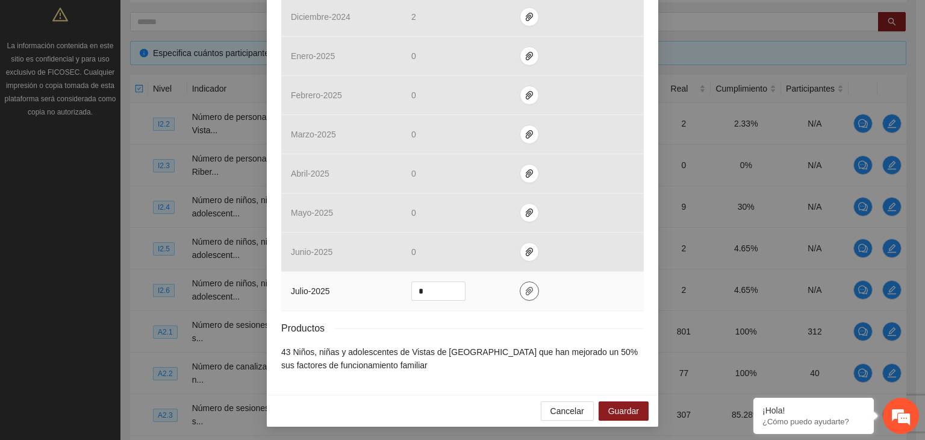
click at [525, 292] on icon "paper-clip" at bounding box center [530, 291] width 10 height 10
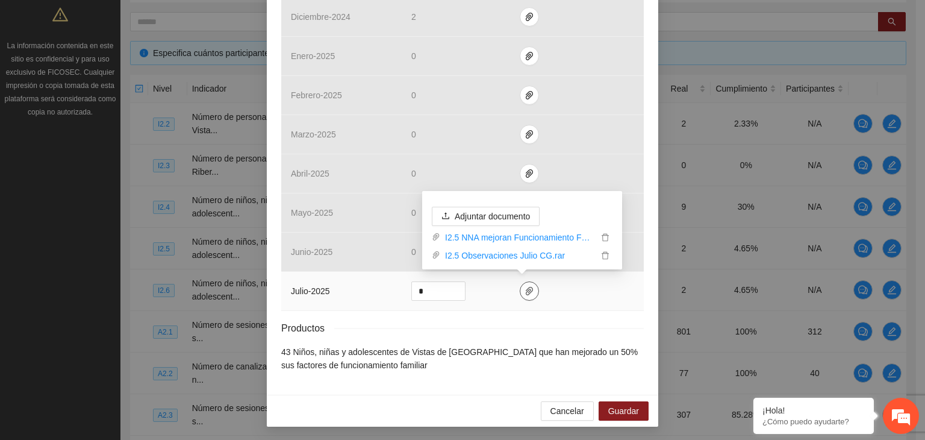
click at [525, 292] on icon "paper-clip" at bounding box center [530, 291] width 10 height 10
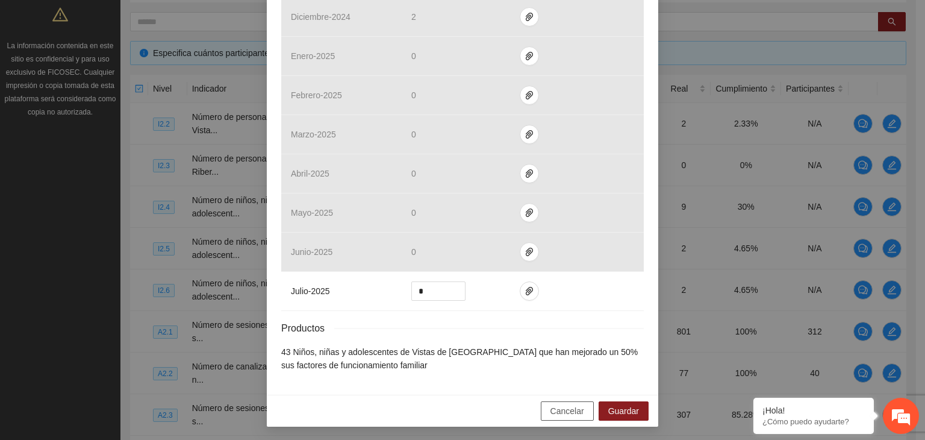
click at [560, 408] on span "Cancelar" at bounding box center [568, 410] width 34 height 13
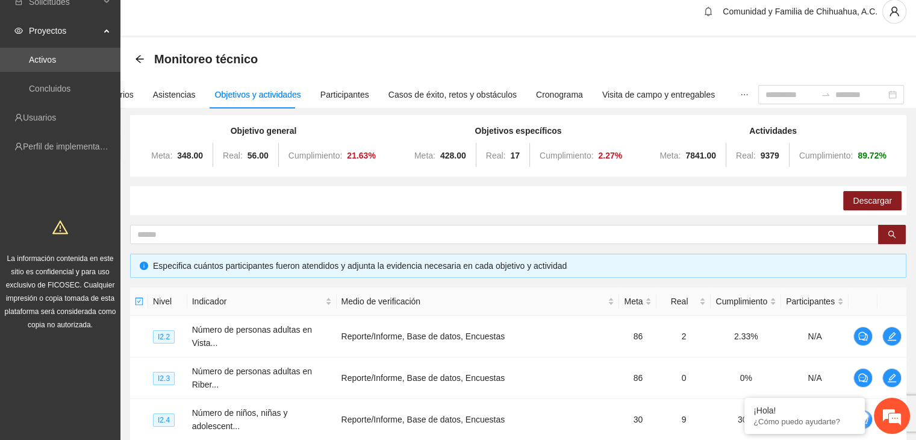
scroll to position [0, 0]
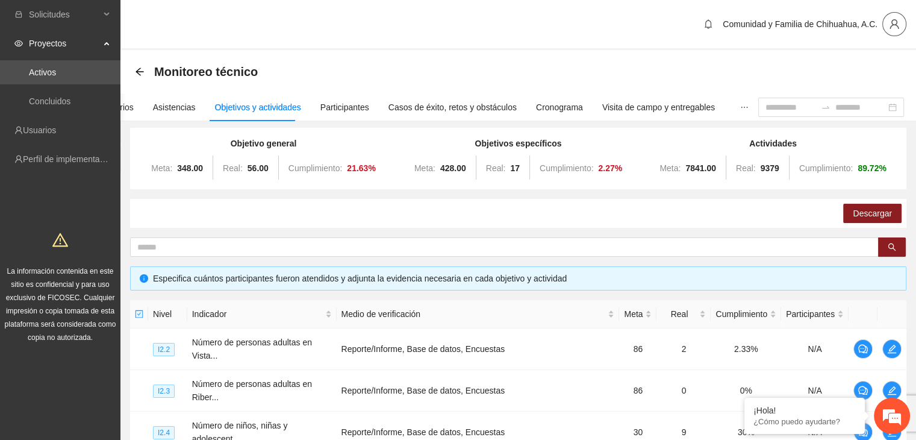
click at [890, 27] on icon "user" at bounding box center [894, 24] width 11 height 11
click at [829, 75] on span "Cerrar sesión" at bounding box center [863, 69] width 76 height 13
